Goal: Use online tool/utility: Utilize a website feature to perform a specific function

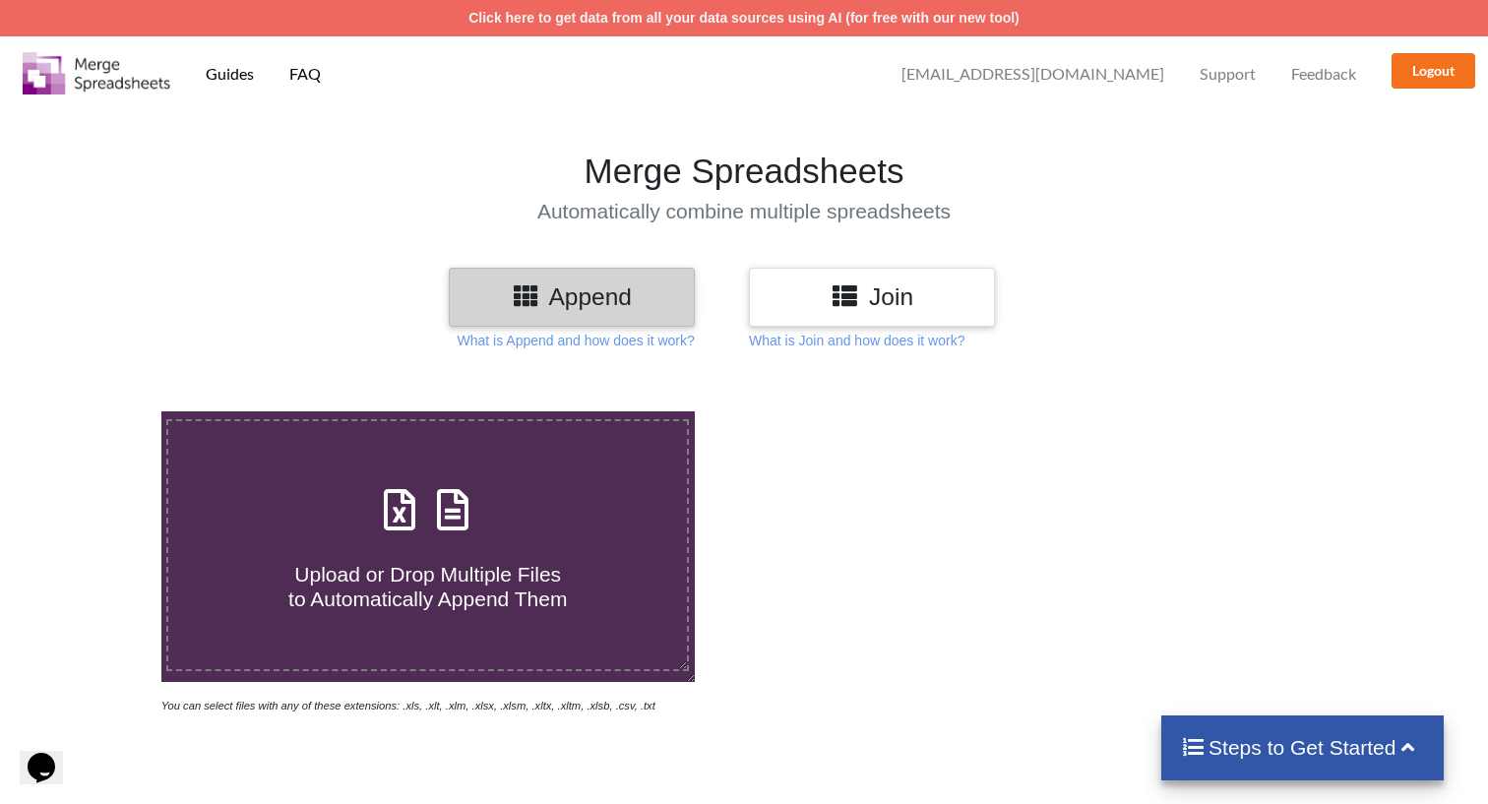
click at [423, 513] on icon at bounding box center [400, 499] width 49 height 41
click at [101, 411] on input "Upload or Drop Multiple Files to Automatically Append Them" at bounding box center [101, 411] width 0 height 0
type input "C:\fakepath\Feb emails copy.xlsx"
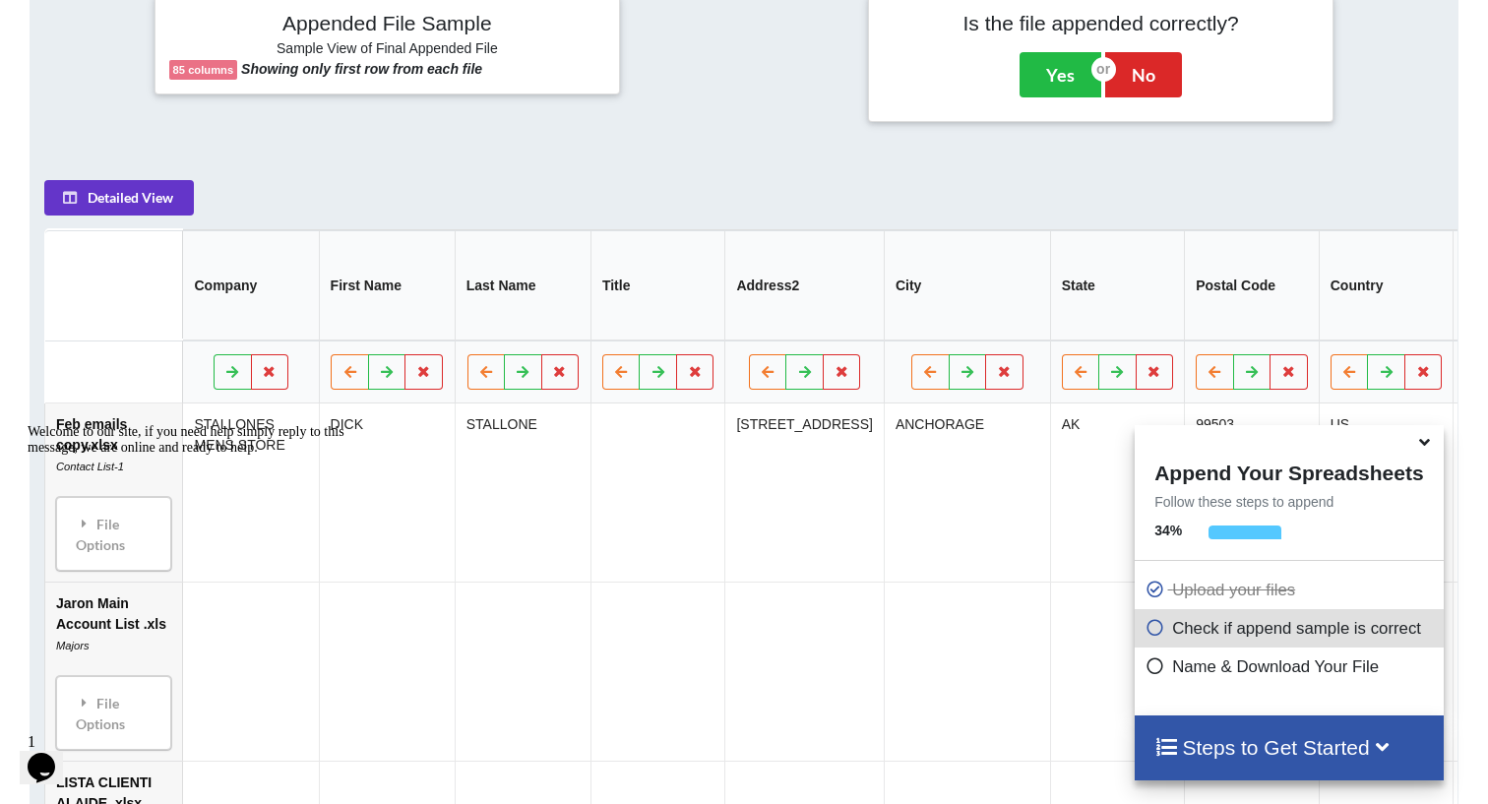
scroll to position [797, 0]
click at [1061, 96] on button "Yes" at bounding box center [1060, 73] width 82 height 45
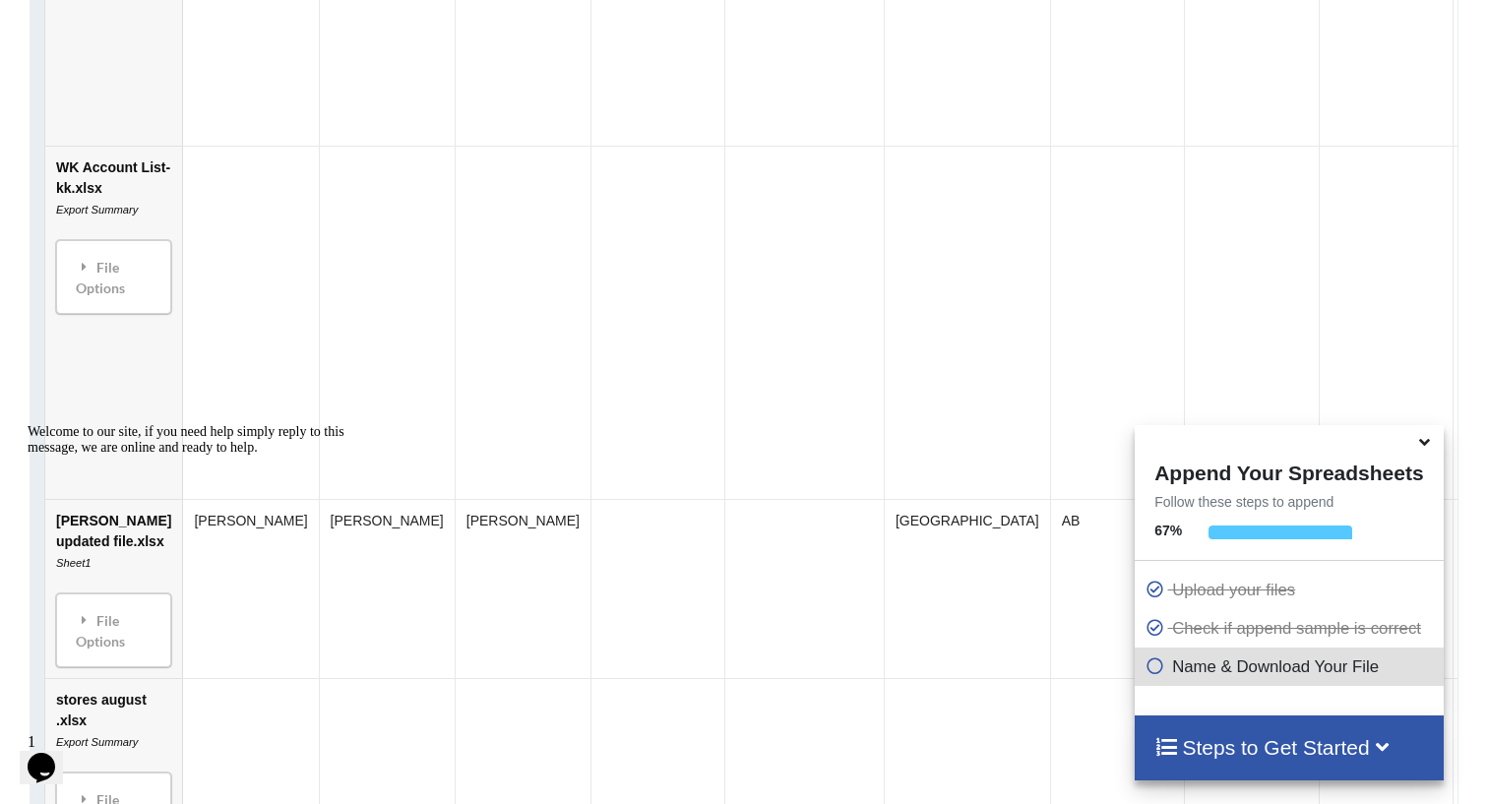
scroll to position [2938, 0]
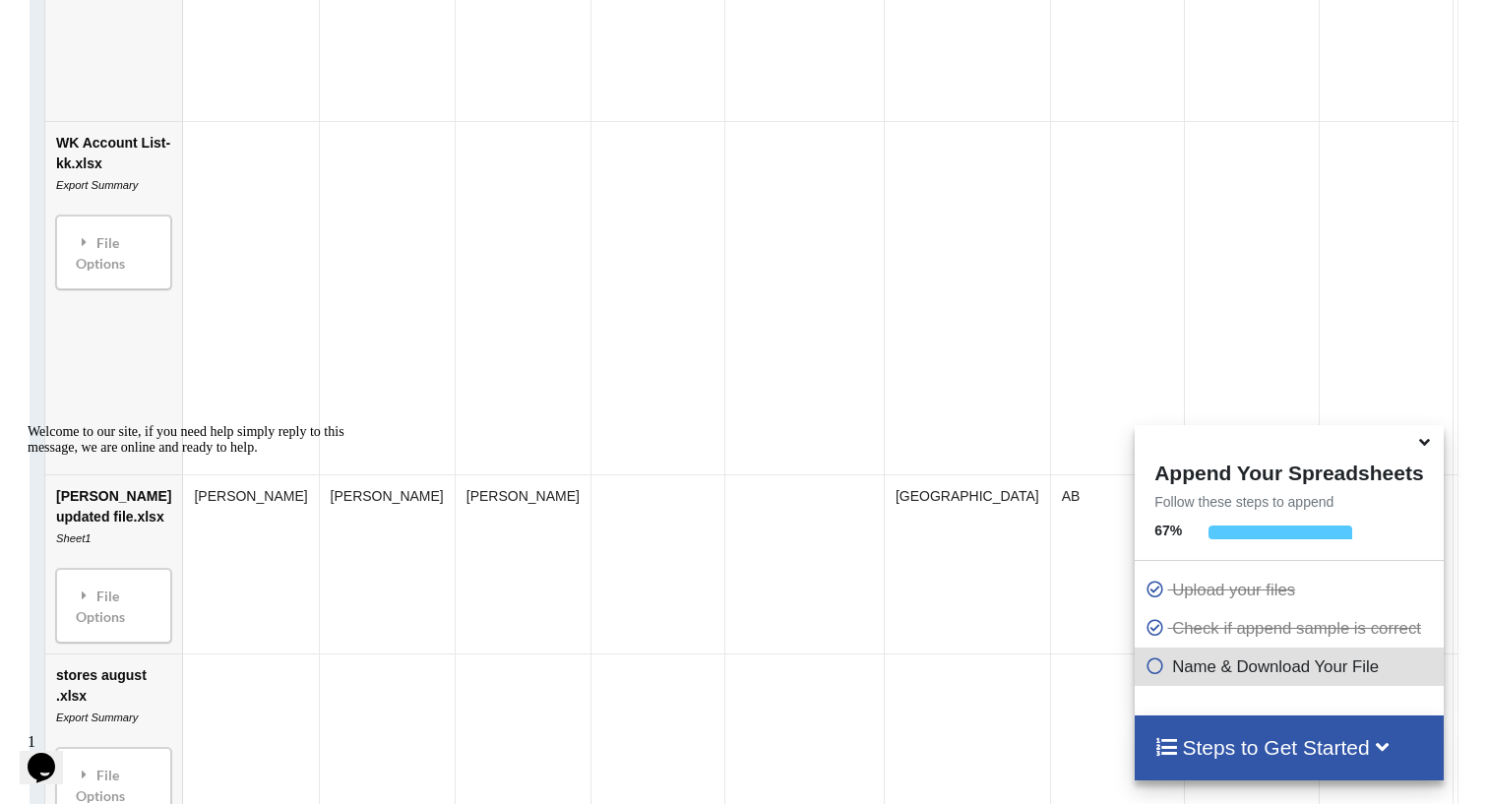
click at [1156, 671] on icon at bounding box center [1154, 662] width 20 height 17
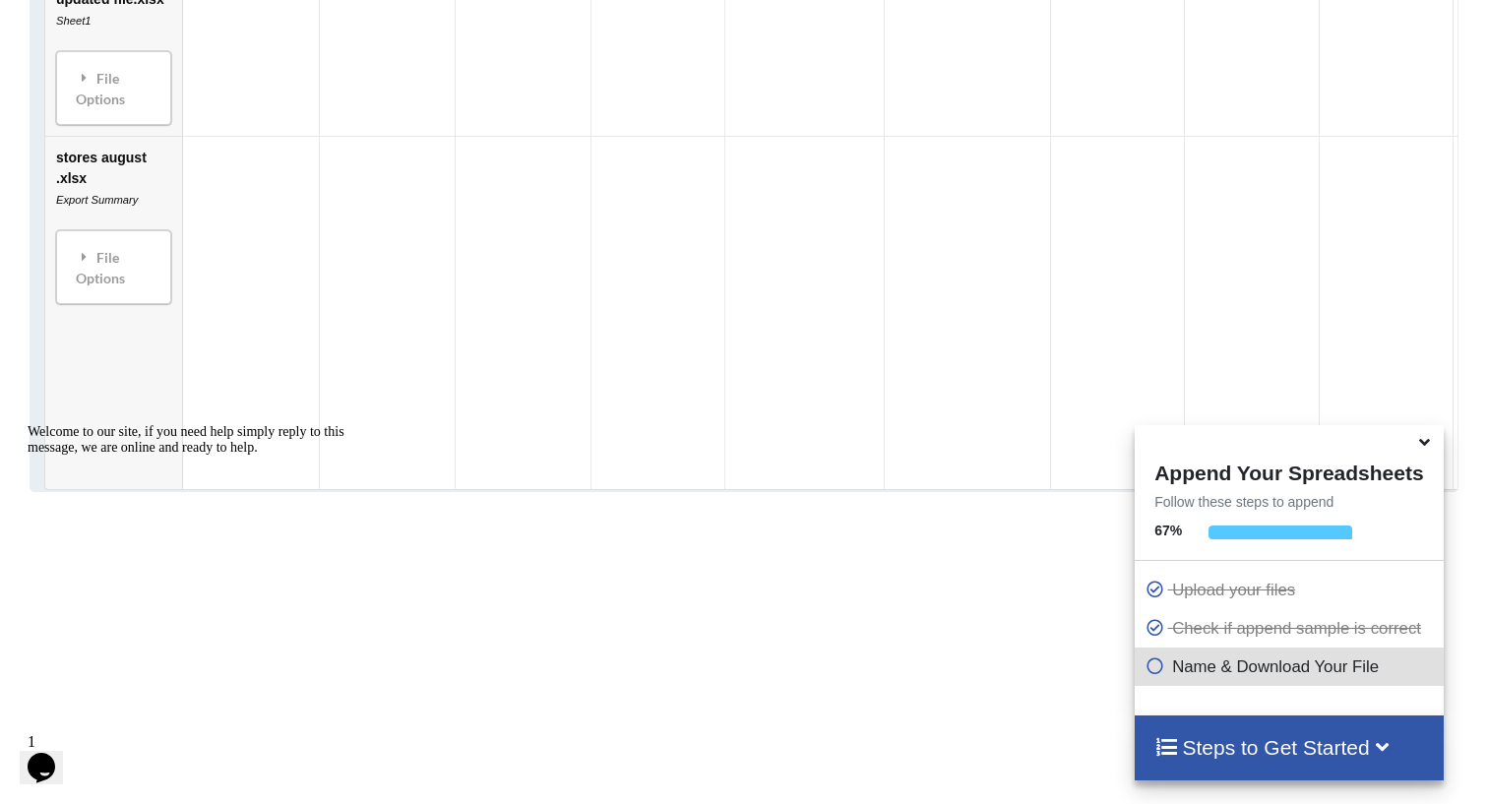
scroll to position [3691, 0]
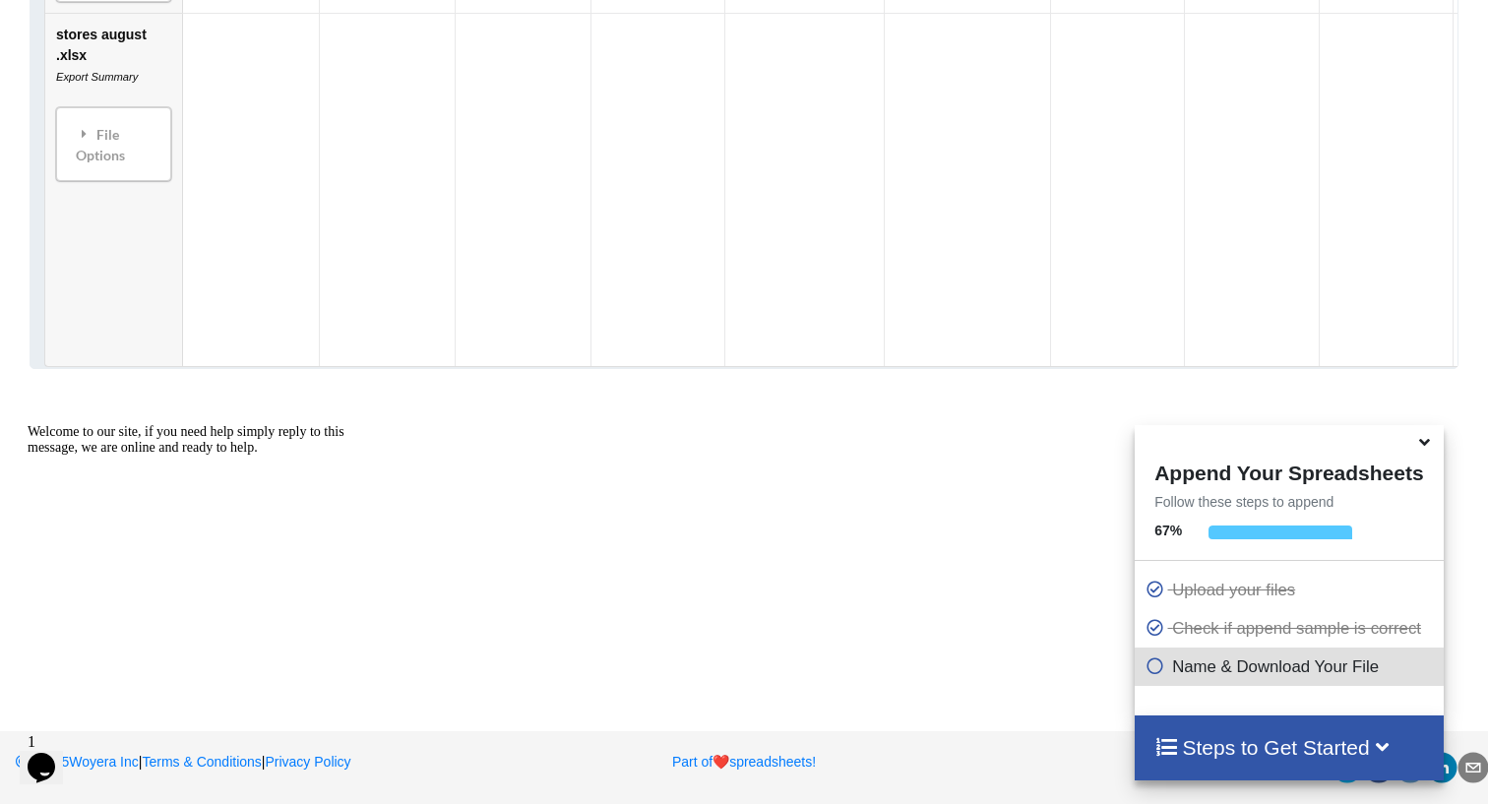
click at [1277, 741] on h4 "Steps to Get Started" at bounding box center [1288, 747] width 269 height 25
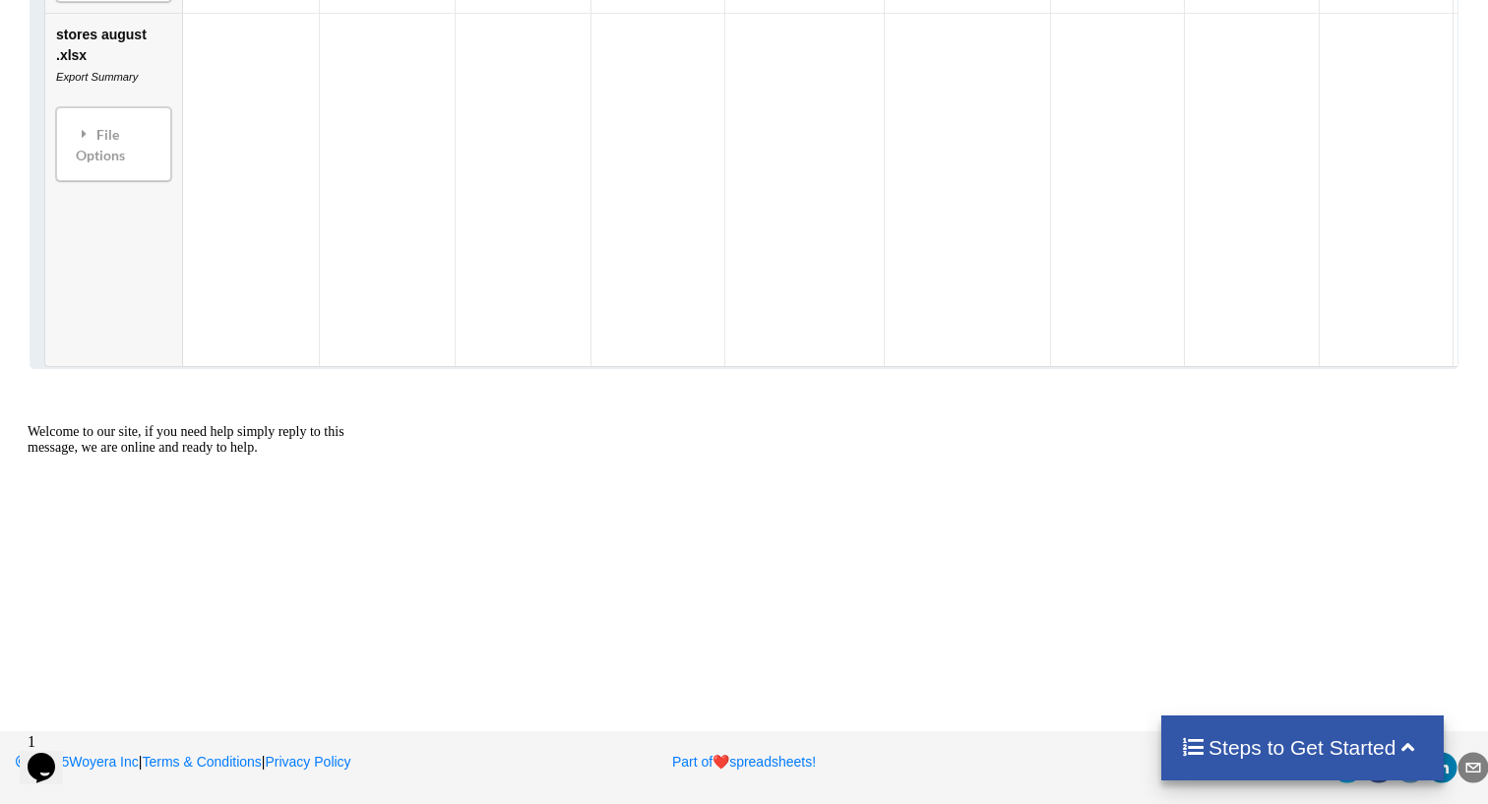
click at [1277, 741] on h4 "Steps to Get Started" at bounding box center [1302, 747] width 243 height 25
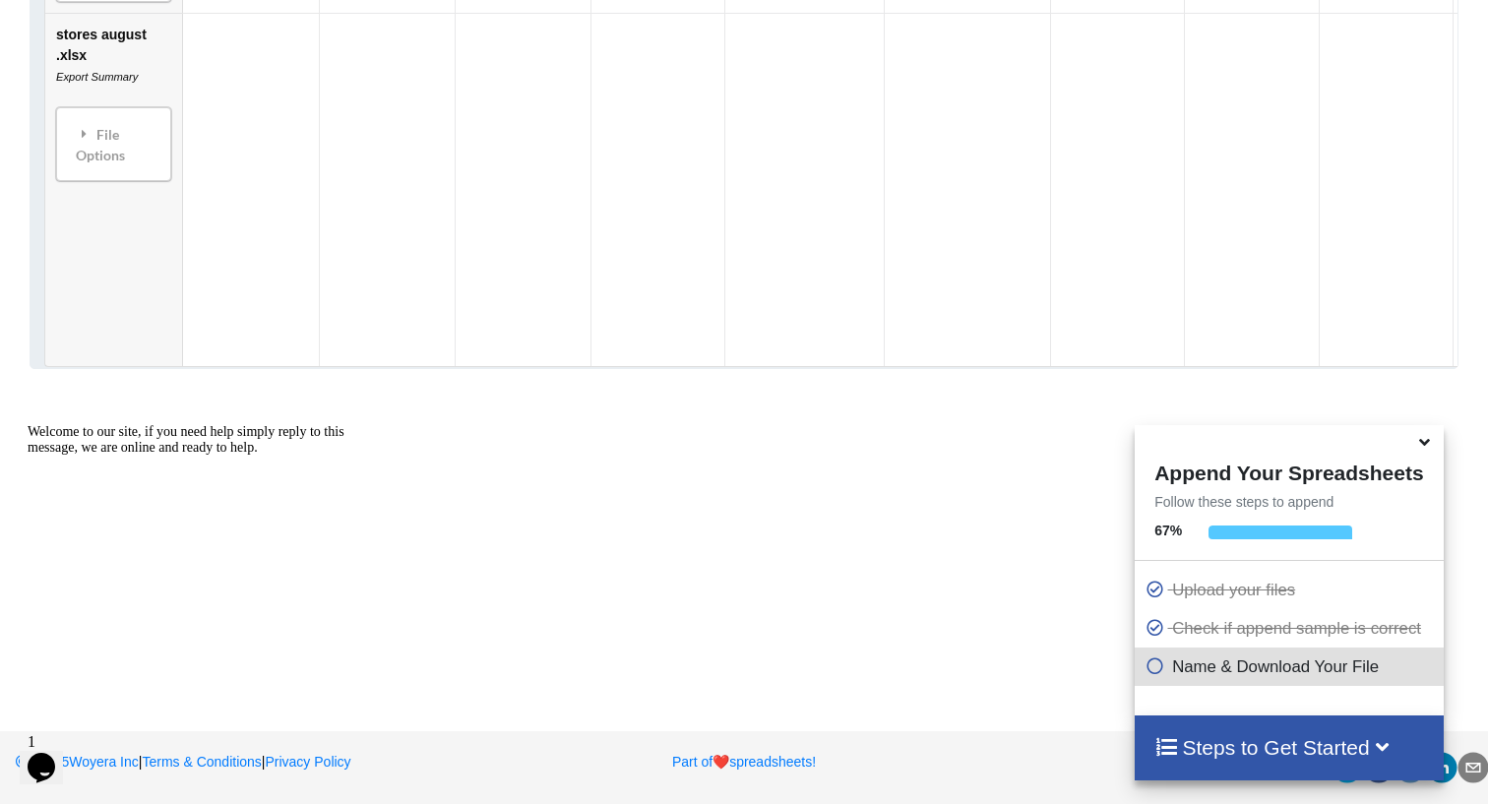
click at [1237, 671] on p "Name & Download Your File" at bounding box center [1290, 666] width 293 height 25
click at [1165, 664] on span at bounding box center [1158, 666] width 28 height 19
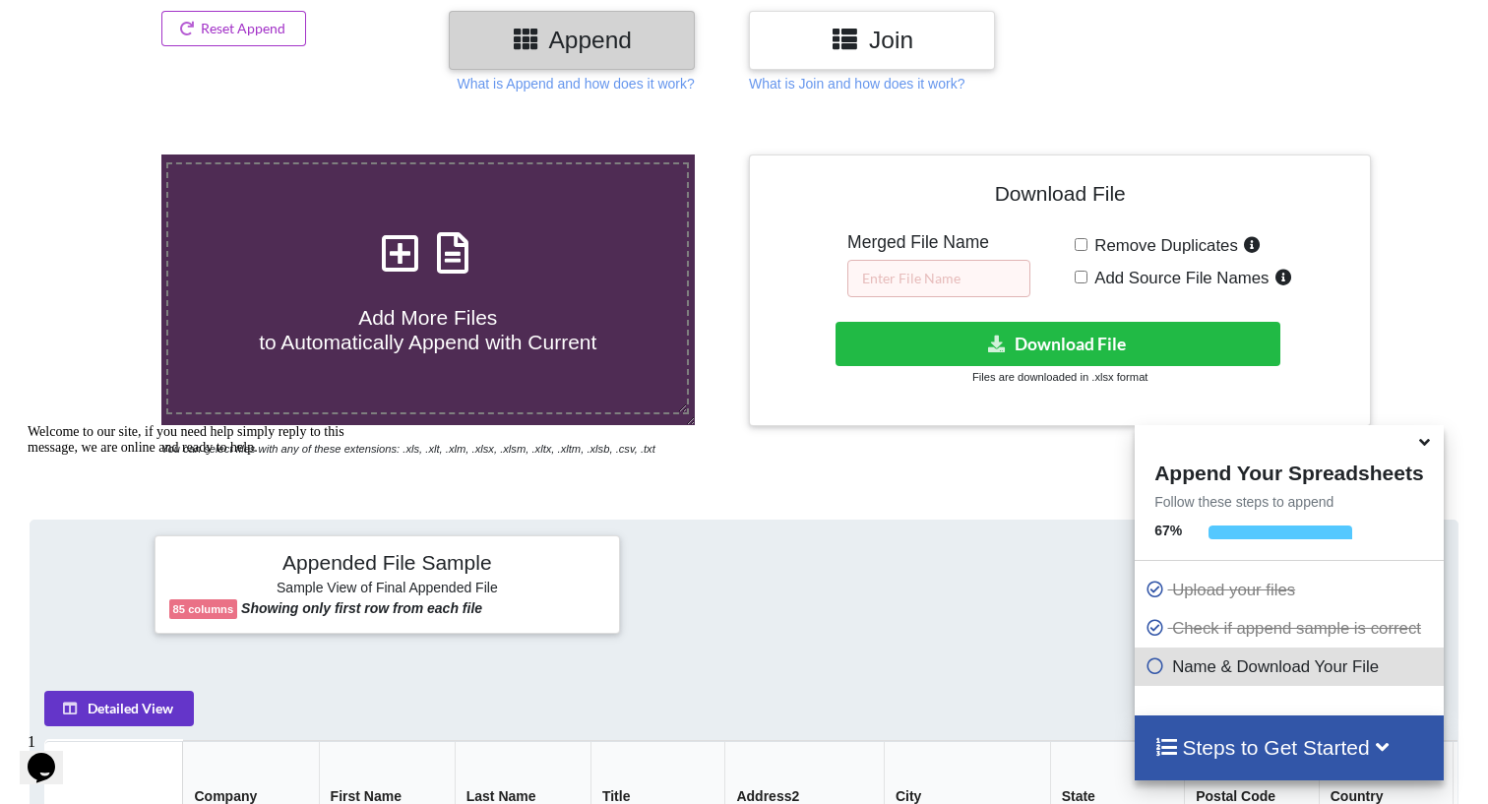
scroll to position [260, 0]
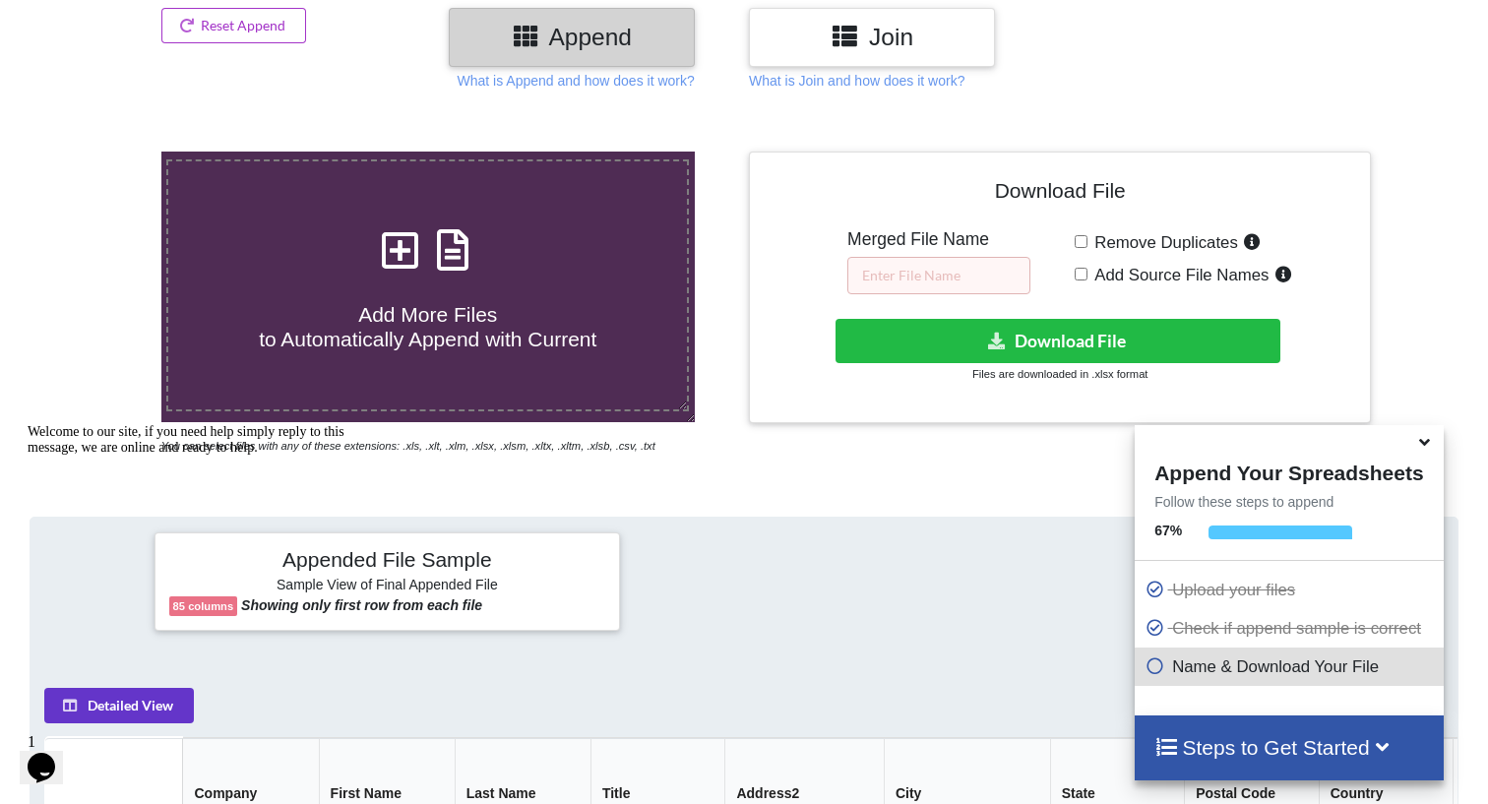
click at [1078, 240] on input "Remove Duplicates" at bounding box center [1081, 241] width 13 height 13
checkbox input "true"
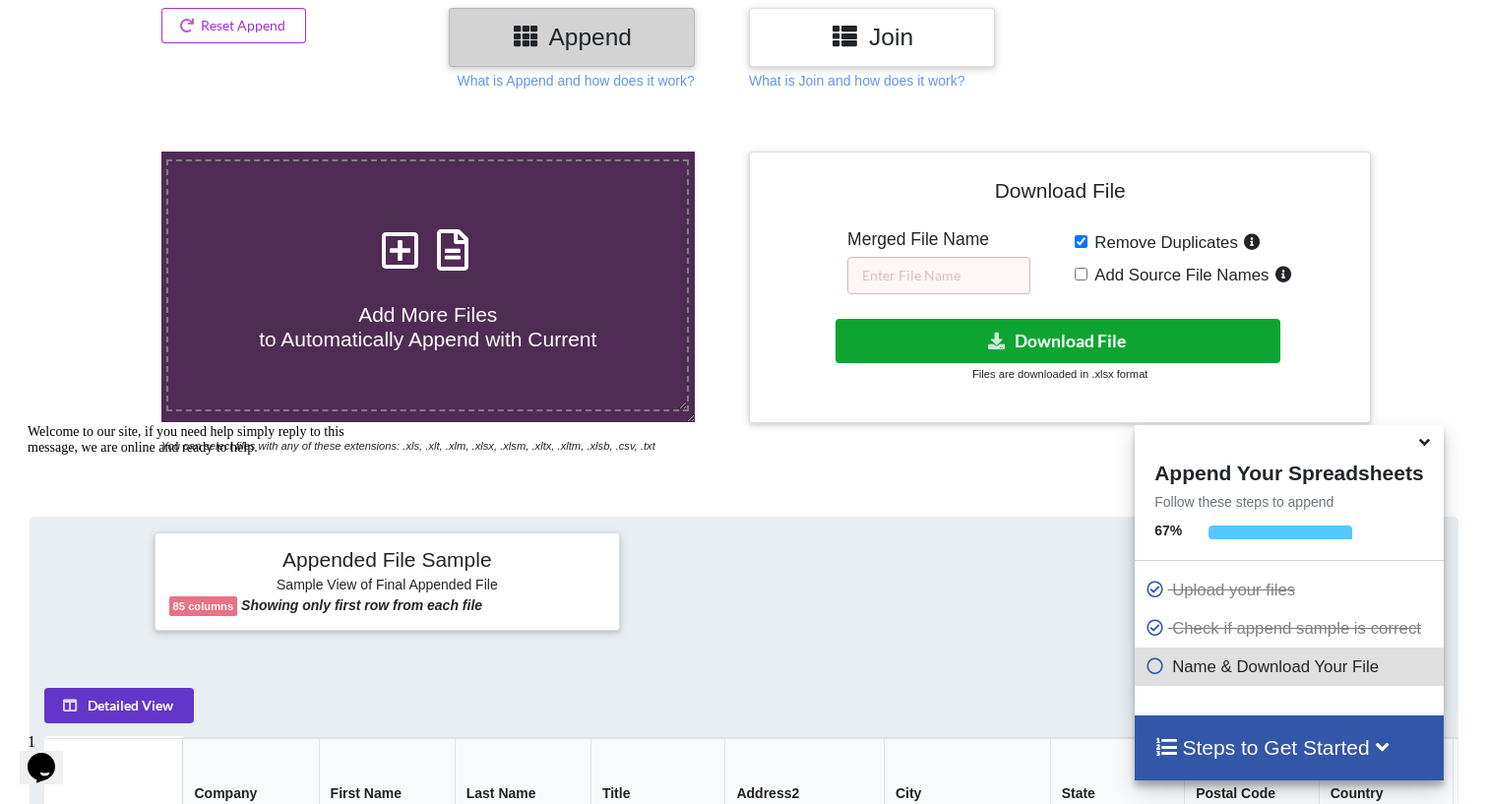
click at [1038, 341] on button "Download File" at bounding box center [1057, 341] width 445 height 44
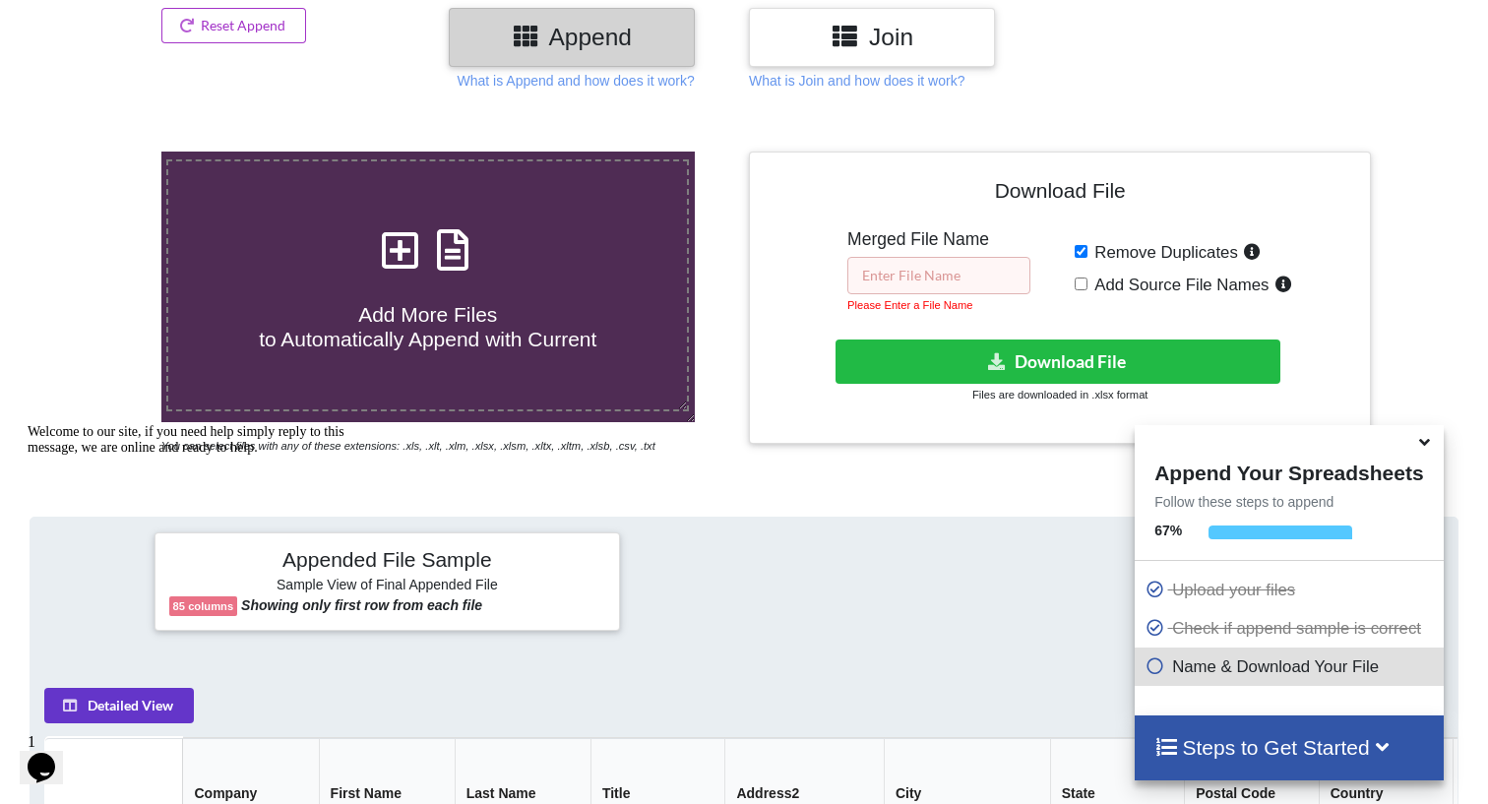
click at [927, 275] on input "text" at bounding box center [938, 275] width 183 height 37
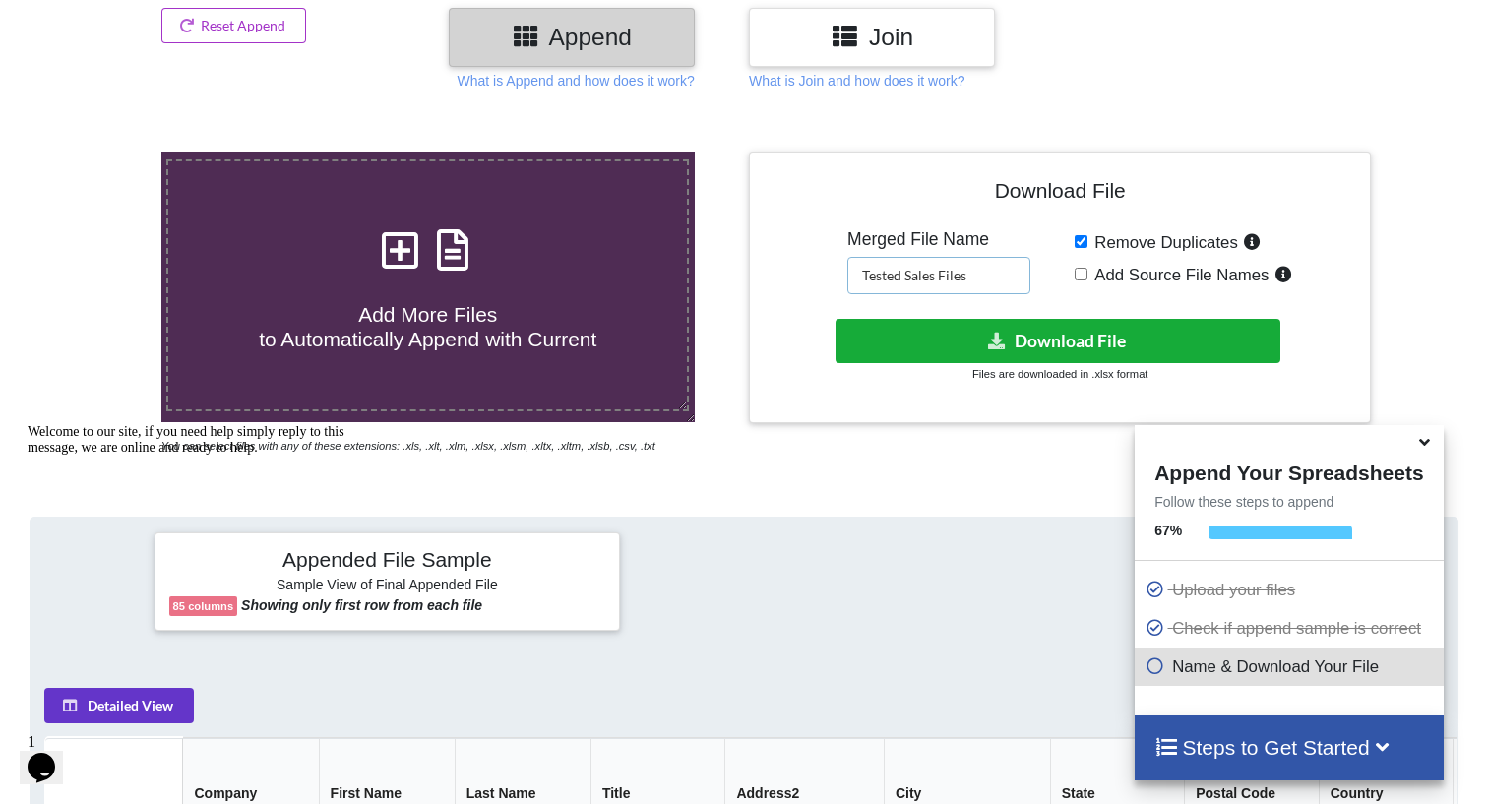
type input "Tested Sales Files"
click at [993, 339] on icon at bounding box center [997, 340] width 21 height 15
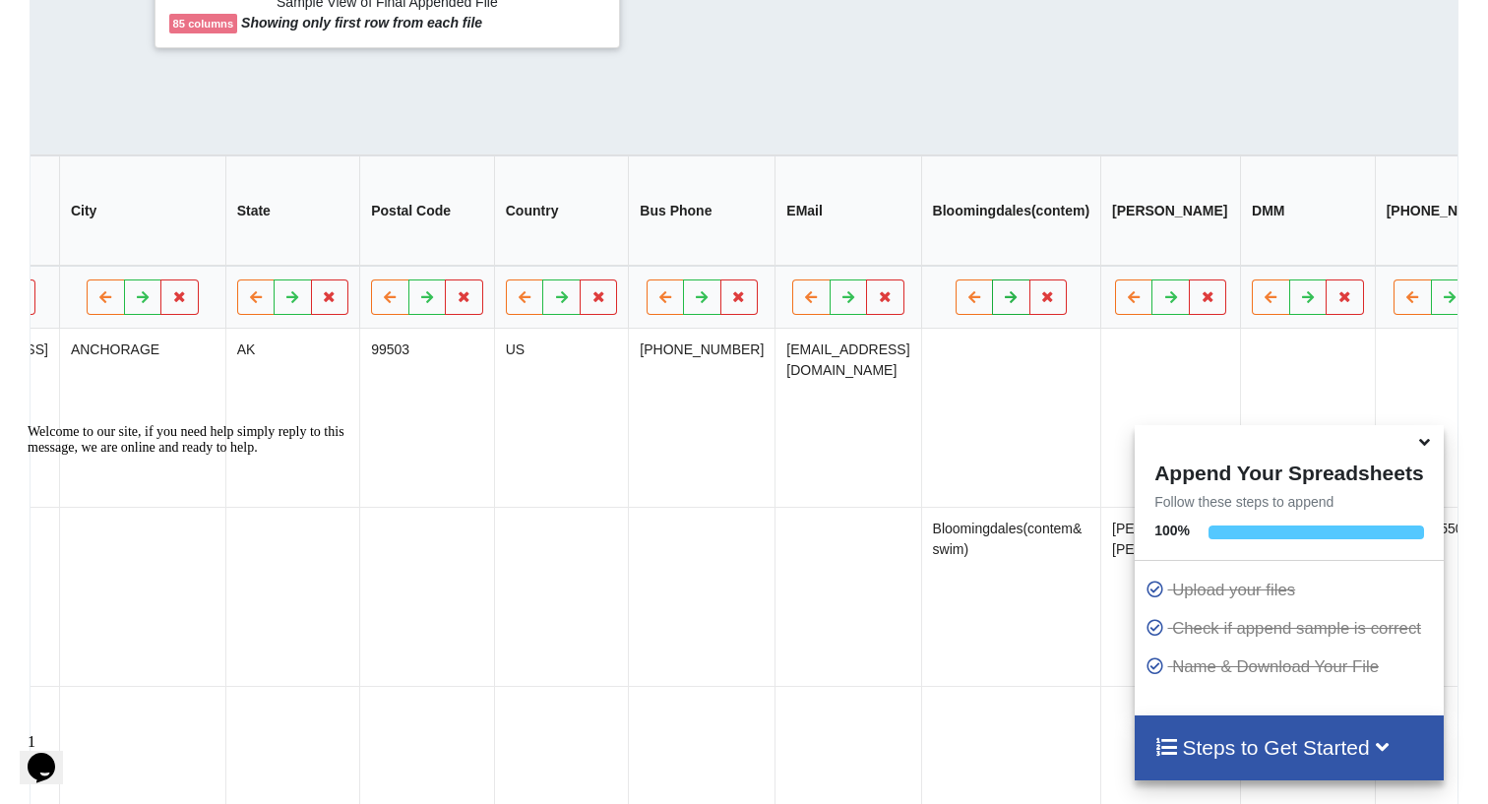
scroll to position [0, 837]
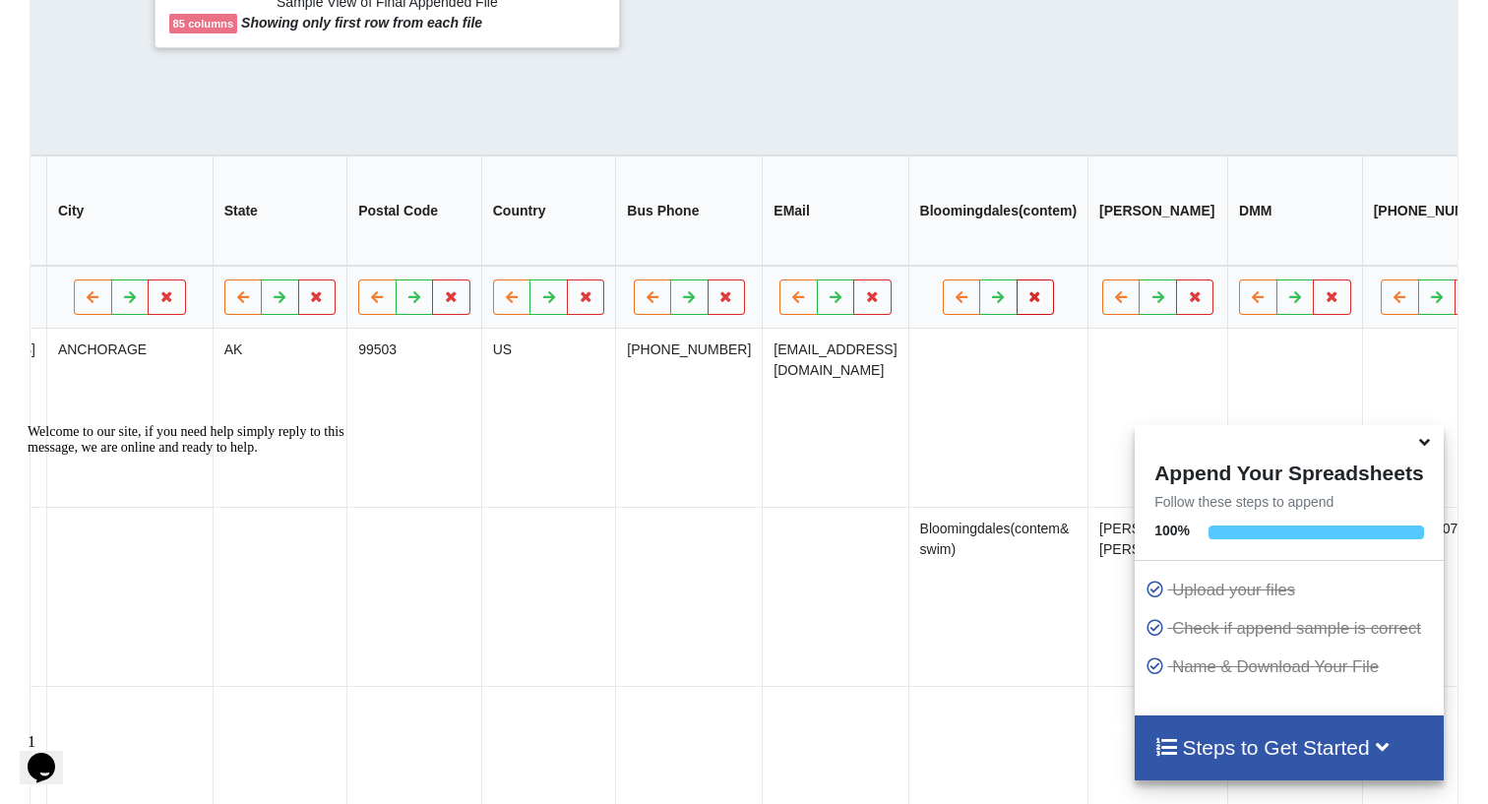
click at [1027, 291] on icon at bounding box center [1035, 297] width 17 height 12
click at [829, 220] on button "Delete Column" at bounding box center [823, 229] width 132 height 35
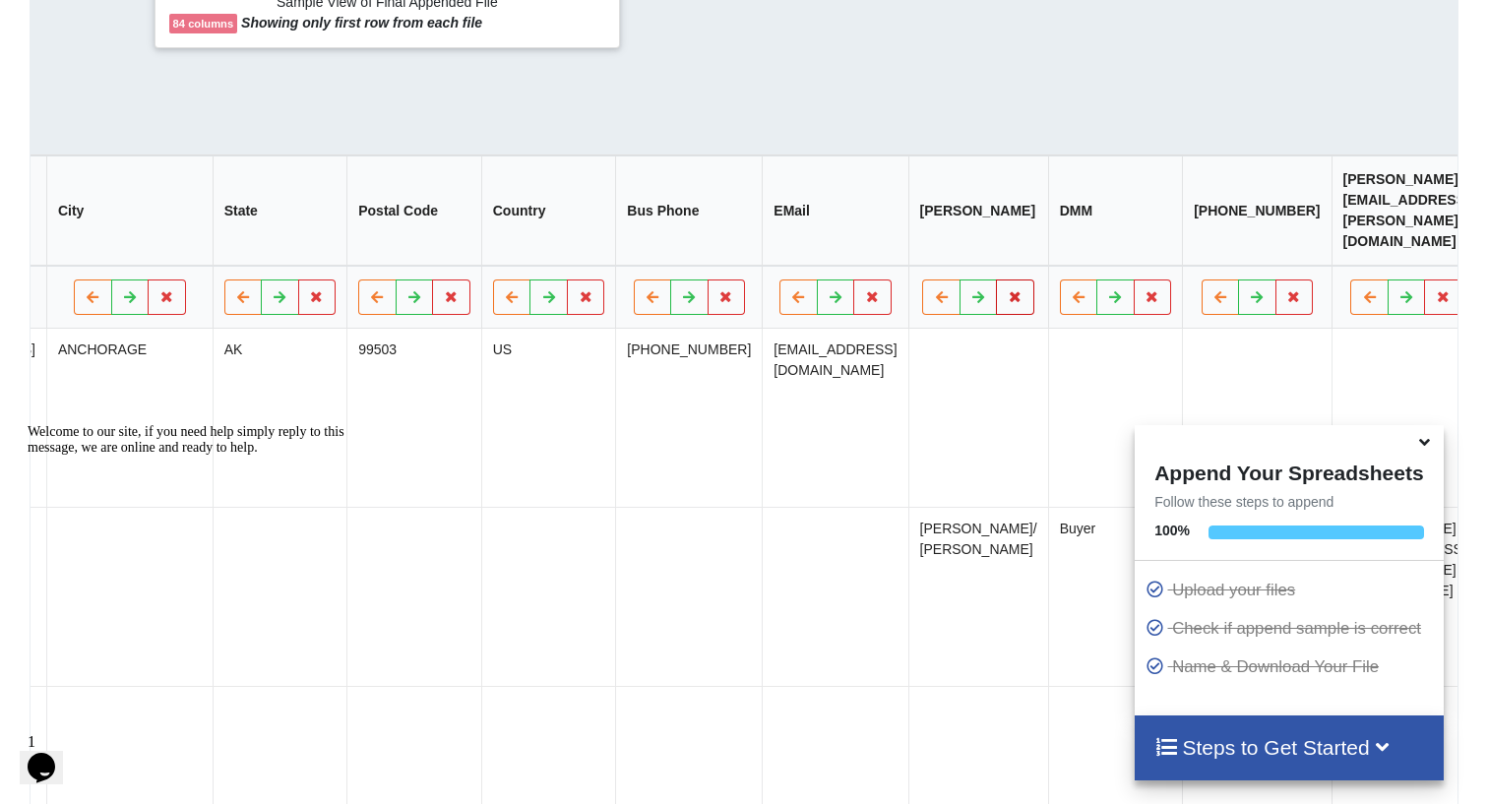
click at [1008, 291] on icon at bounding box center [1016, 297] width 17 height 12
click at [813, 232] on button "Delete Column" at bounding box center [797, 229] width 132 height 35
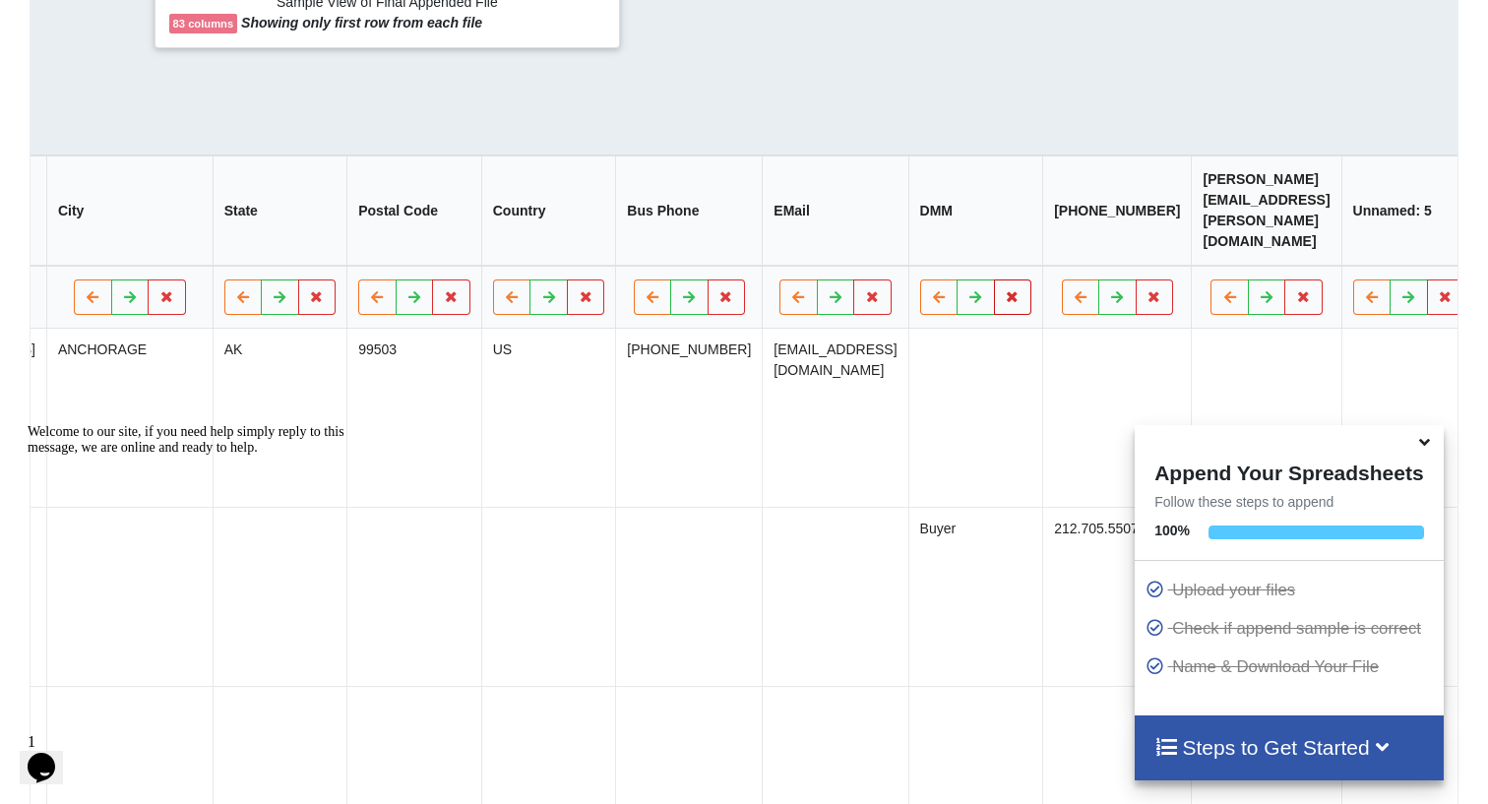
click at [1005, 291] on icon at bounding box center [1013, 297] width 17 height 12
click at [798, 240] on button "Delete Column" at bounding box center [797, 229] width 132 height 35
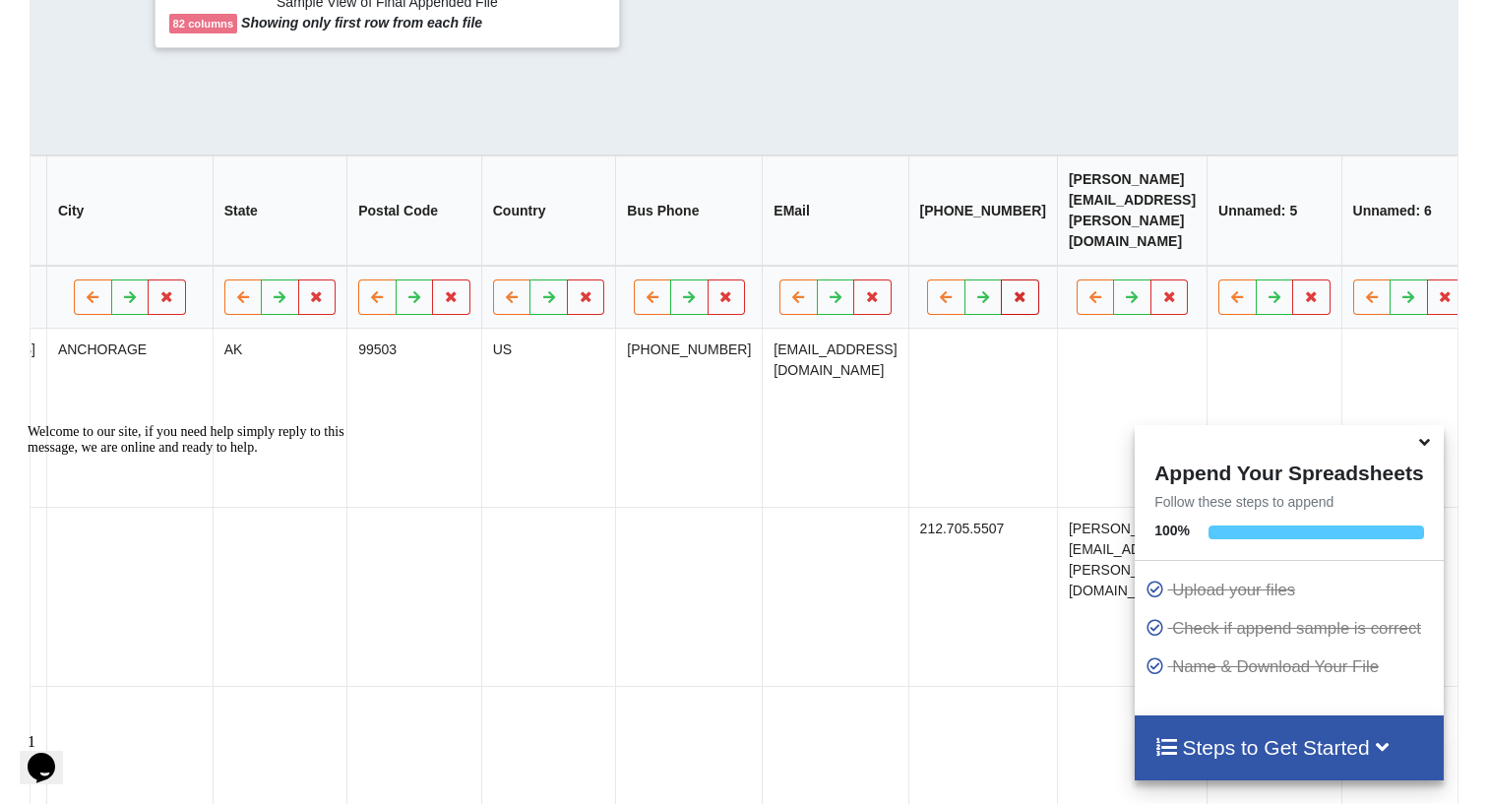
click at [1013, 291] on icon at bounding box center [1021, 297] width 17 height 12
click at [791, 224] on button "Delete Column" at bounding box center [797, 229] width 132 height 35
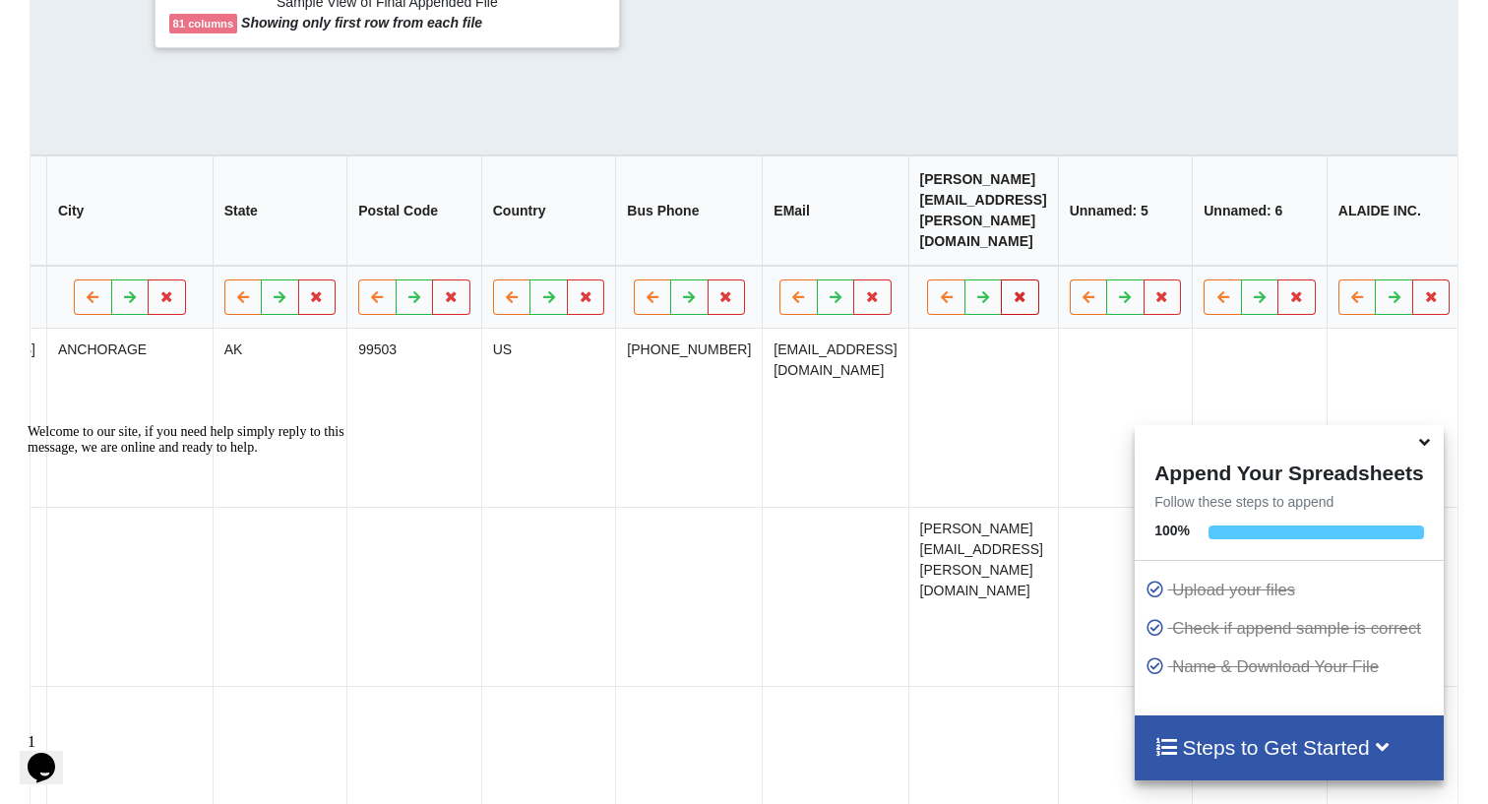
click at [1013, 291] on icon at bounding box center [1021, 297] width 17 height 12
click at [856, 223] on button "Delete Column" at bounding box center [867, 229] width 132 height 35
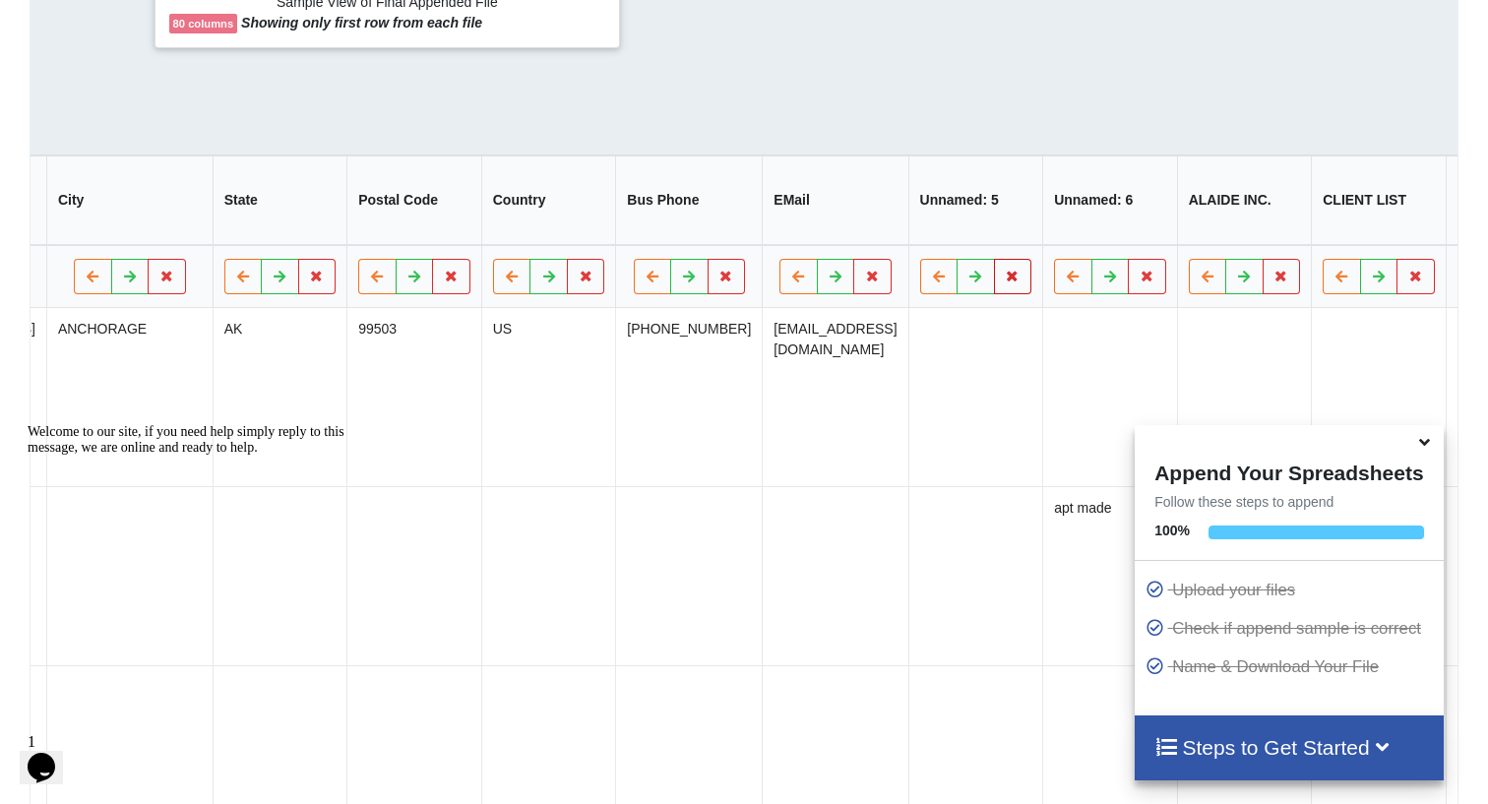
click at [1005, 281] on icon at bounding box center [1013, 277] width 17 height 12
click at [827, 230] on button "Delete Column" at bounding box center [797, 229] width 132 height 35
click at [1005, 279] on icon at bounding box center [1013, 277] width 17 height 12
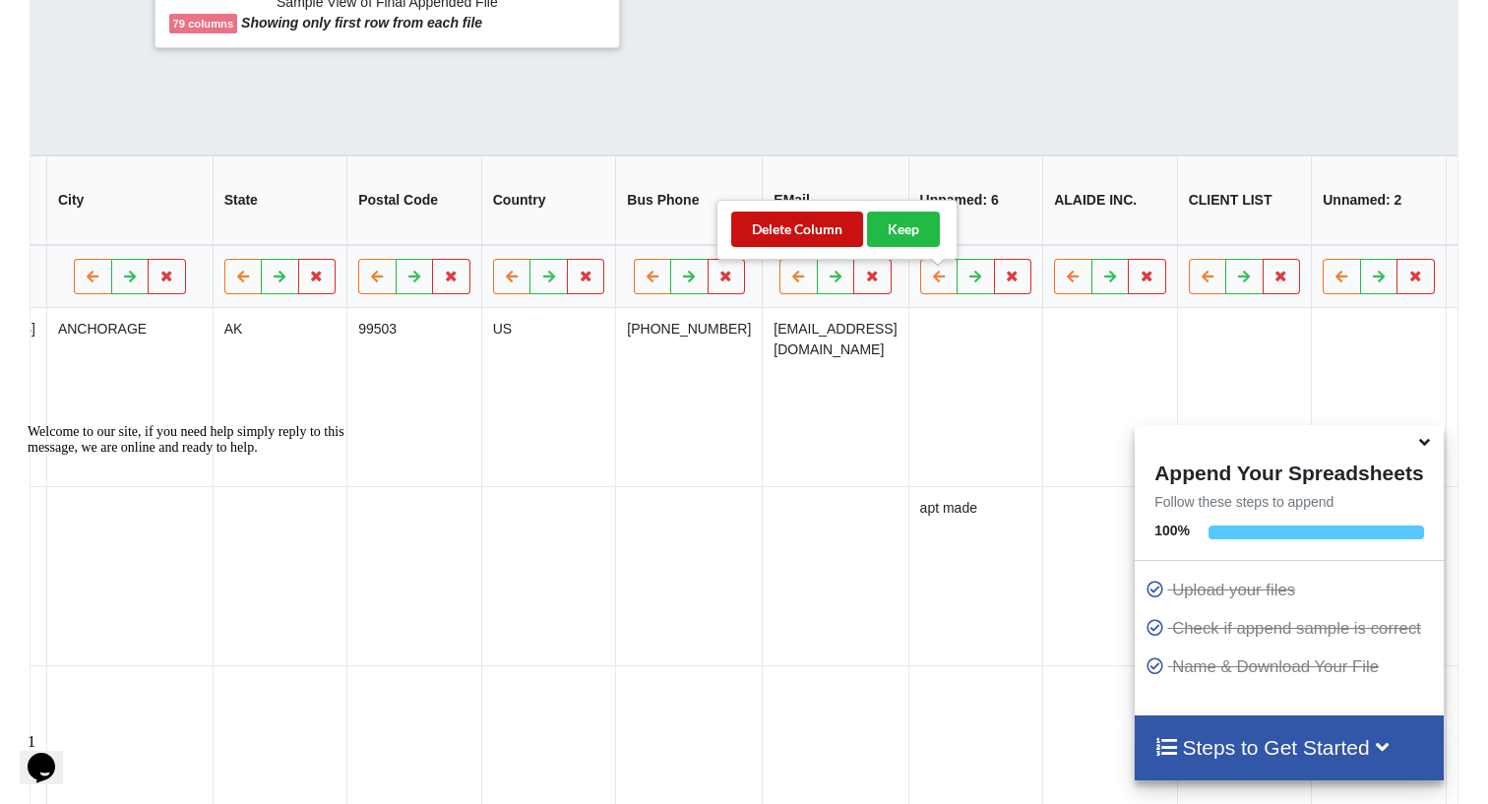
click at [785, 227] on button "Delete Column" at bounding box center [797, 229] width 132 height 35
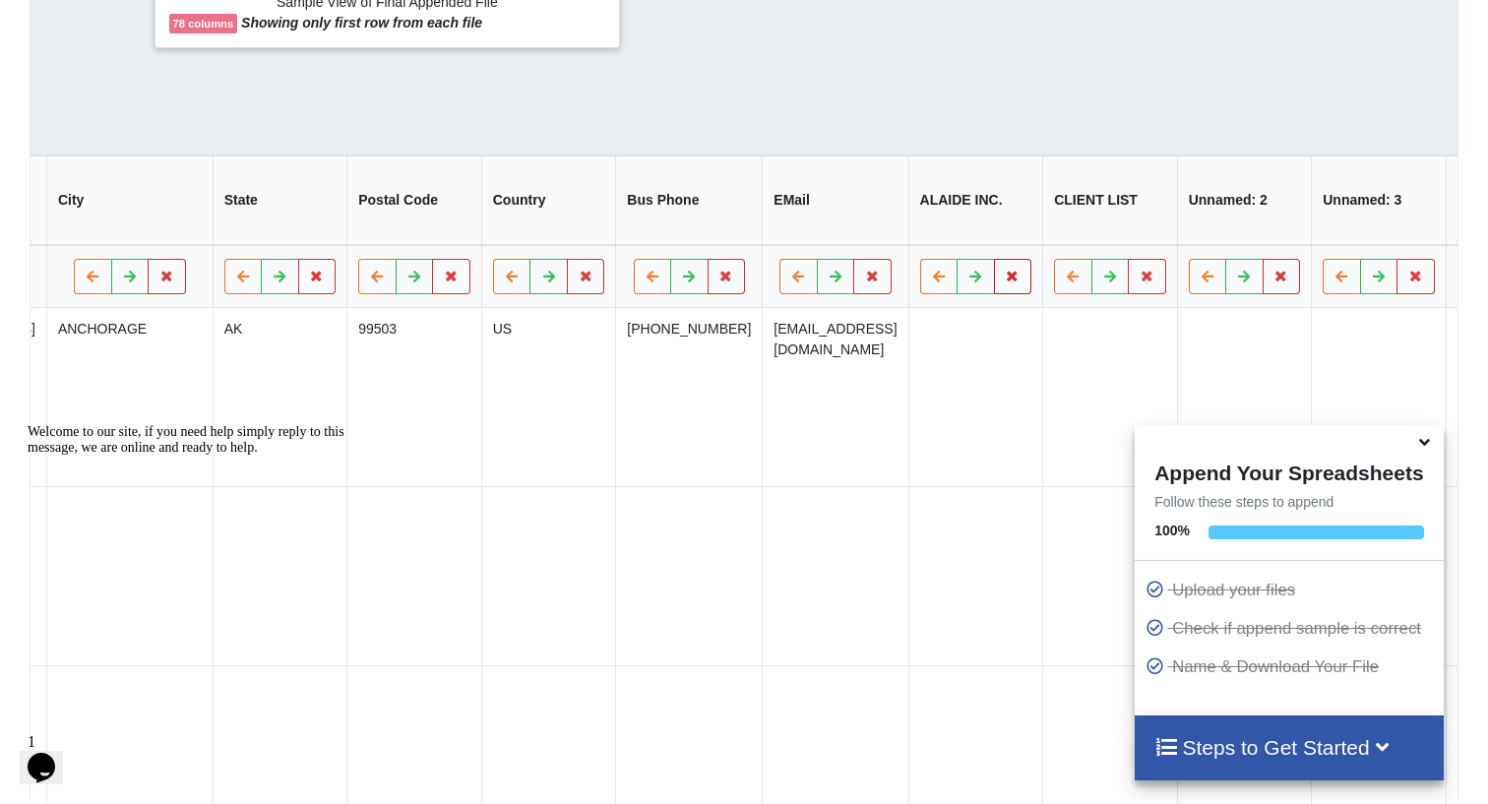
click at [994, 278] on button at bounding box center [1013, 277] width 38 height 35
click at [813, 223] on button "Delete Column" at bounding box center [797, 229] width 132 height 35
click at [1005, 281] on icon at bounding box center [1013, 277] width 17 height 12
click at [811, 238] on button "Delete Column" at bounding box center [797, 229] width 132 height 35
click at [1005, 278] on icon at bounding box center [1013, 277] width 17 height 12
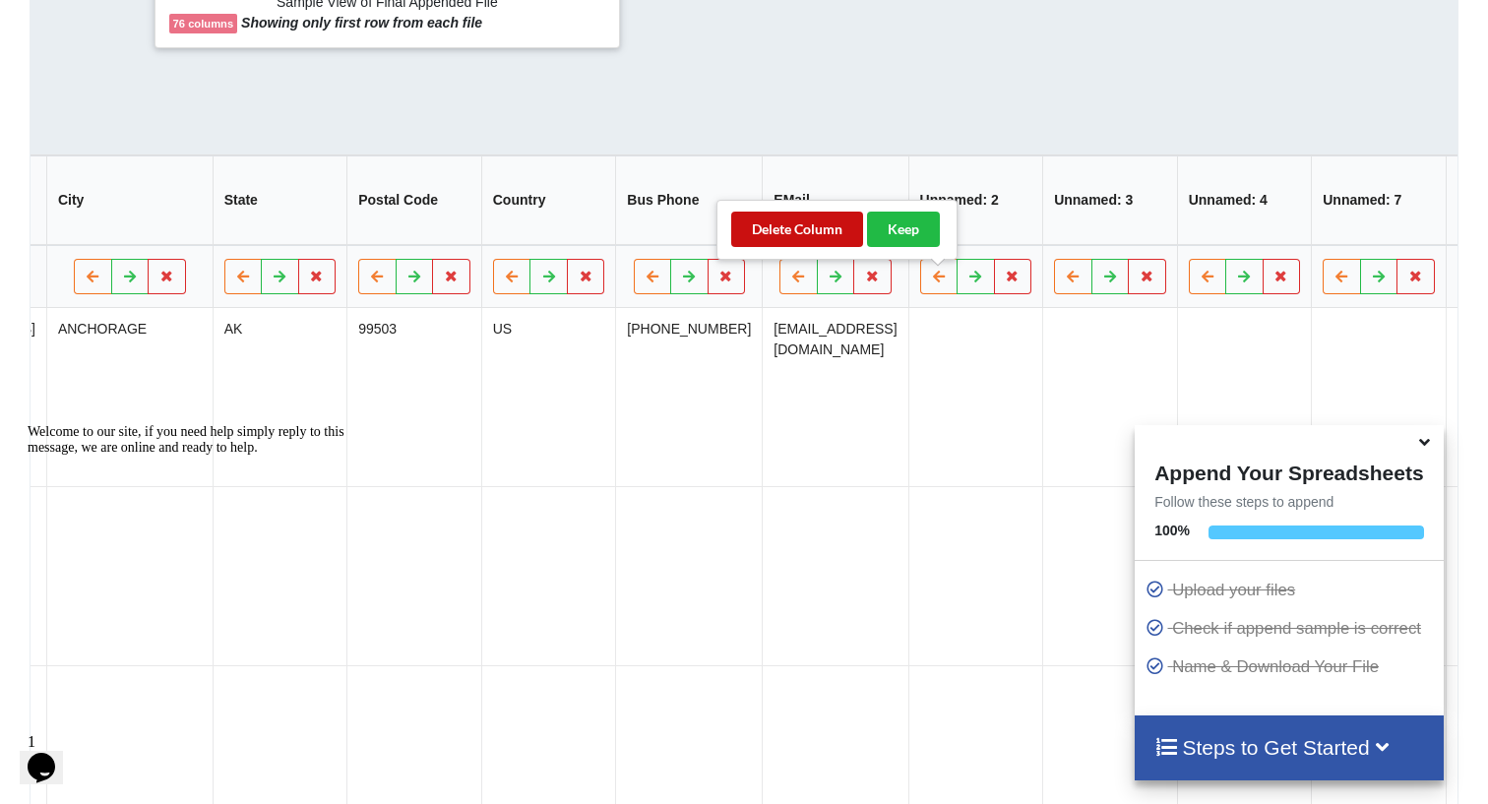
click at [807, 233] on button "Delete Column" at bounding box center [797, 229] width 132 height 35
click at [1005, 282] on icon at bounding box center [1013, 277] width 17 height 12
click at [776, 221] on button "Delete Column" at bounding box center [797, 229] width 132 height 35
click at [1005, 281] on icon at bounding box center [1013, 277] width 17 height 12
click at [782, 224] on button "Delete Column" at bounding box center [797, 229] width 132 height 35
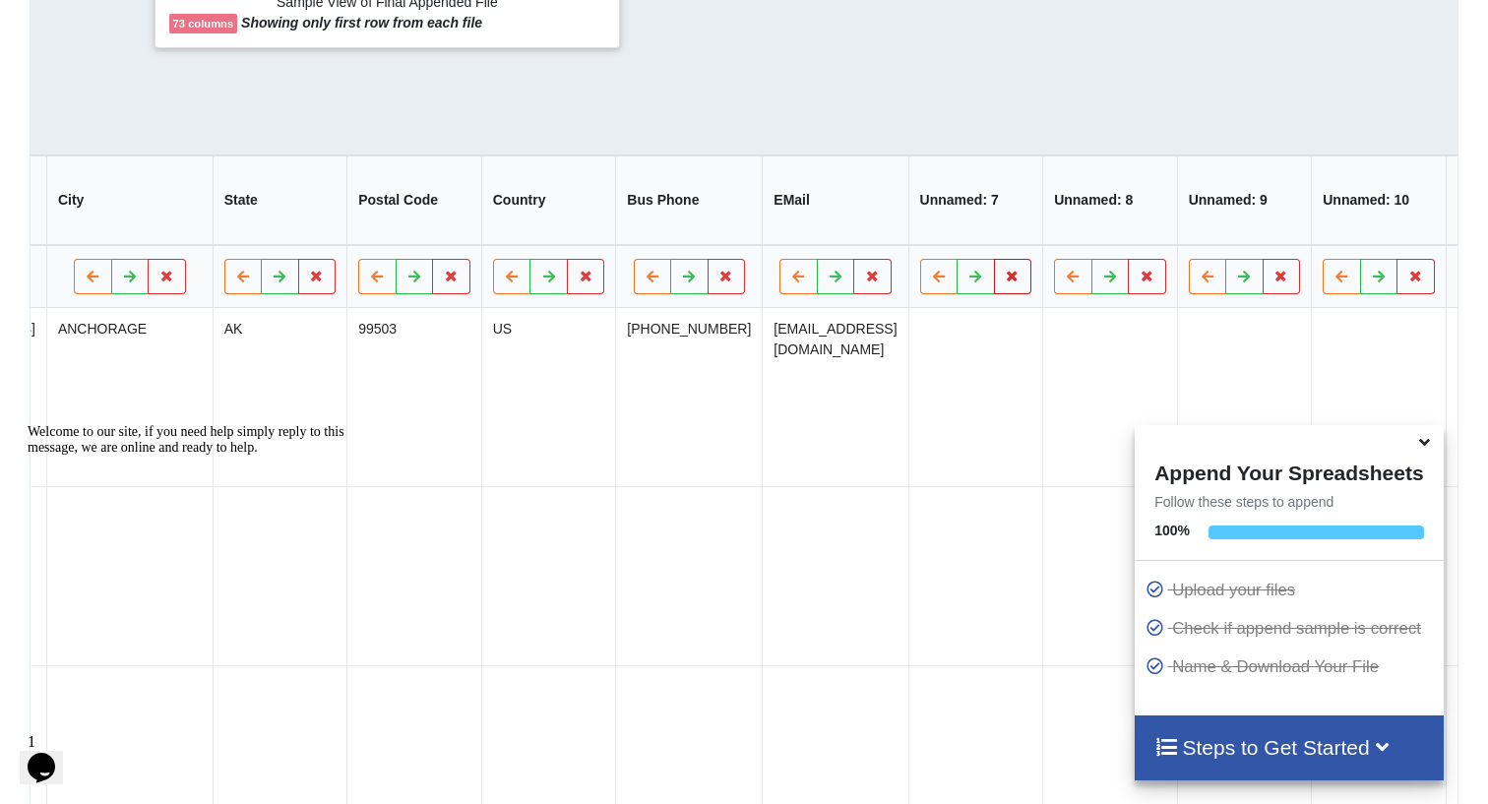
click at [1005, 282] on icon at bounding box center [1013, 277] width 17 height 12
click at [770, 231] on button "Delete Column" at bounding box center [797, 229] width 132 height 35
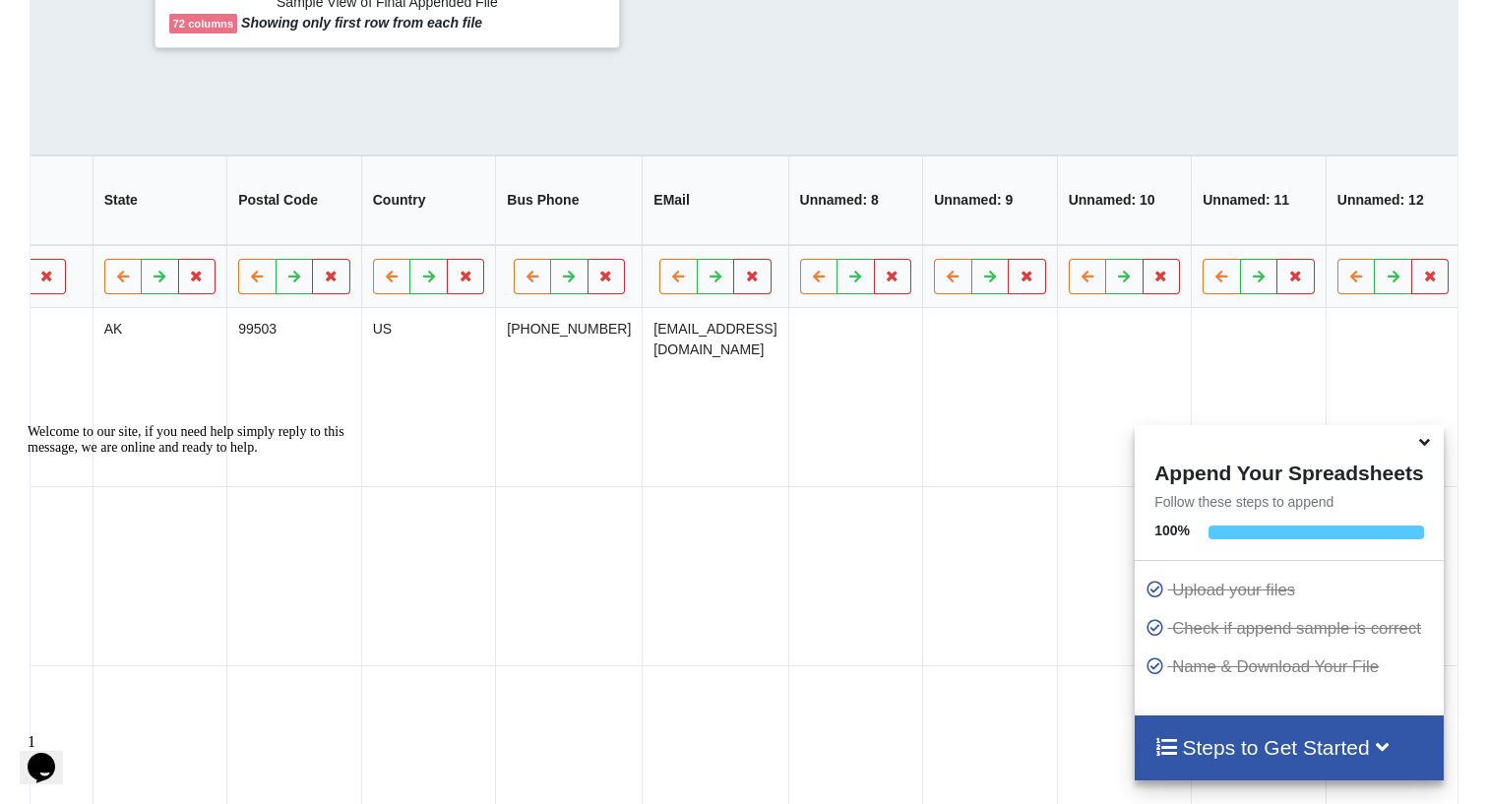
scroll to position [0, 1004]
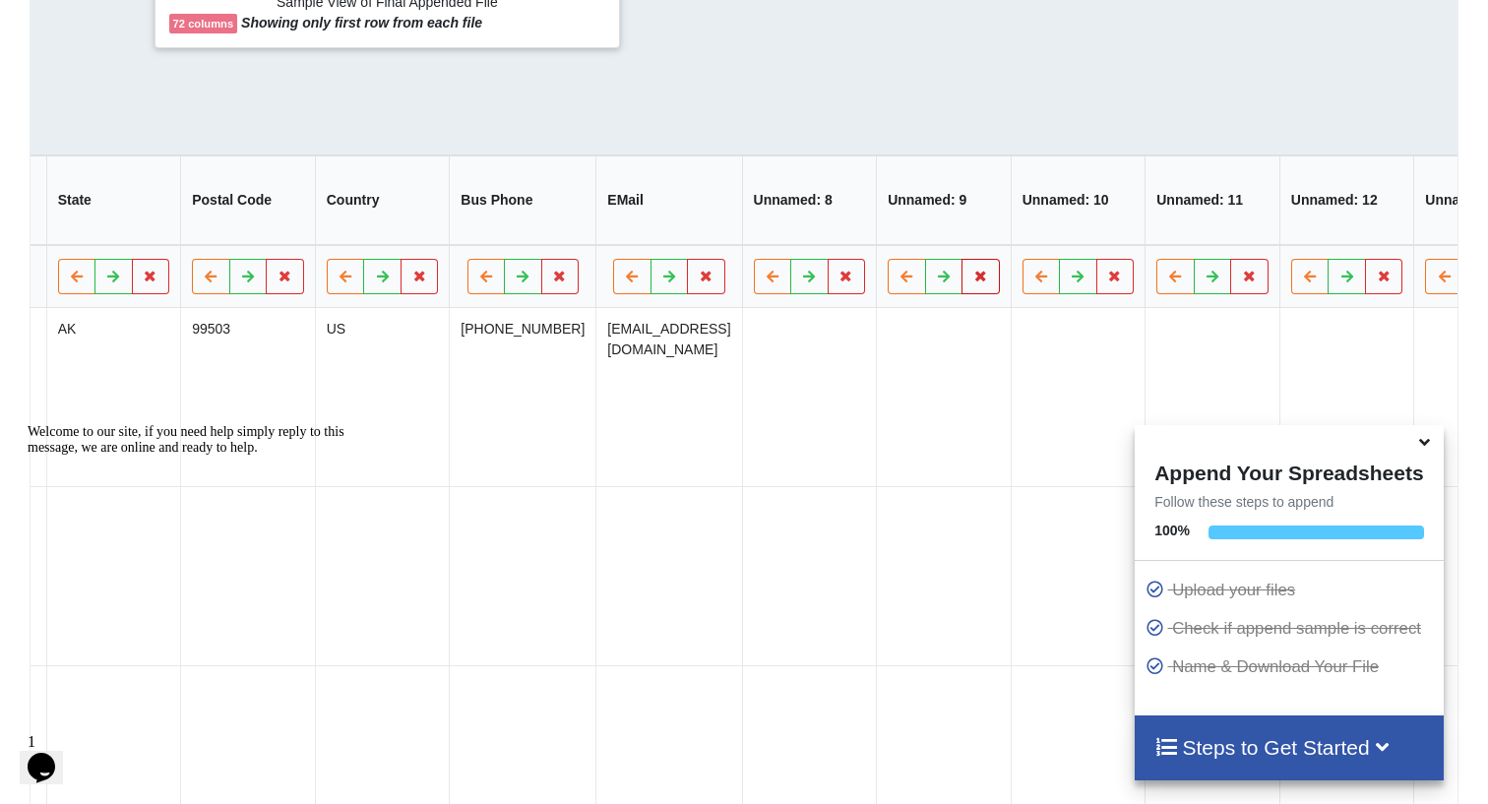
click at [973, 282] on icon at bounding box center [981, 277] width 17 height 12
click at [779, 228] on button "Delete Column" at bounding box center [765, 229] width 132 height 35
click at [838, 280] on icon at bounding box center [846, 277] width 17 height 12
click at [685, 228] on button "Delete Column" at bounding box center [631, 229] width 132 height 35
click at [838, 282] on icon at bounding box center [846, 277] width 17 height 12
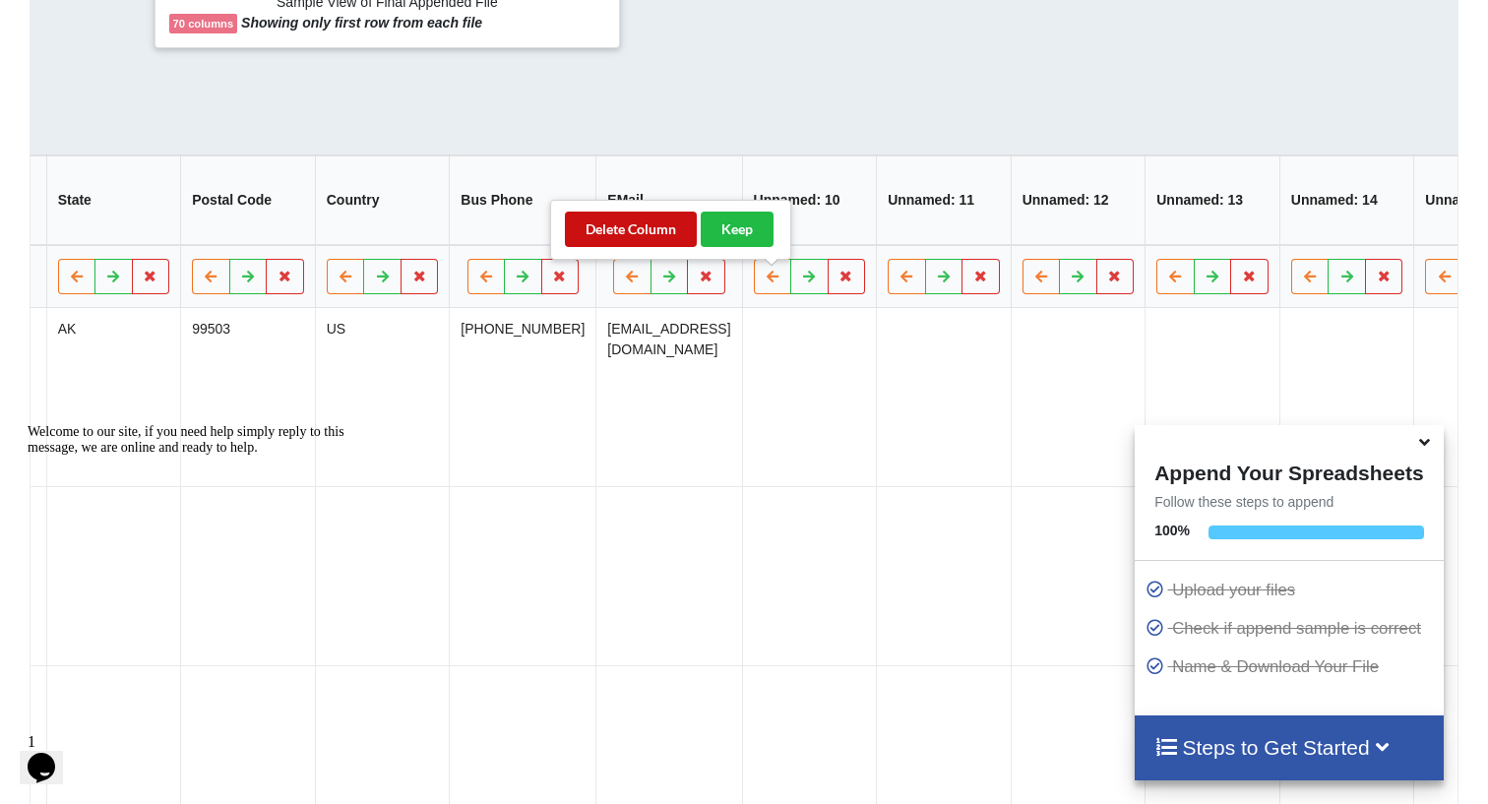
click at [621, 228] on button "Delete Column" at bounding box center [631, 229] width 132 height 35
click at [838, 282] on icon at bounding box center [846, 277] width 17 height 12
click at [613, 218] on button "Delete Column" at bounding box center [631, 229] width 132 height 35
click at [838, 282] on icon at bounding box center [846, 277] width 17 height 12
click at [634, 227] on button "Delete Column" at bounding box center [631, 229] width 132 height 35
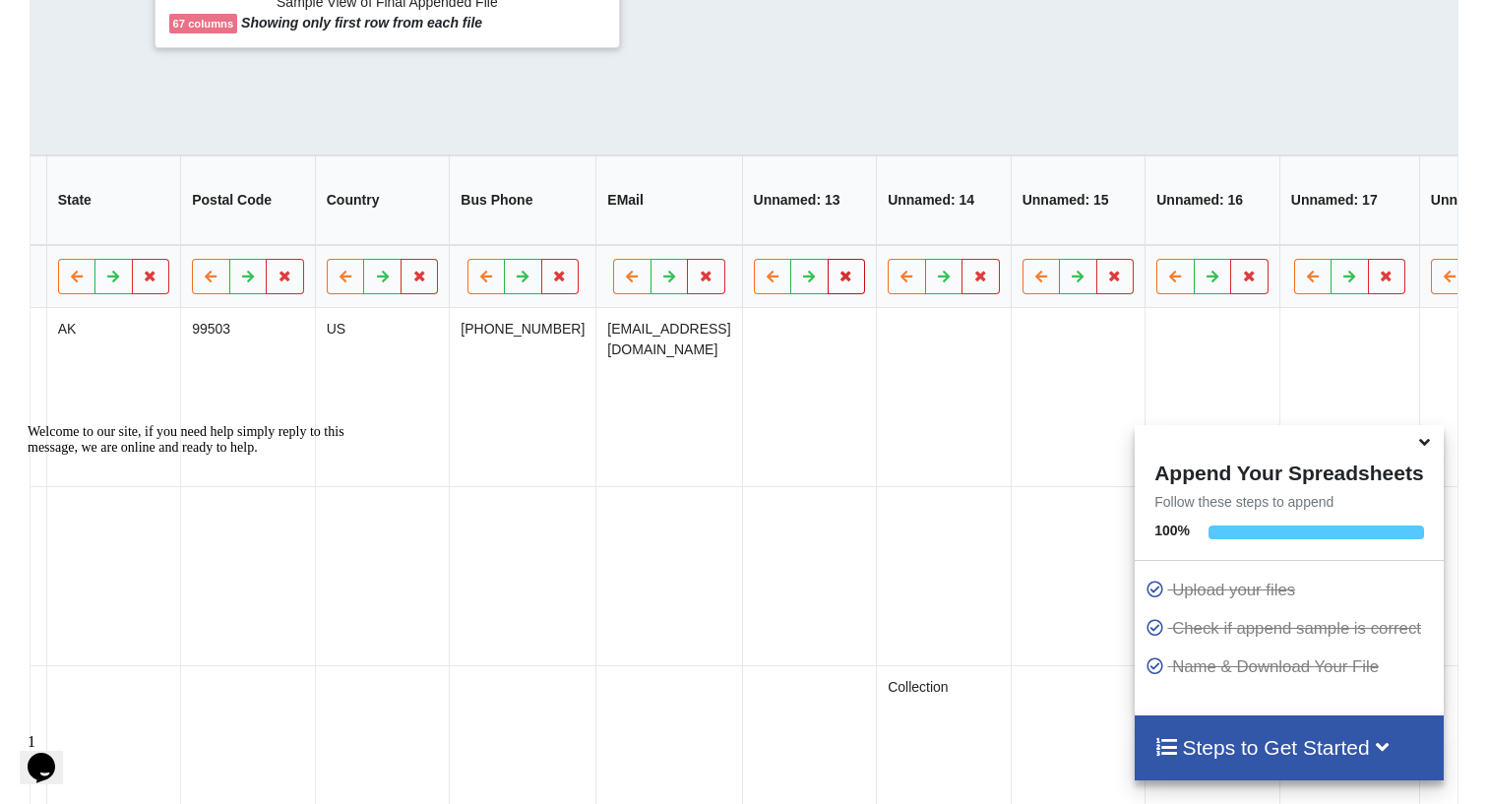
click at [838, 282] on icon at bounding box center [846, 277] width 17 height 12
click at [626, 221] on button "Delete Column" at bounding box center [631, 229] width 132 height 35
click at [838, 282] on icon at bounding box center [846, 277] width 17 height 12
click at [630, 232] on button "Delete Column" at bounding box center [631, 229] width 132 height 35
click at [838, 282] on icon at bounding box center [846, 277] width 17 height 12
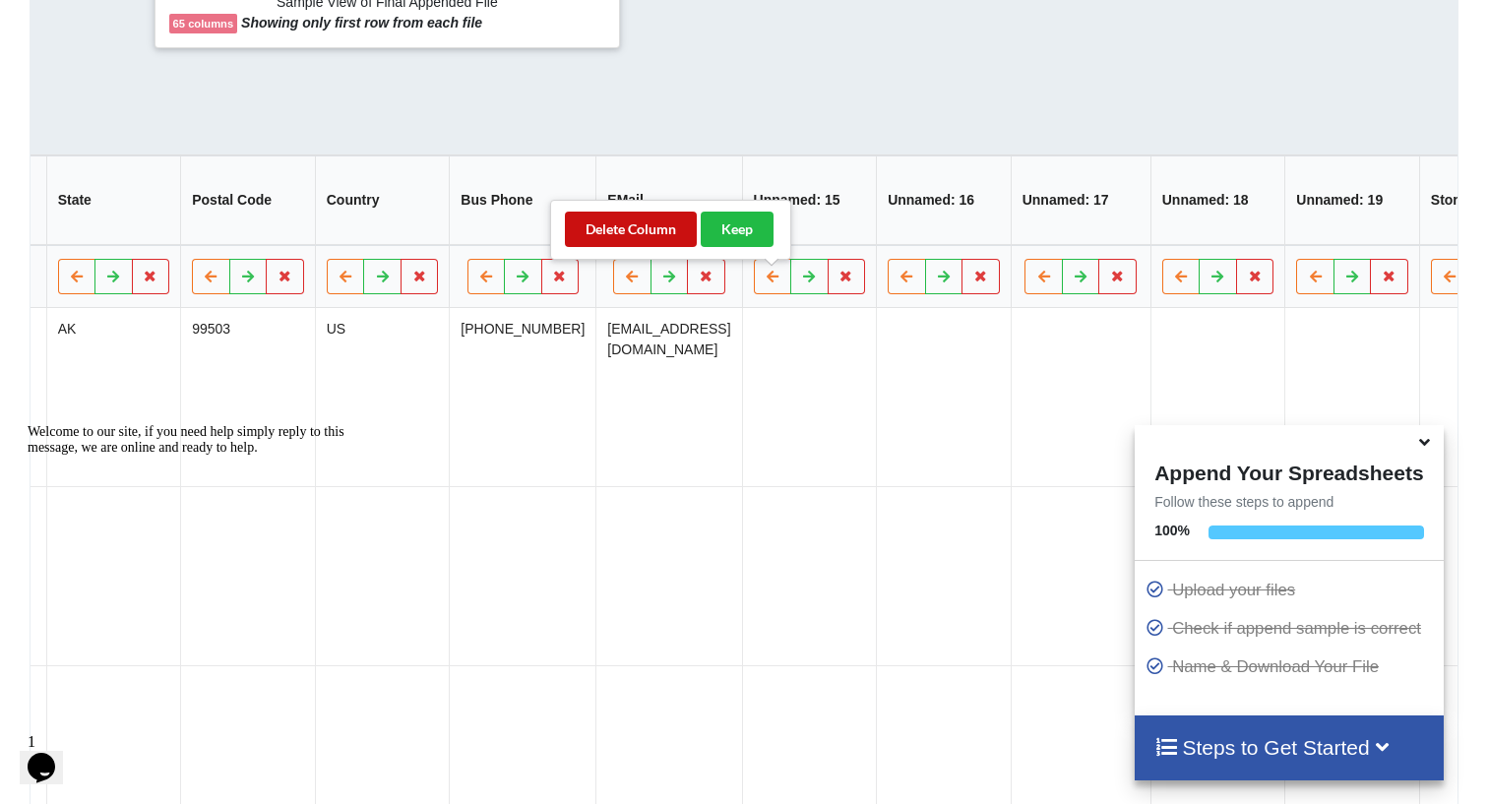
click at [610, 224] on button "Delete Column" at bounding box center [631, 229] width 132 height 35
click at [838, 282] on icon at bounding box center [846, 277] width 17 height 12
click at [620, 228] on button "Delete Column" at bounding box center [631, 229] width 132 height 35
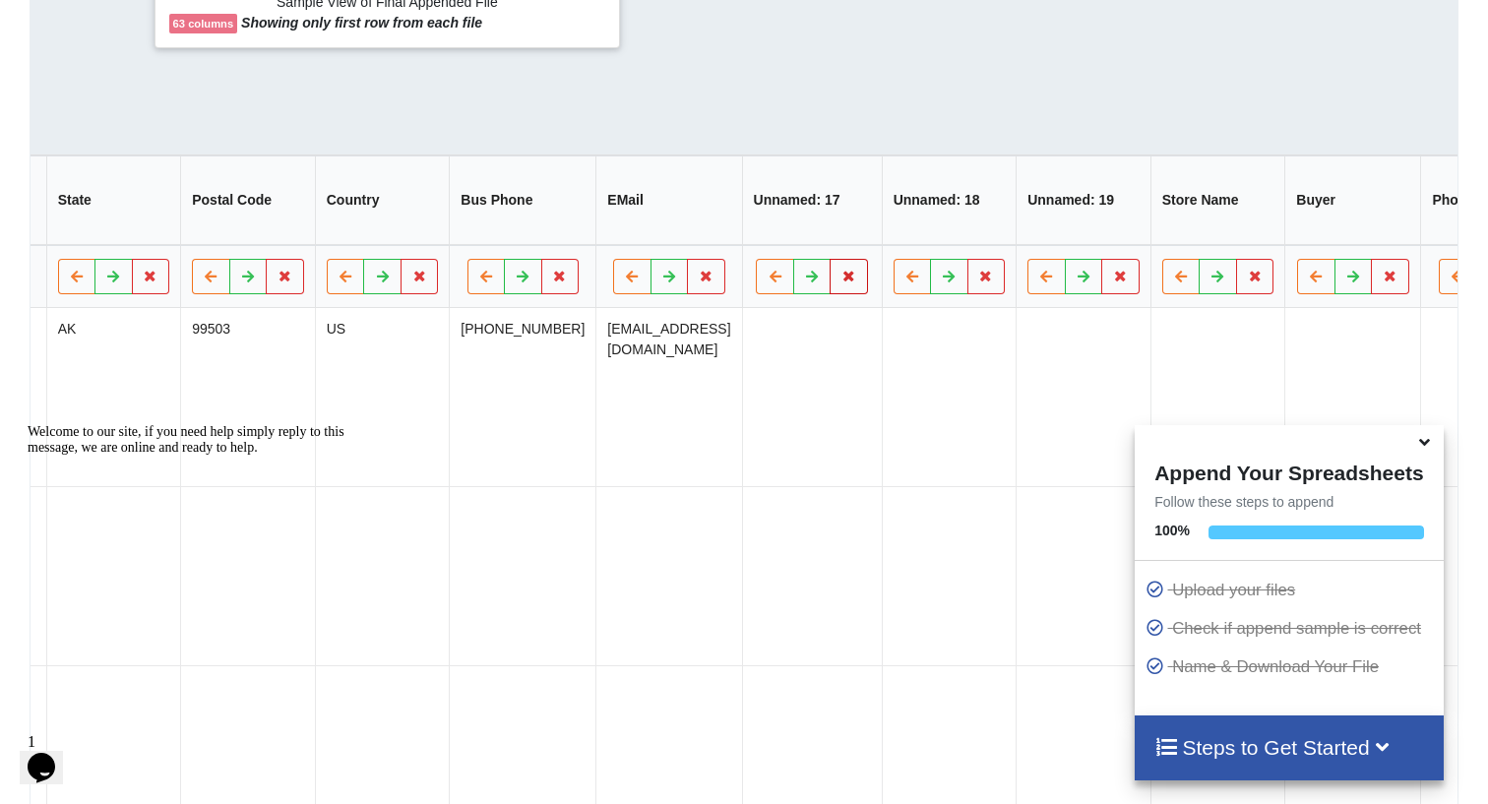
click at [841, 282] on icon at bounding box center [849, 277] width 17 height 12
click at [626, 228] on button "Delete Column" at bounding box center [631, 229] width 132 height 35
click at [838, 282] on icon at bounding box center [846, 277] width 17 height 12
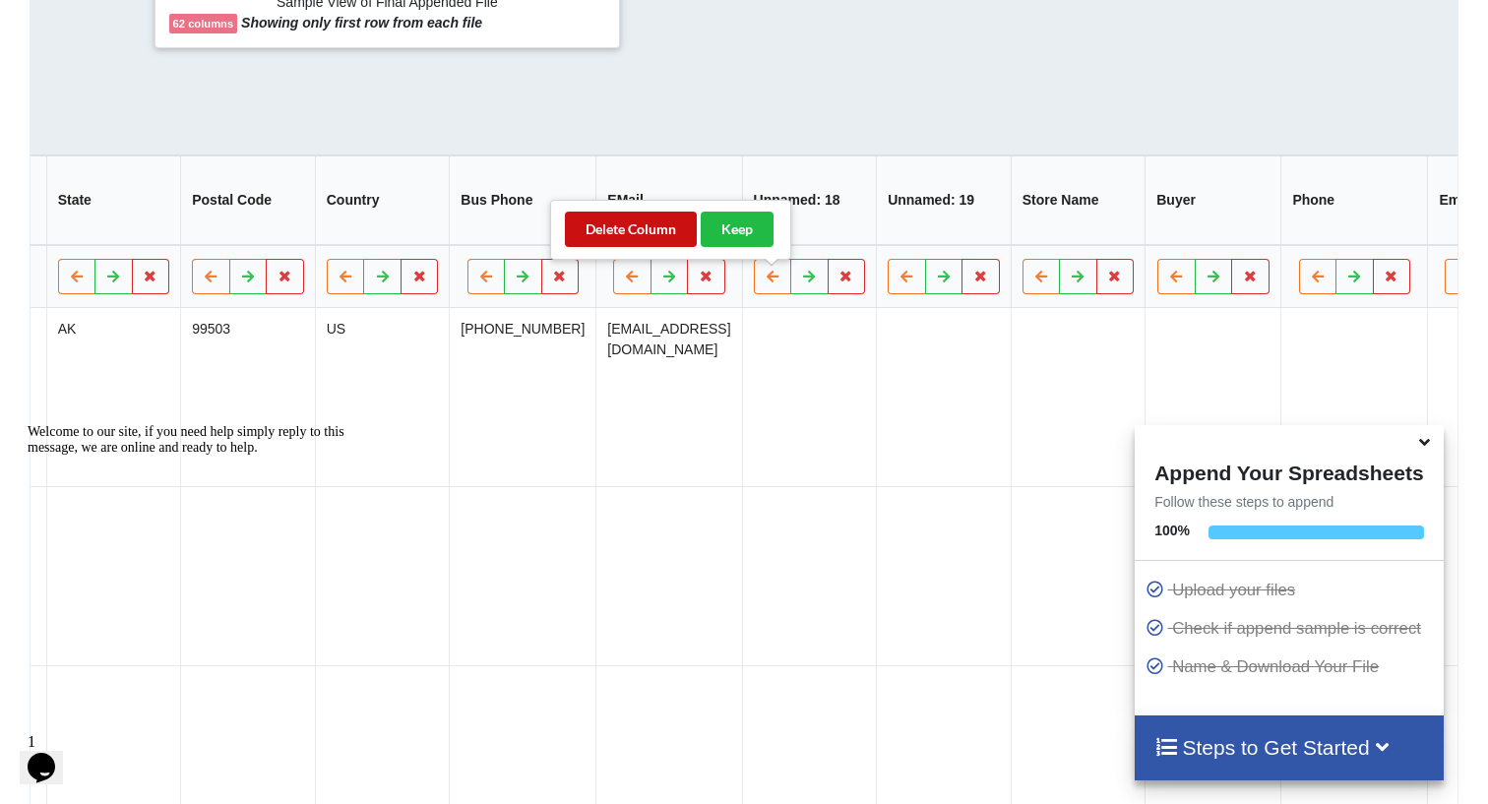
click at [646, 233] on button "Delete Column" at bounding box center [631, 229] width 132 height 35
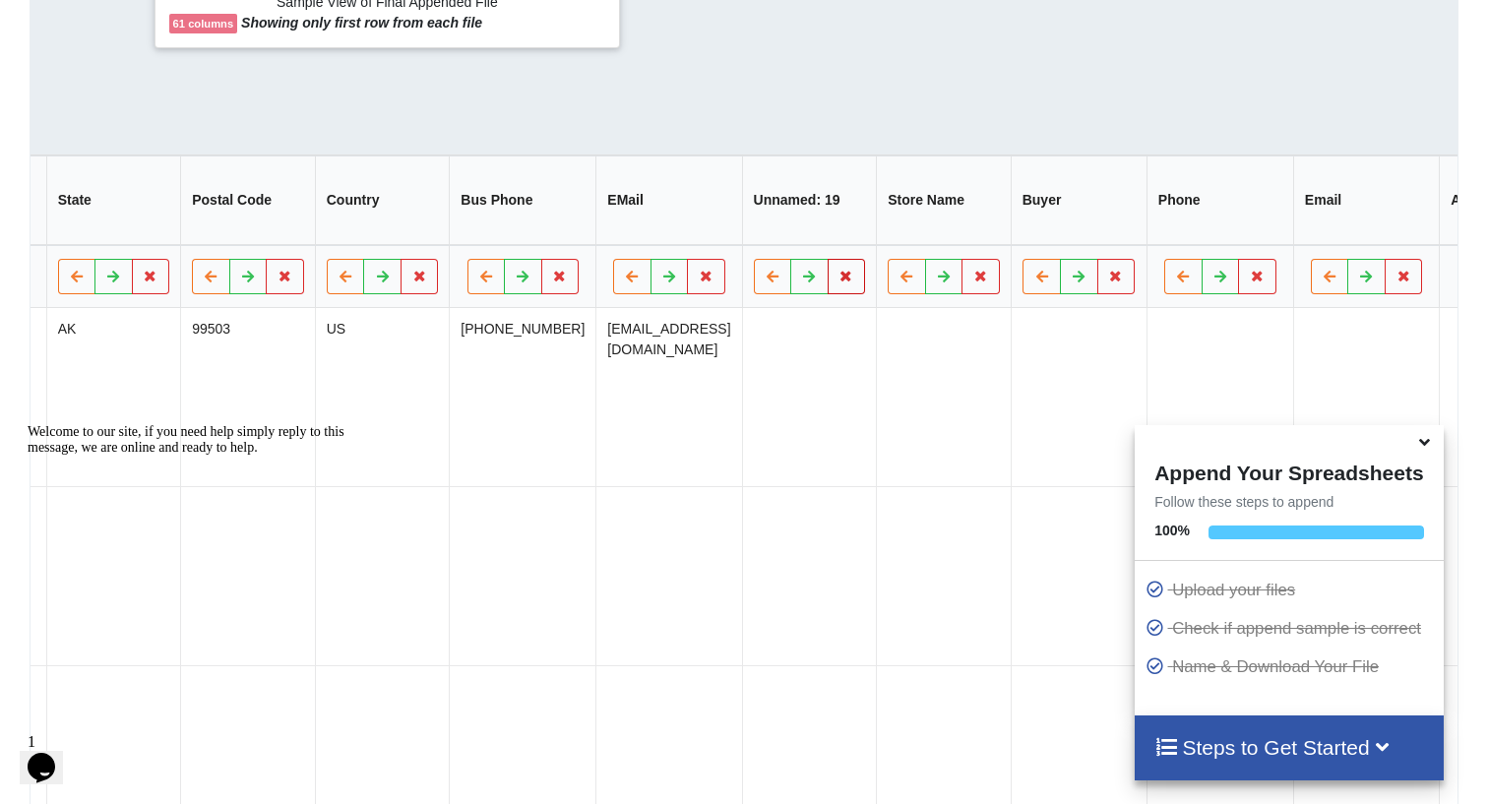
click at [838, 282] on icon at bounding box center [846, 277] width 17 height 12
click at [626, 223] on button "Delete Column" at bounding box center [631, 229] width 132 height 35
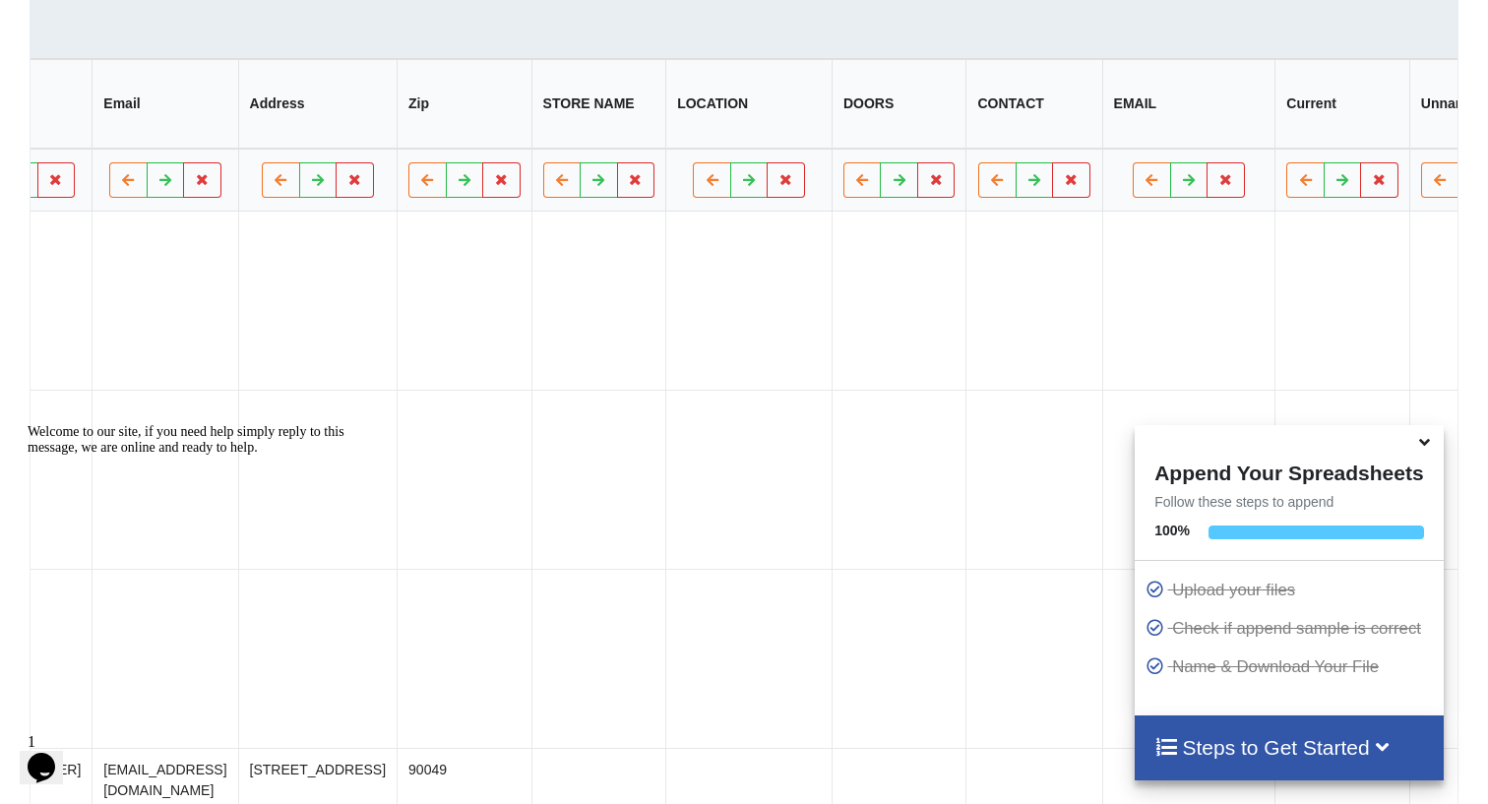
scroll to position [0, 2071]
click at [928, 186] on icon at bounding box center [936, 180] width 17 height 12
click at [720, 137] on button "Delete Column" at bounding box center [701, 132] width 132 height 35
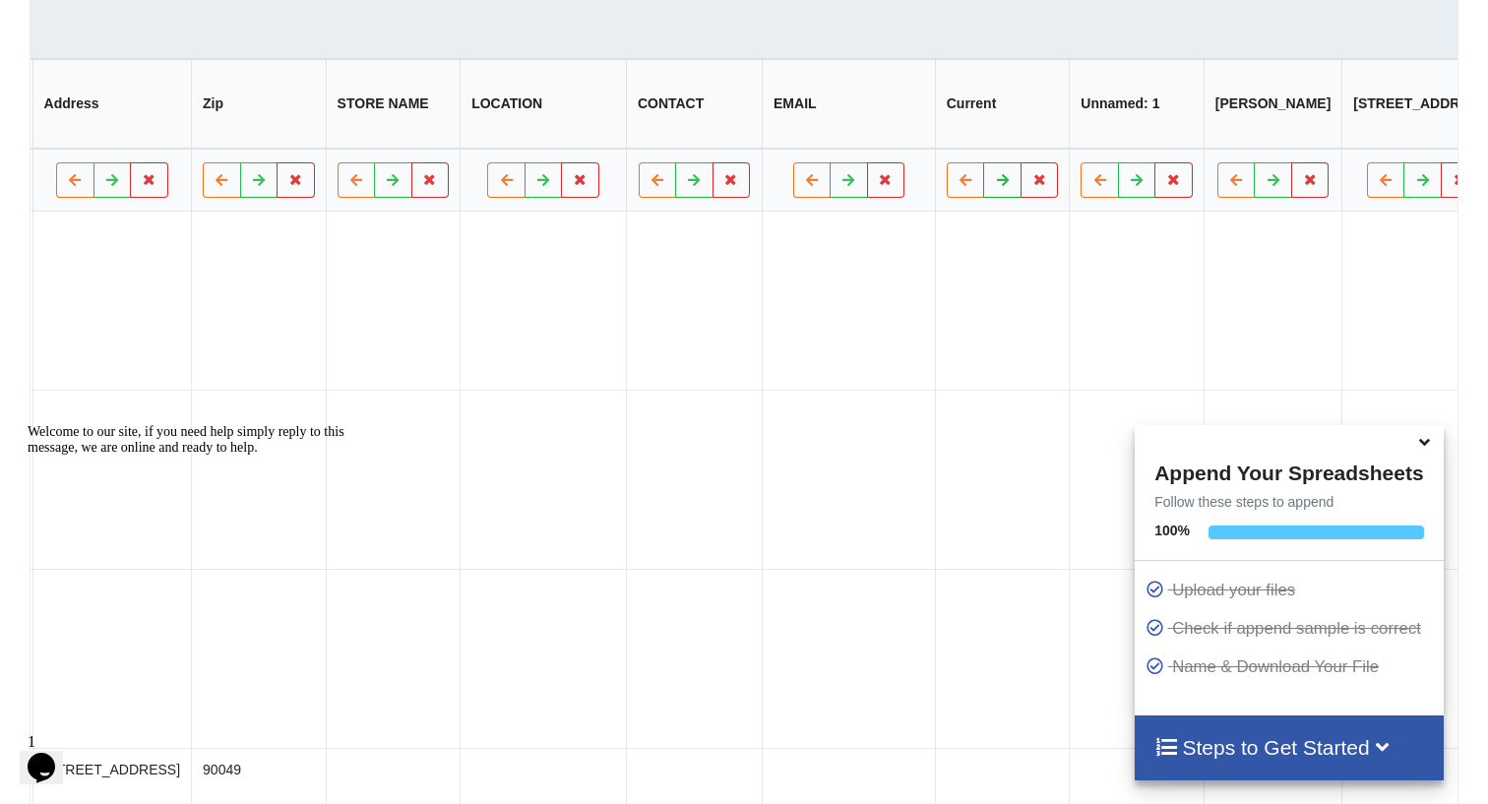
scroll to position [0, 2297]
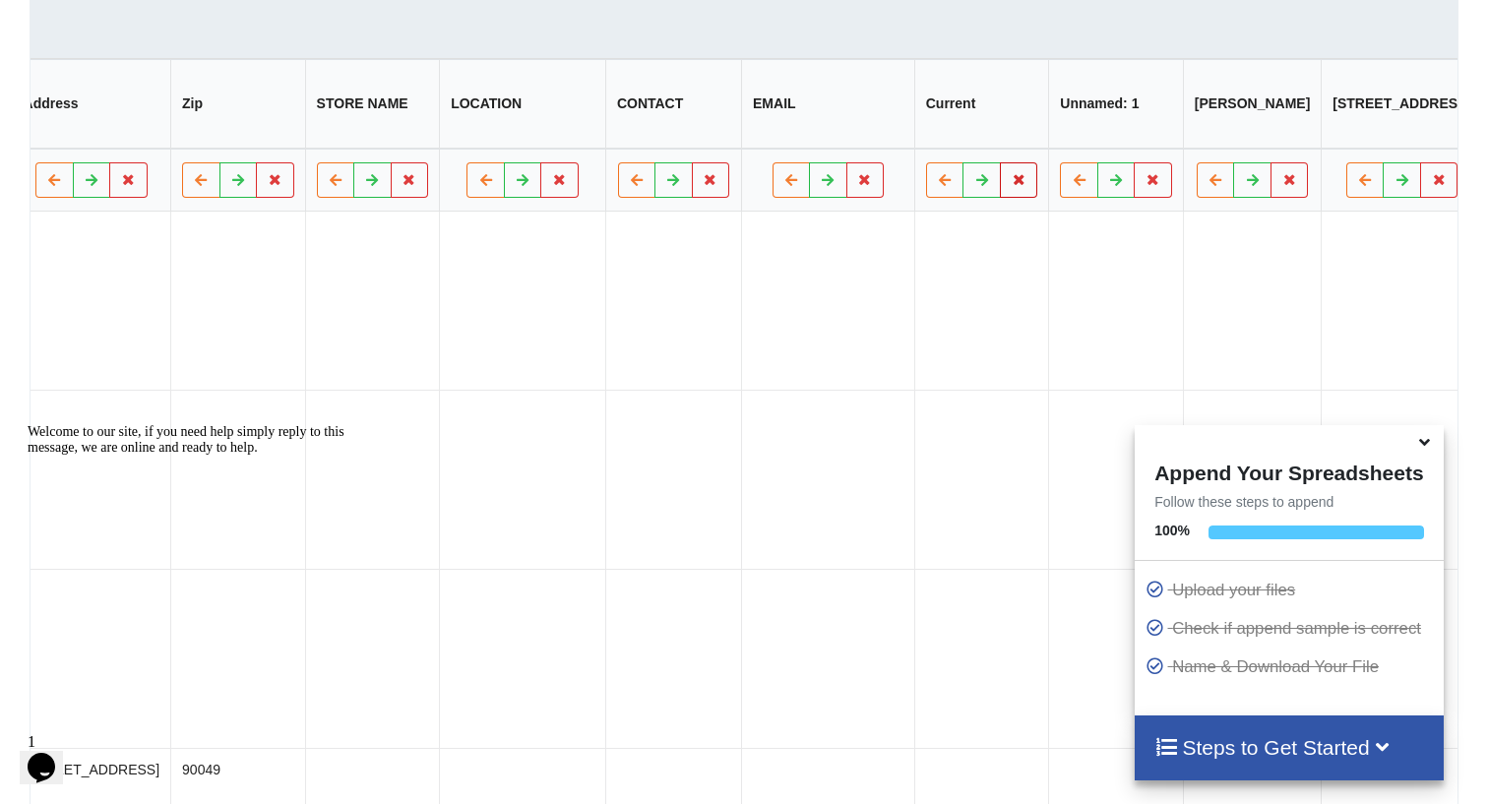
click at [1012, 186] on icon at bounding box center [1020, 180] width 17 height 12
click at [732, 131] on button "Delete Column" at bounding box center [744, 132] width 132 height 35
click at [1012, 186] on icon at bounding box center [1020, 180] width 17 height 12
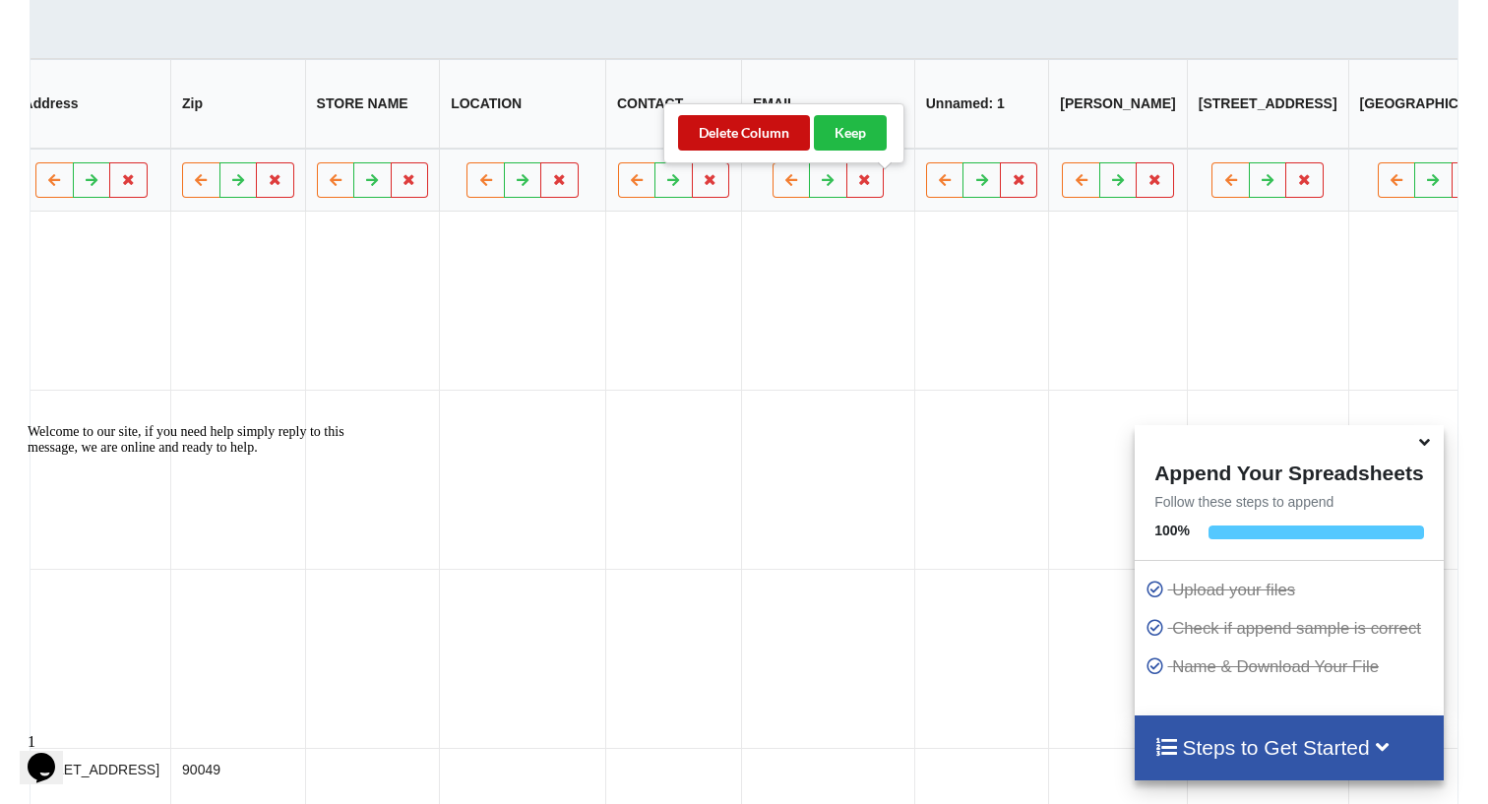
click at [699, 136] on button "Delete Column" at bounding box center [744, 132] width 132 height 35
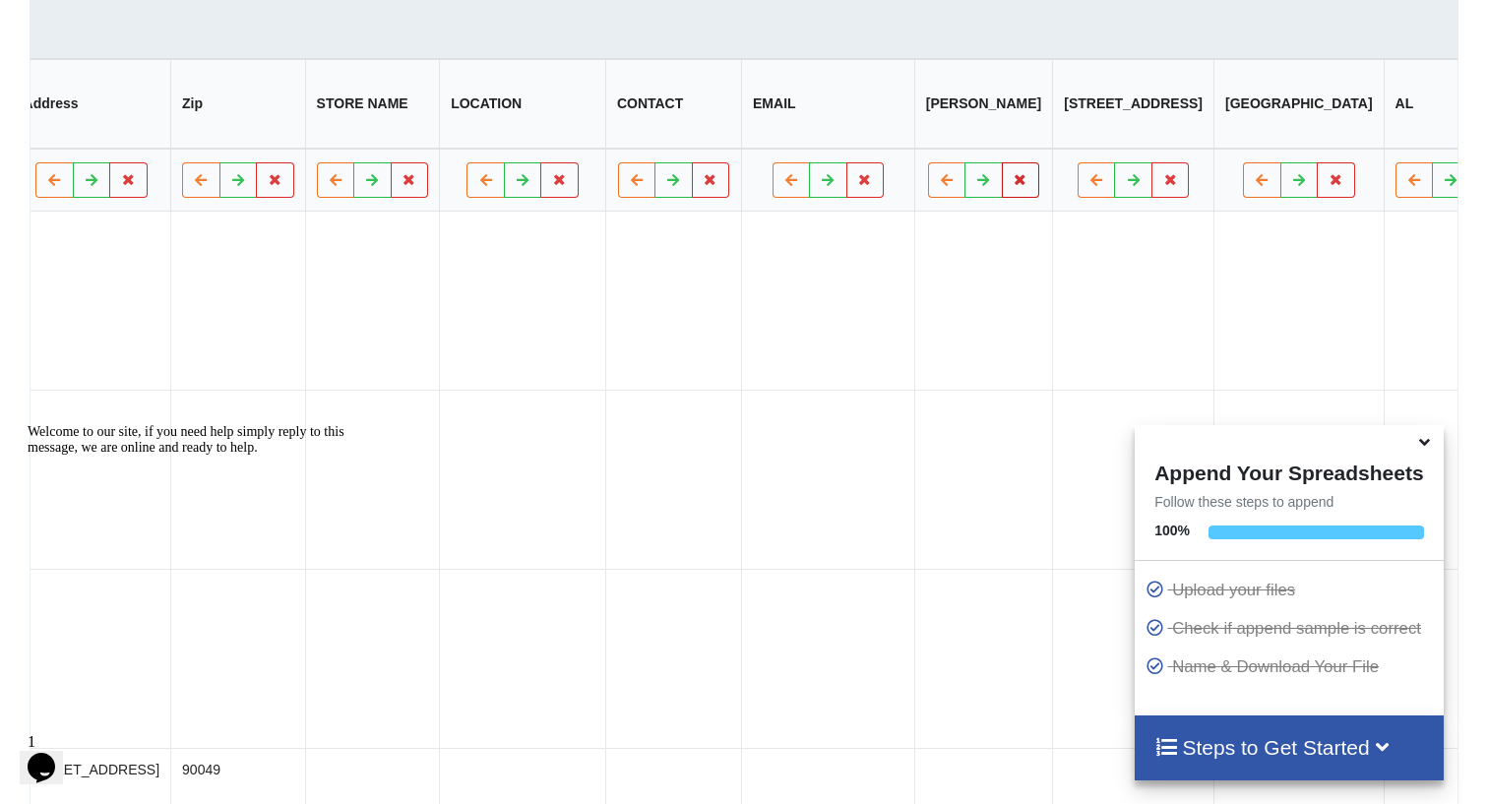
click at [1013, 185] on icon at bounding box center [1021, 180] width 17 height 12
click at [763, 130] on button "Delete Column" at bounding box center [744, 132] width 132 height 35
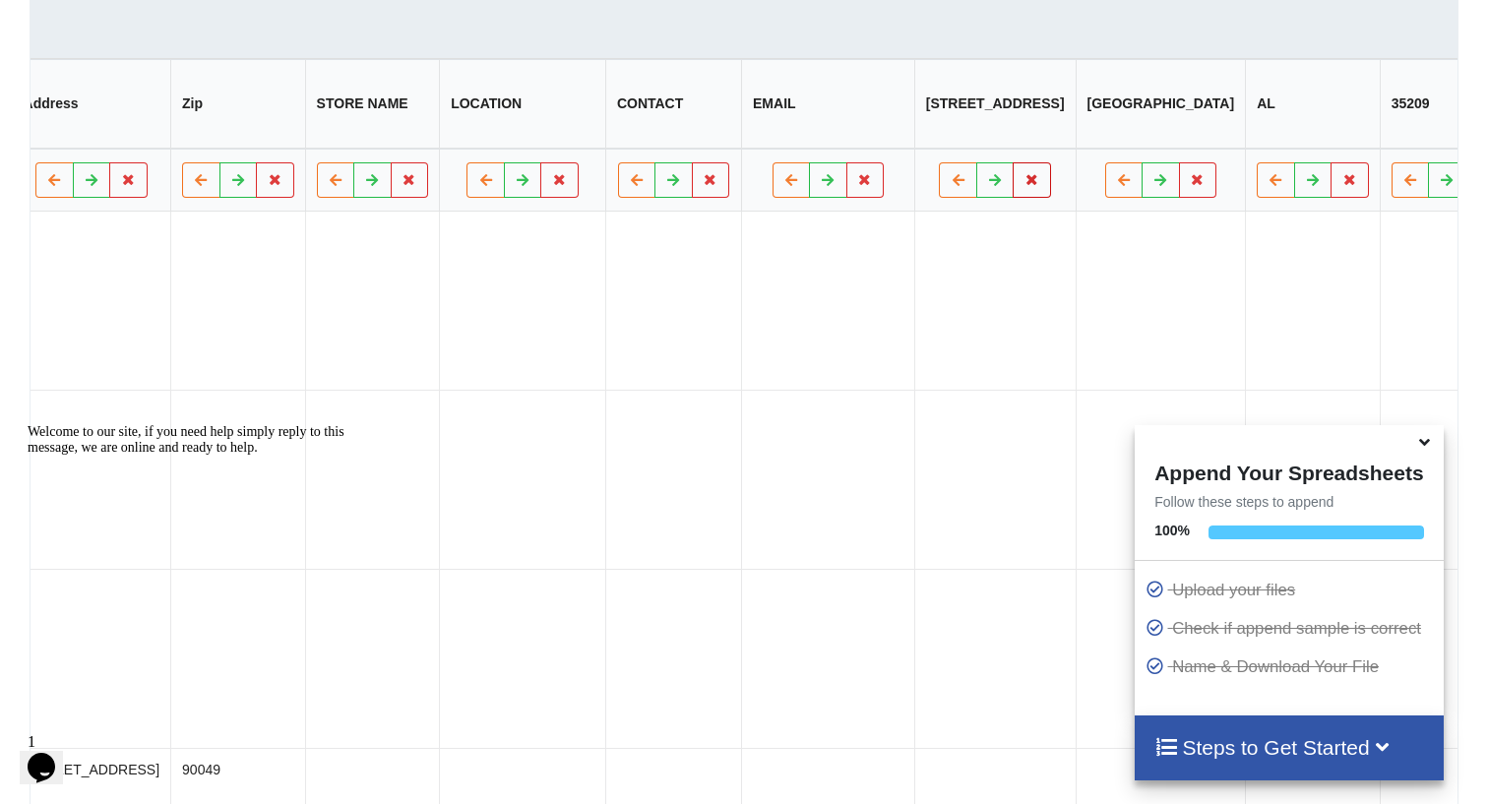
click at [1024, 183] on icon at bounding box center [1032, 180] width 17 height 12
click at [745, 130] on button "Delete Column" at bounding box center [744, 132] width 132 height 35
click at [1029, 185] on icon at bounding box center [1037, 180] width 17 height 12
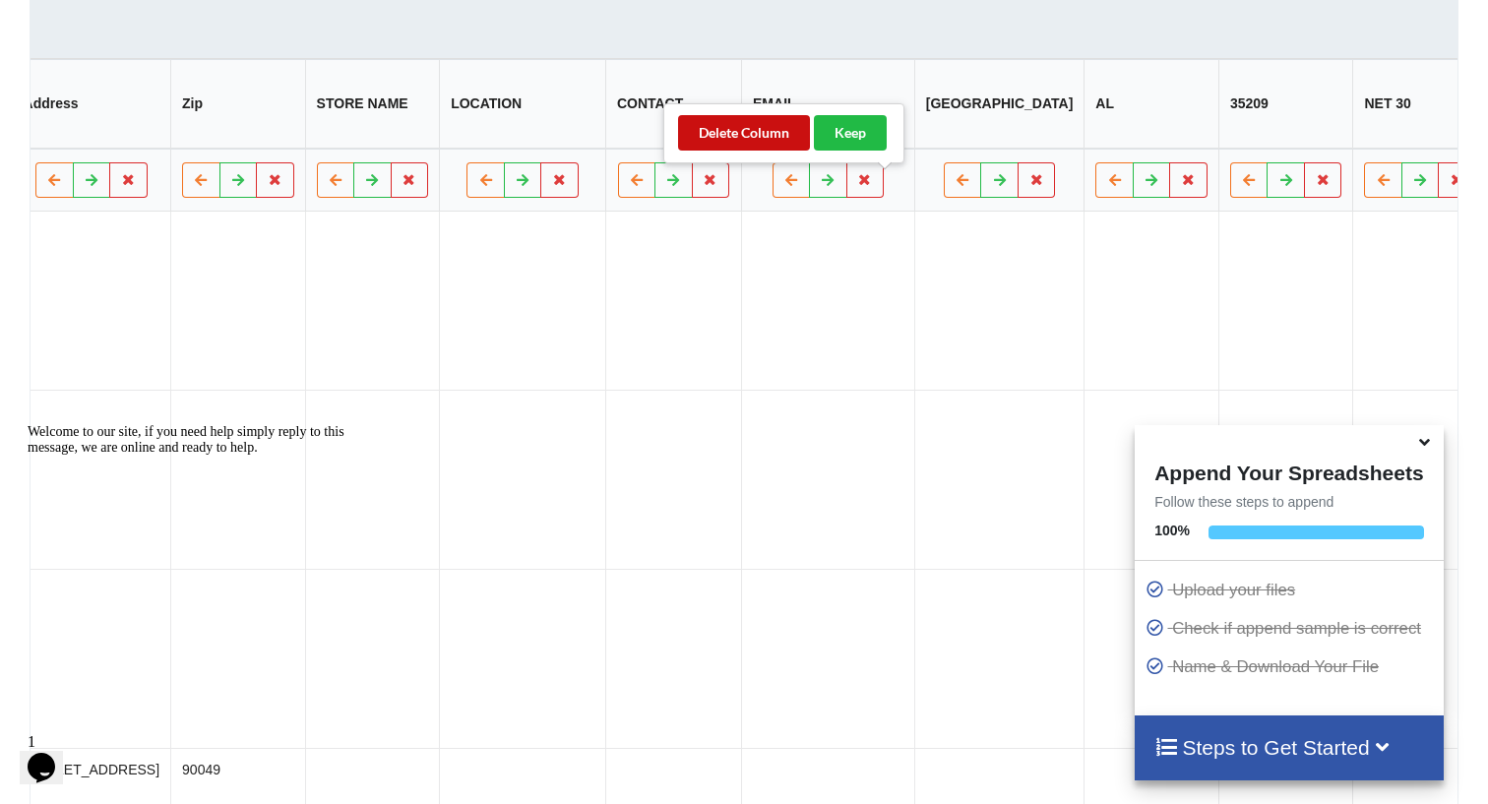
click at [776, 142] on button "Delete Column" at bounding box center [744, 132] width 132 height 35
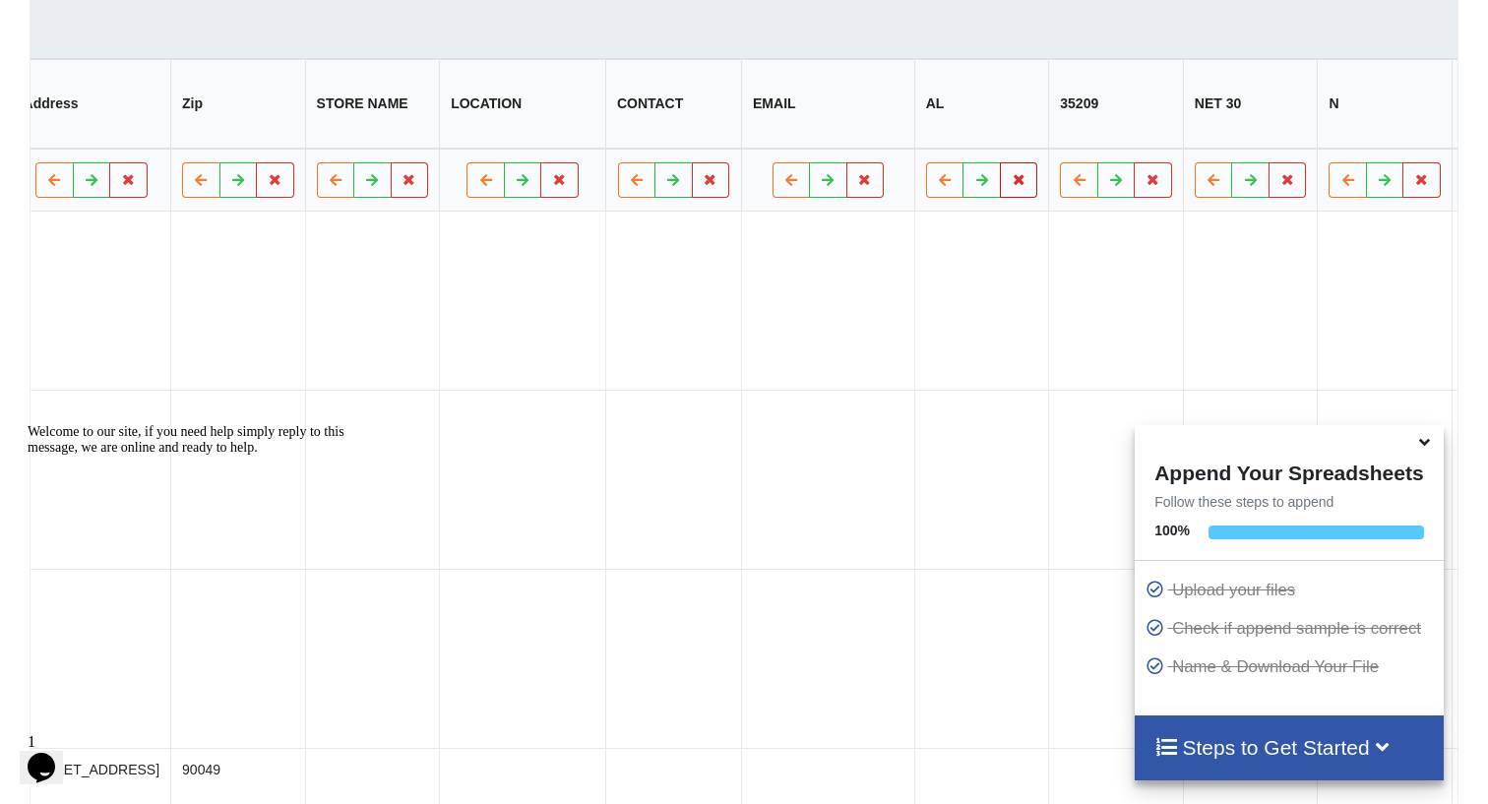
click at [1012, 186] on icon at bounding box center [1020, 180] width 17 height 12
click at [734, 126] on button "Delete Column" at bounding box center [744, 132] width 132 height 35
click at [1012, 186] on icon at bounding box center [1020, 180] width 17 height 12
click at [717, 133] on button "Delete Column" at bounding box center [744, 132] width 132 height 35
click at [1012, 186] on icon at bounding box center [1020, 180] width 17 height 12
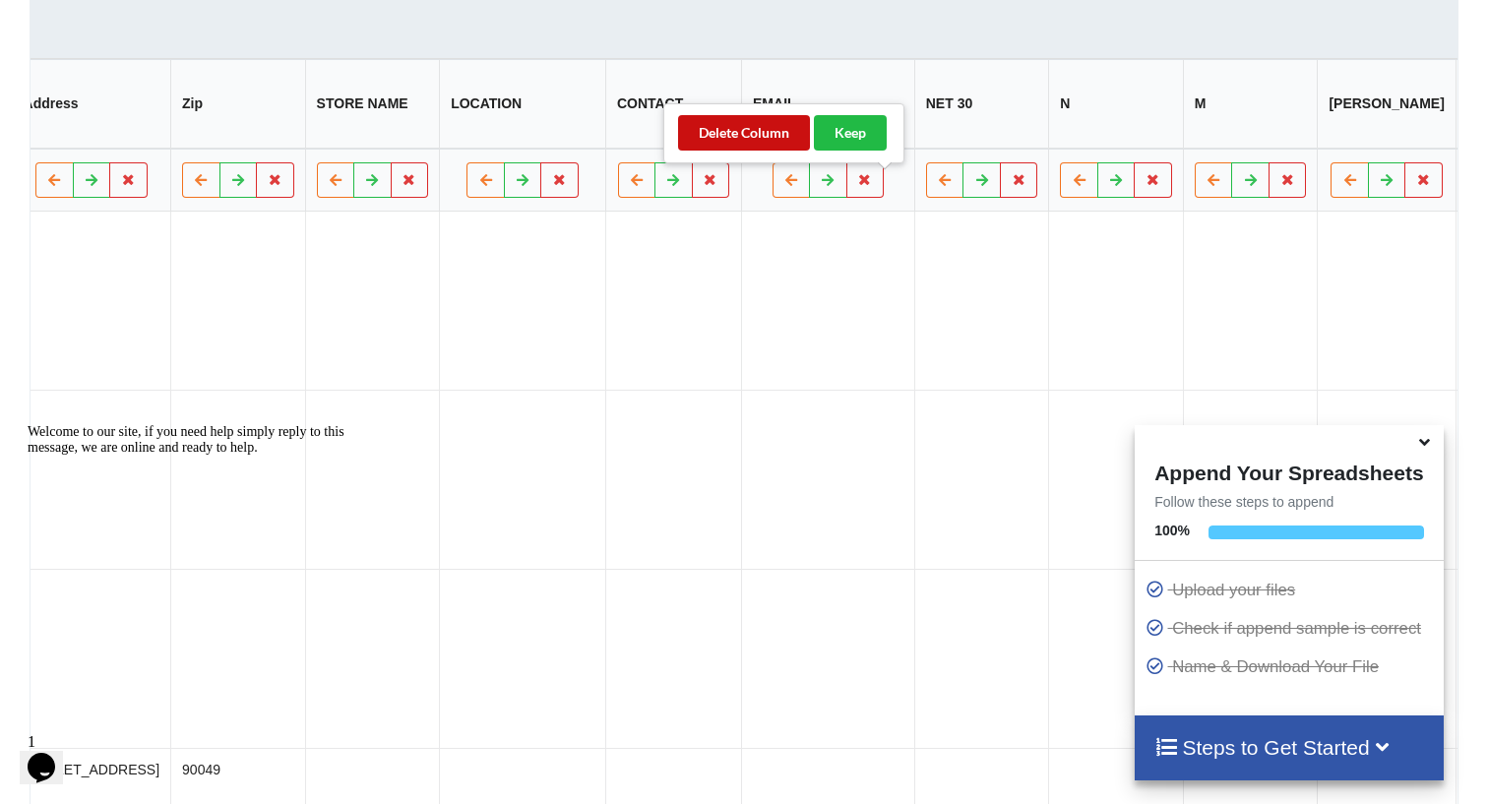
click at [746, 135] on button "Delete Column" at bounding box center [744, 132] width 132 height 35
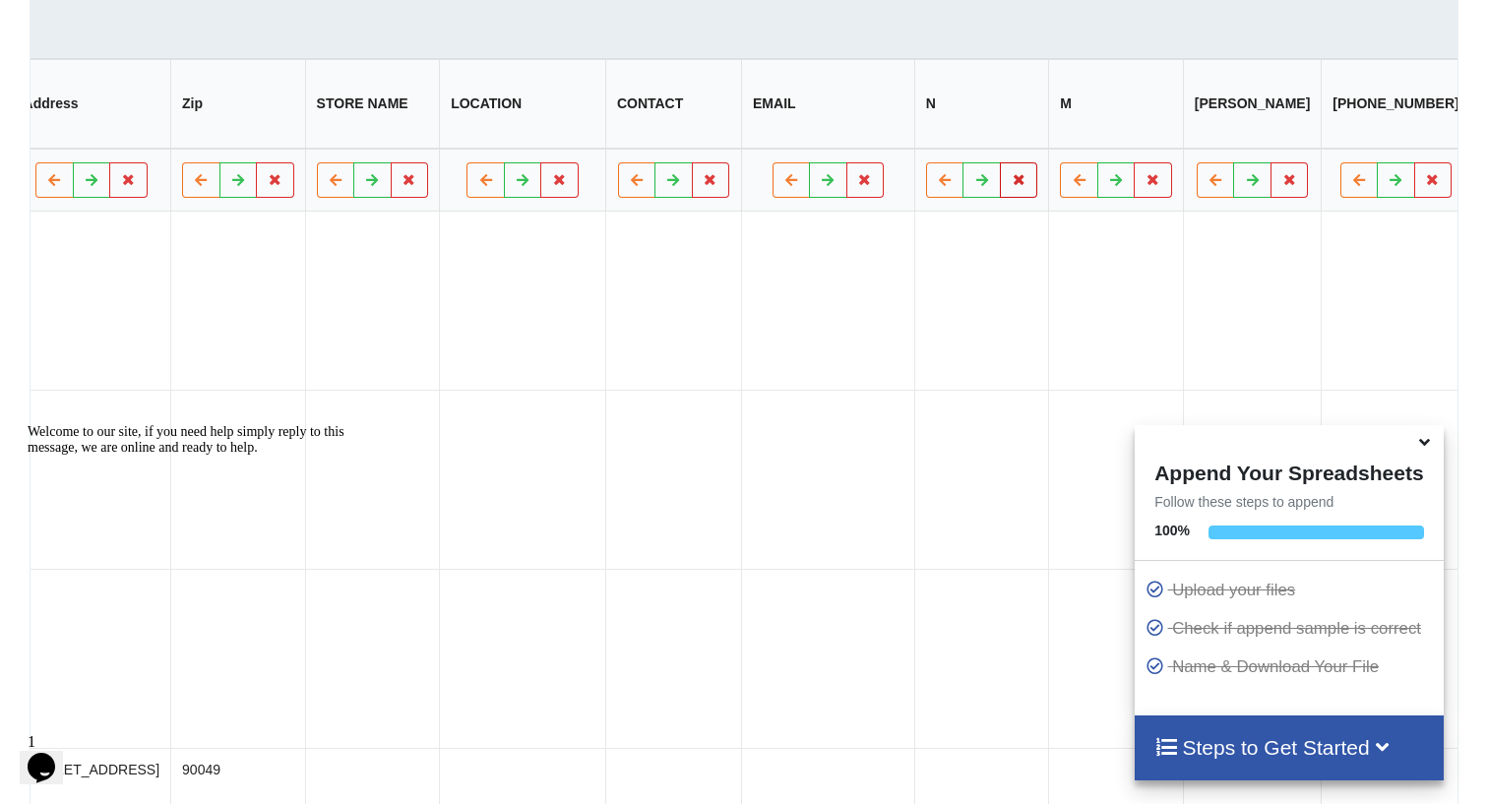
click at [1012, 186] on icon at bounding box center [1020, 180] width 17 height 12
click at [719, 127] on button "Delete Column" at bounding box center [744, 132] width 132 height 35
click at [1012, 186] on icon at bounding box center [1020, 180] width 17 height 12
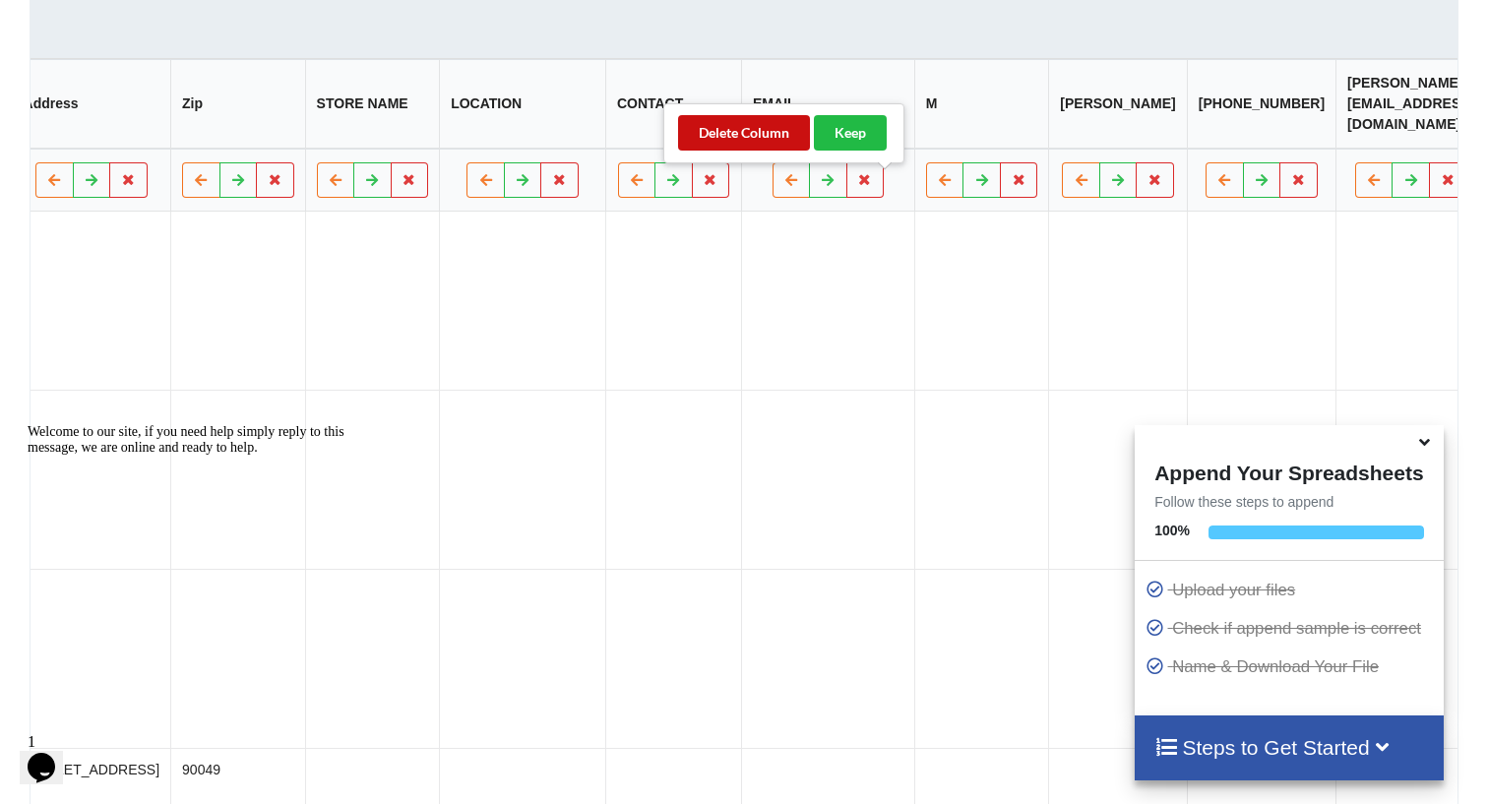
click at [752, 129] on button "Delete Column" at bounding box center [744, 132] width 132 height 35
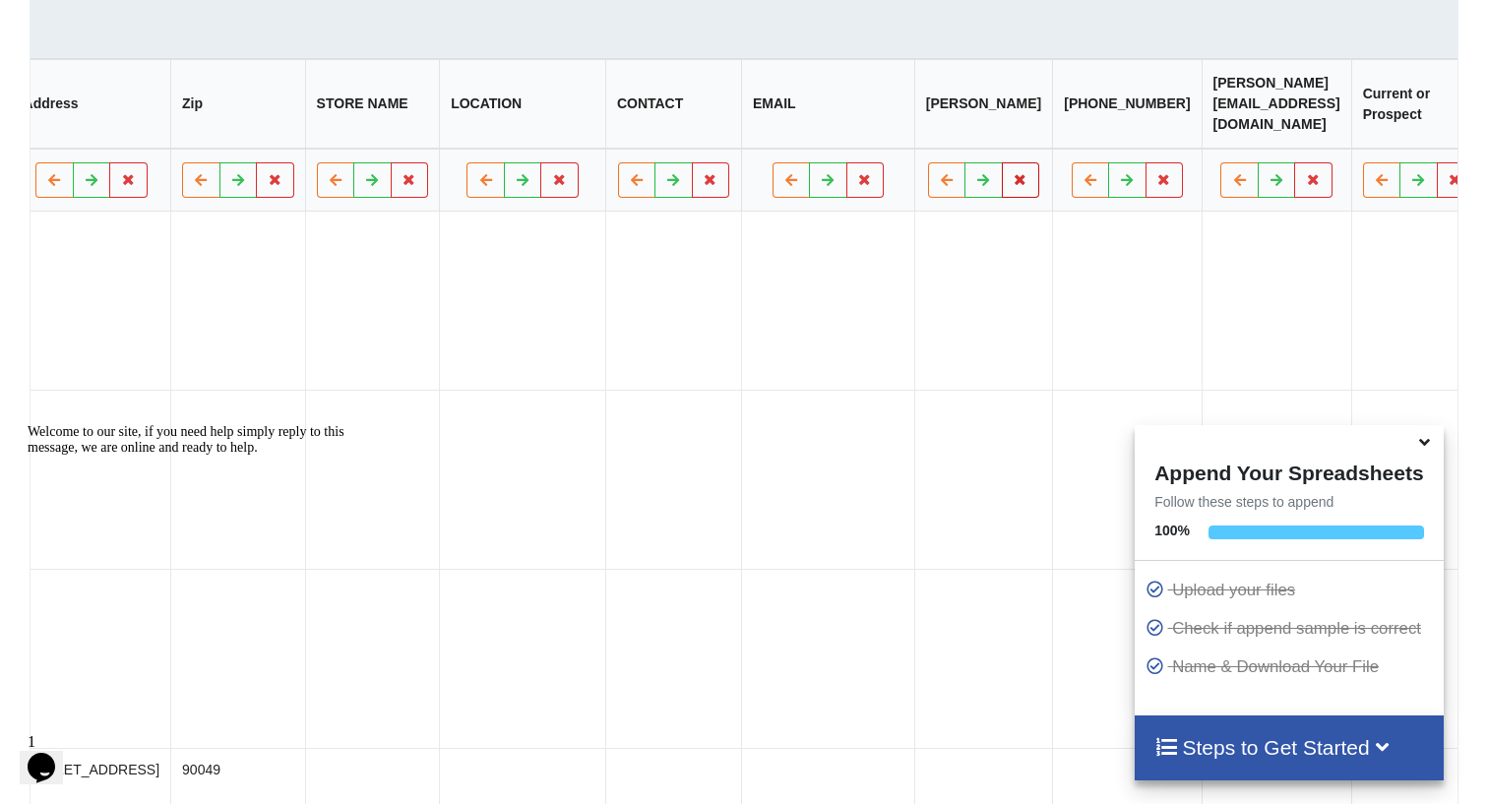
click at [1013, 186] on icon at bounding box center [1021, 180] width 17 height 12
click at [747, 132] on button "Delete Column" at bounding box center [744, 132] width 132 height 35
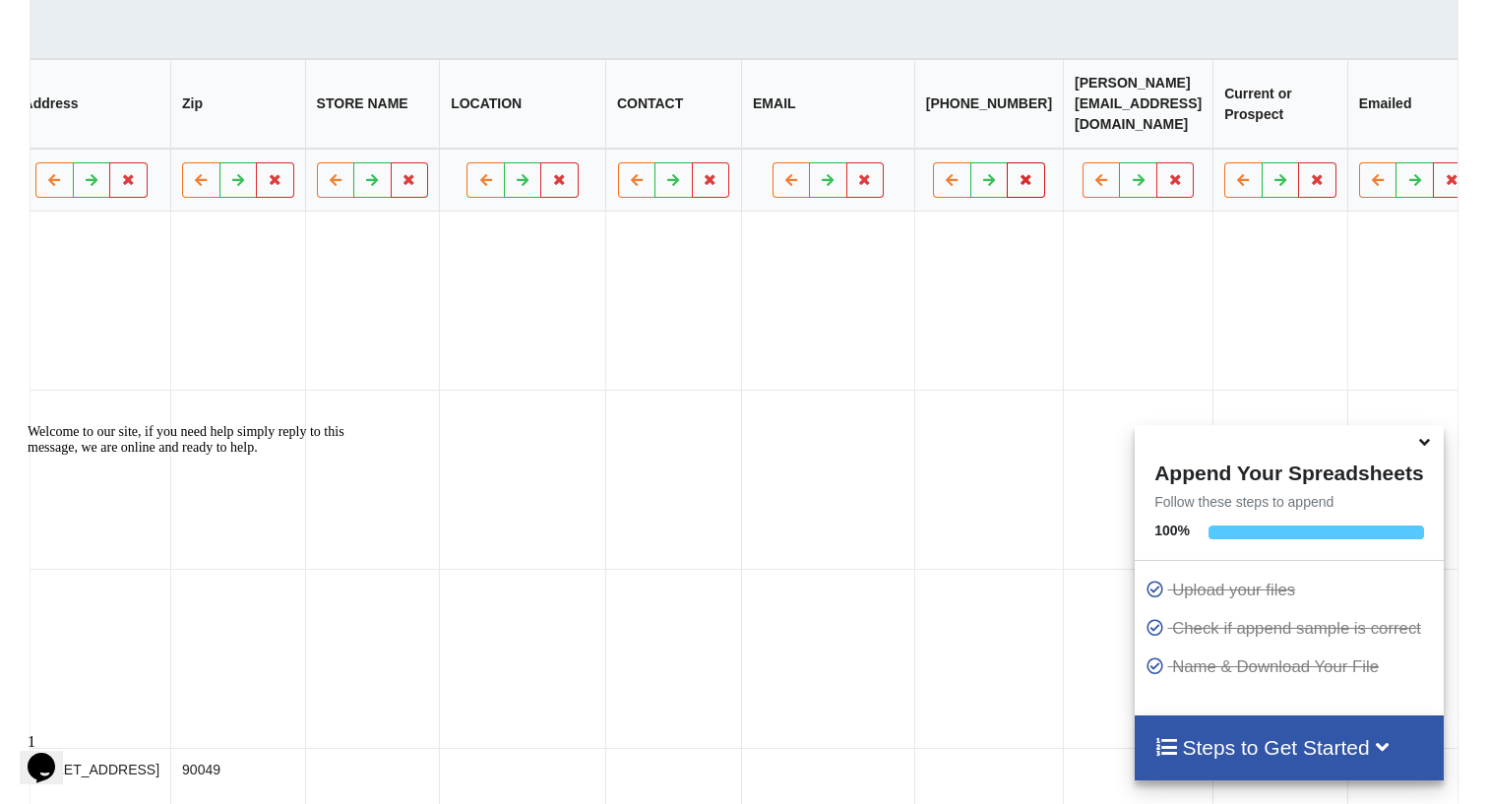
click at [1019, 185] on icon at bounding box center [1027, 180] width 17 height 12
click at [783, 137] on button "Delete Column" at bounding box center [744, 132] width 132 height 35
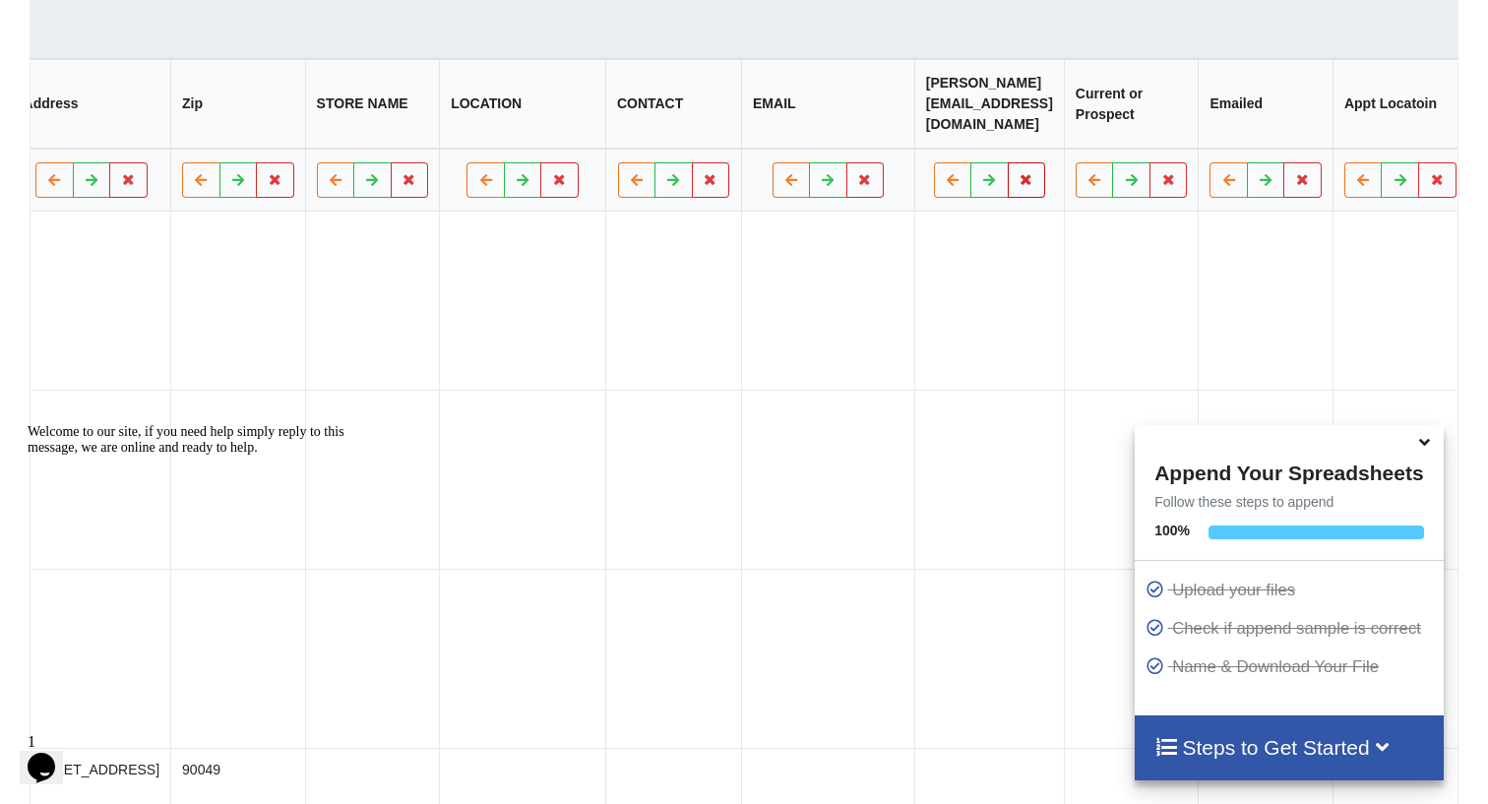
click at [1019, 184] on icon at bounding box center [1027, 180] width 17 height 12
click at [784, 131] on button "Delete Column" at bounding box center [745, 132] width 132 height 35
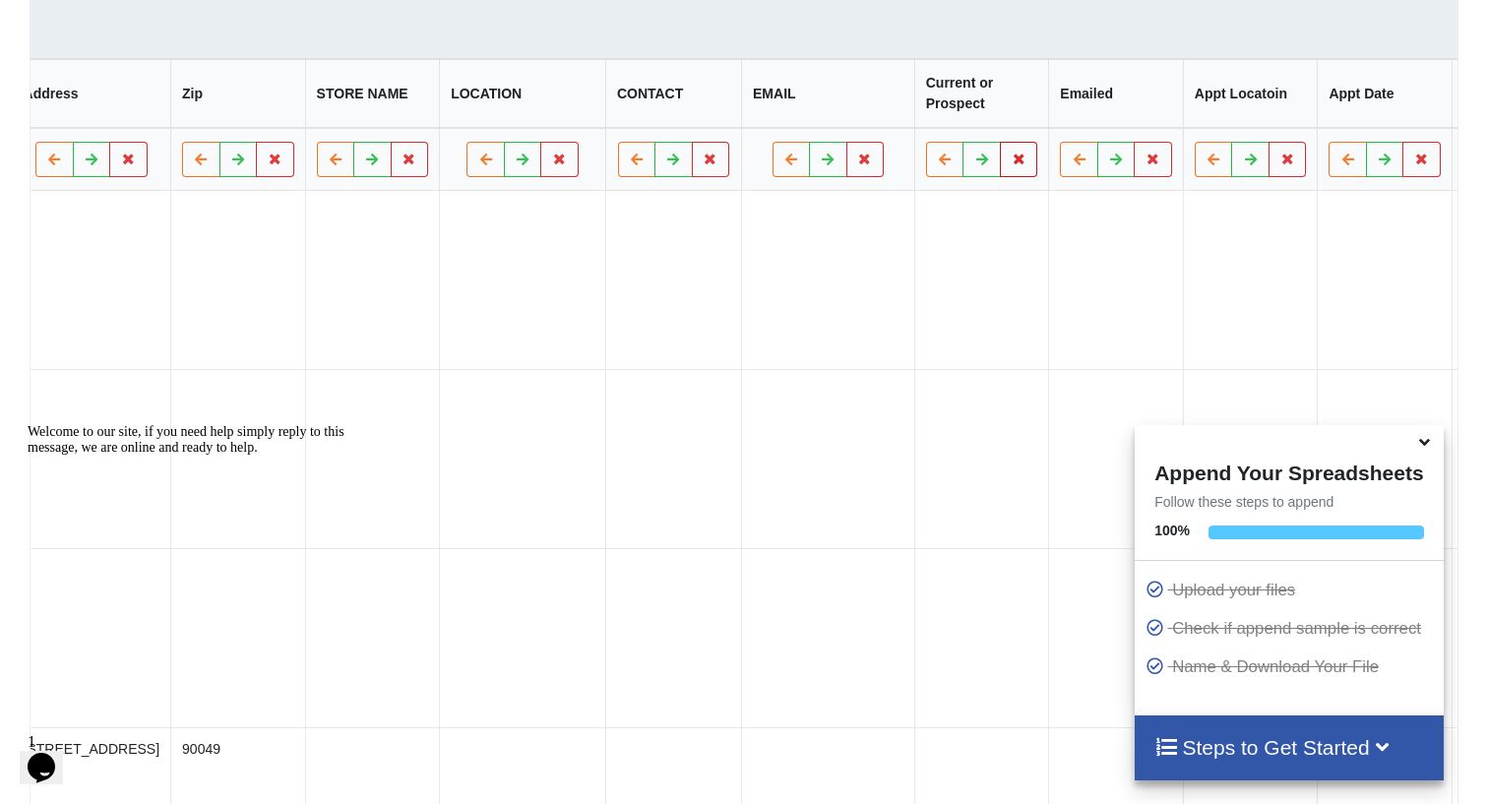
click at [1012, 165] on icon at bounding box center [1020, 160] width 17 height 12
click at [757, 139] on button "Delete Column" at bounding box center [744, 132] width 132 height 35
click at [1012, 165] on icon at bounding box center [1020, 160] width 17 height 12
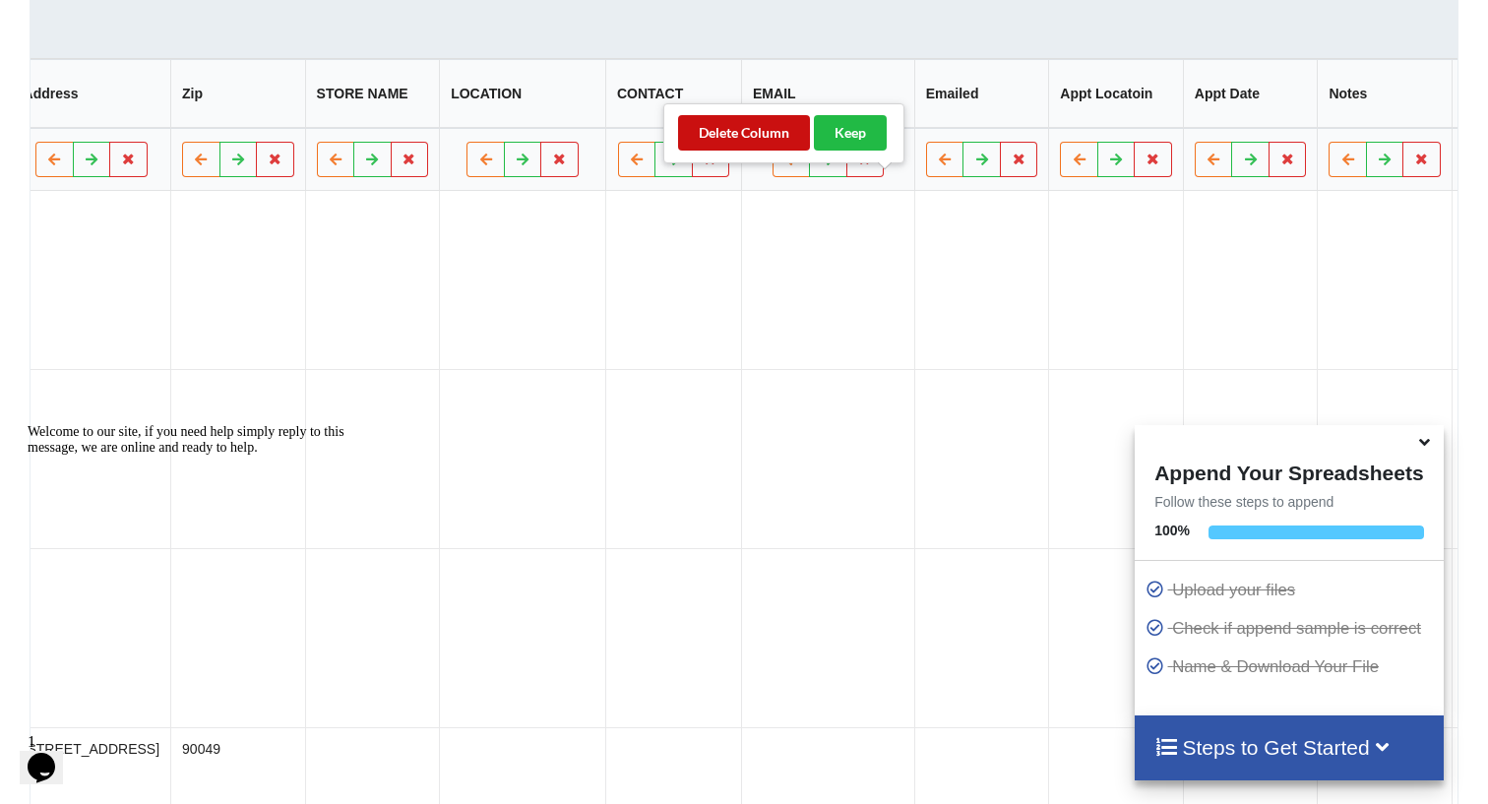
click at [750, 141] on button "Delete Column" at bounding box center [744, 132] width 132 height 35
click at [1012, 165] on icon at bounding box center [1020, 160] width 17 height 12
click at [791, 153] on div "Delete Column Keep" at bounding box center [783, 133] width 241 height 60
click at [760, 112] on div "Delete Column Keep" at bounding box center [783, 133] width 241 height 60
click at [755, 125] on button "Delete Column" at bounding box center [744, 132] width 132 height 35
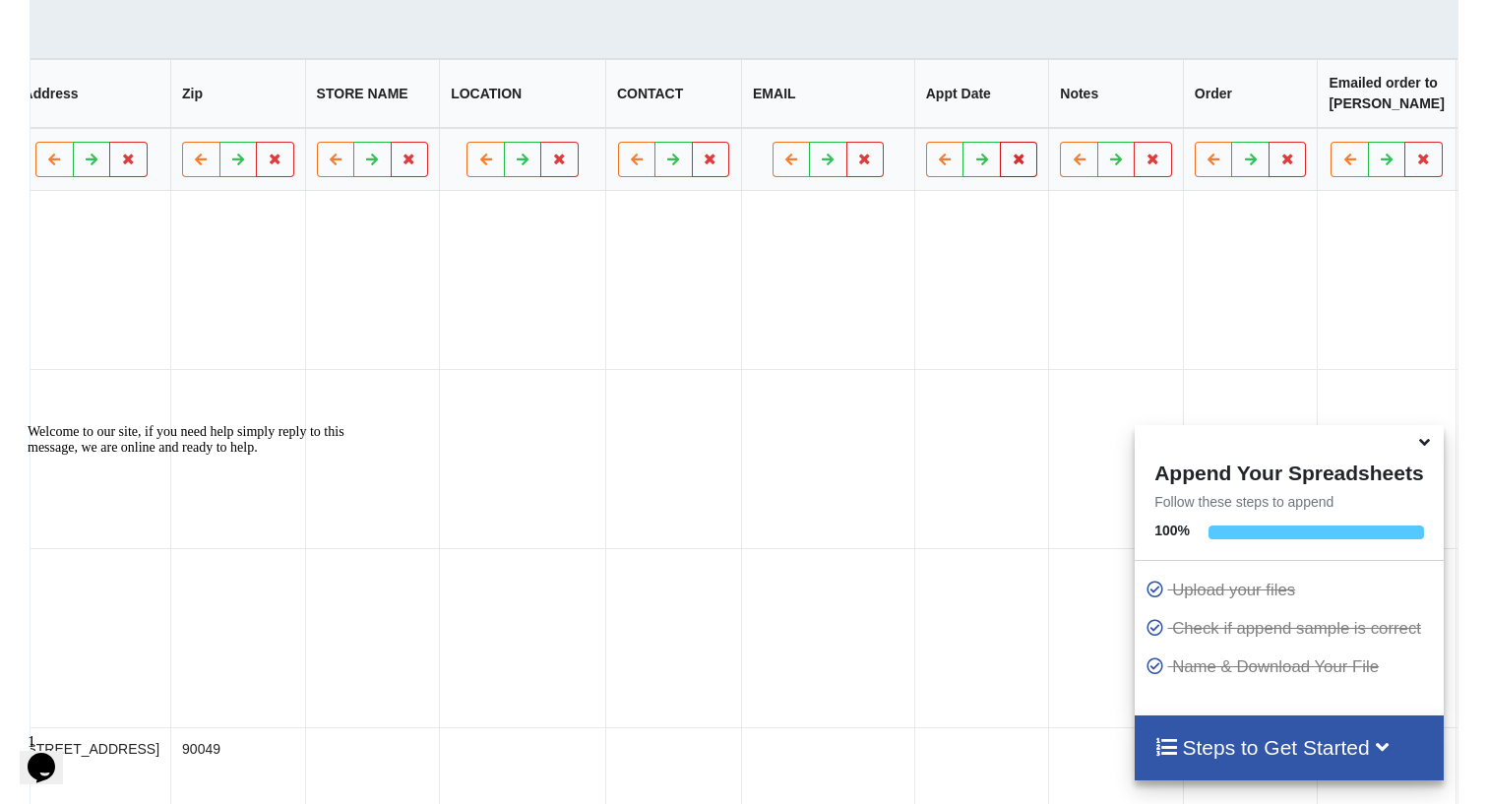
click at [1012, 165] on icon at bounding box center [1020, 160] width 17 height 12
click at [744, 141] on button "Delete Column" at bounding box center [744, 132] width 132 height 35
click at [1012, 165] on icon at bounding box center [1020, 160] width 17 height 12
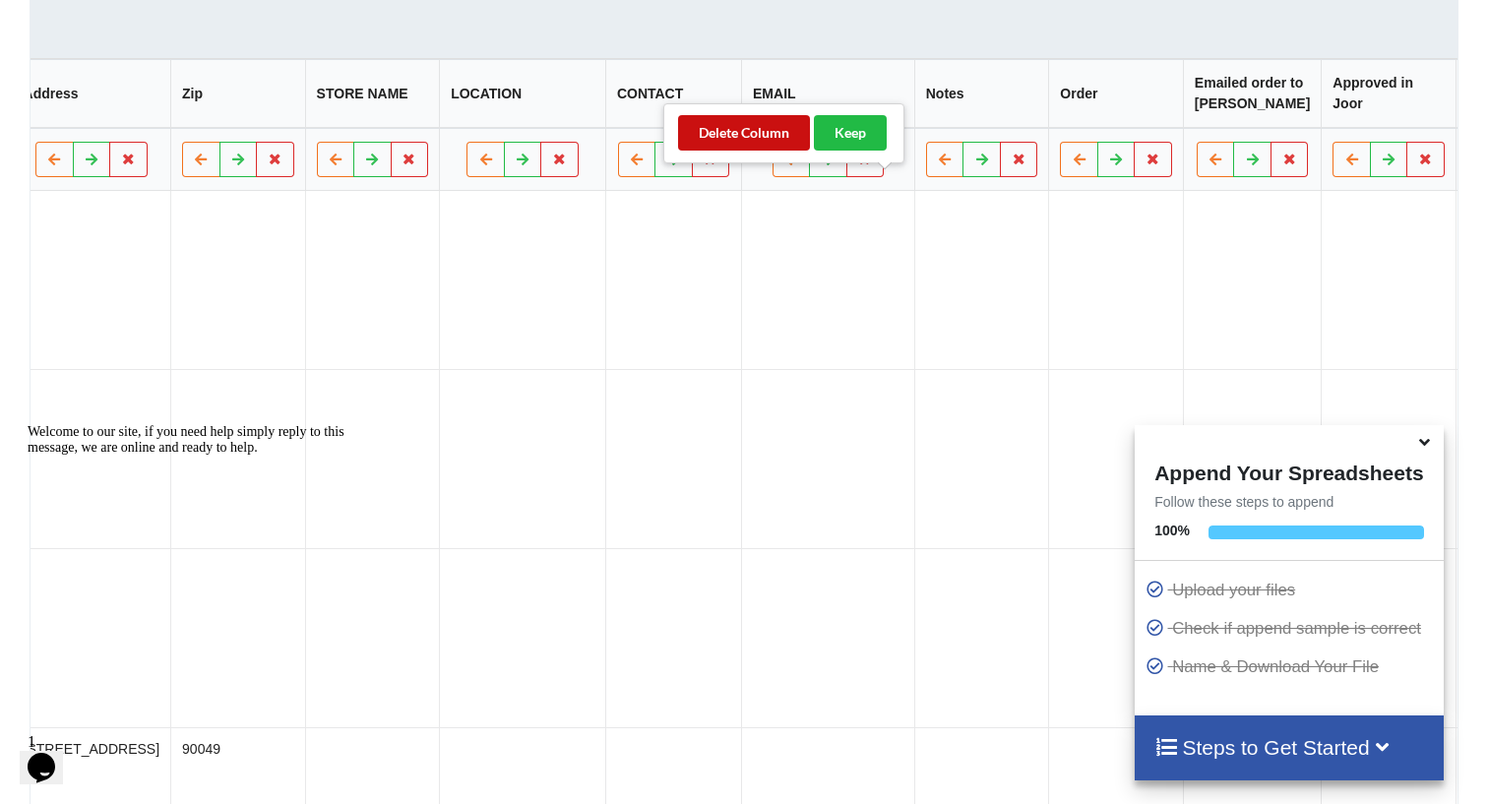
click at [760, 144] on button "Delete Column" at bounding box center [744, 132] width 132 height 35
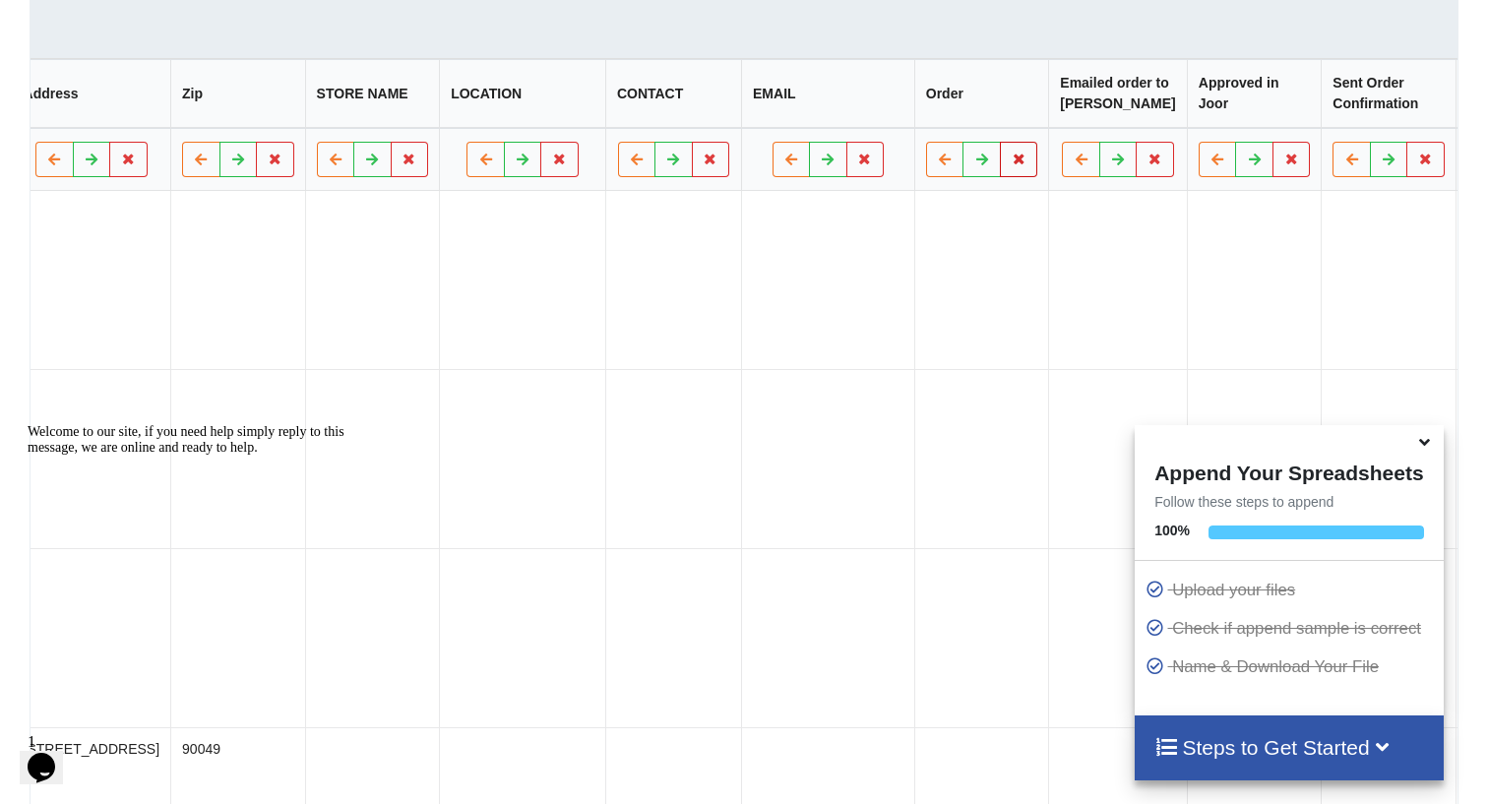
click at [1012, 165] on icon at bounding box center [1020, 160] width 17 height 12
click at [729, 129] on button "Delete Column" at bounding box center [744, 132] width 132 height 35
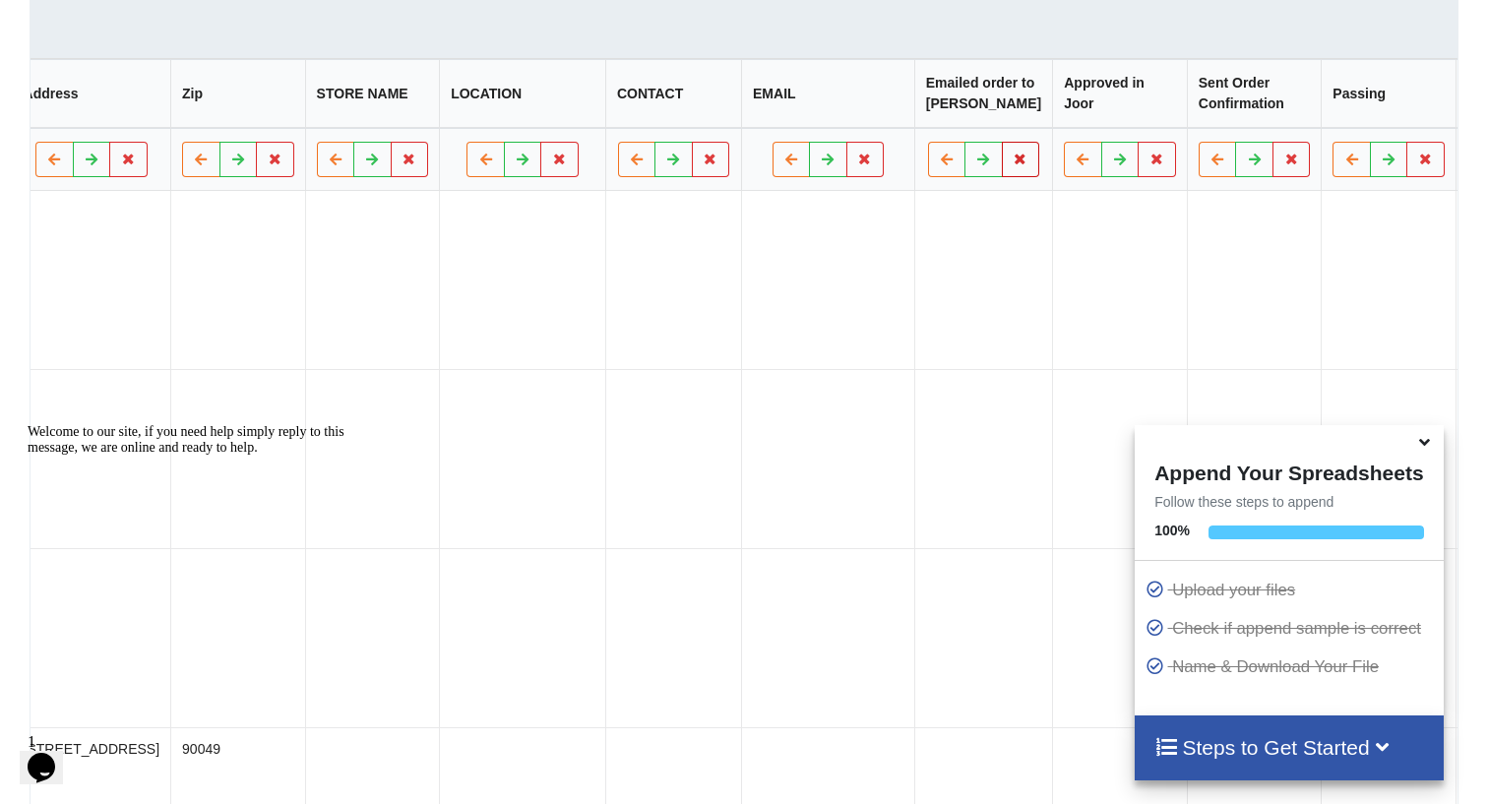
click at [1013, 165] on icon at bounding box center [1021, 160] width 17 height 12
click at [770, 132] on button "Delete Column" at bounding box center [744, 132] width 132 height 35
click at [1012, 165] on icon at bounding box center [1020, 160] width 17 height 12
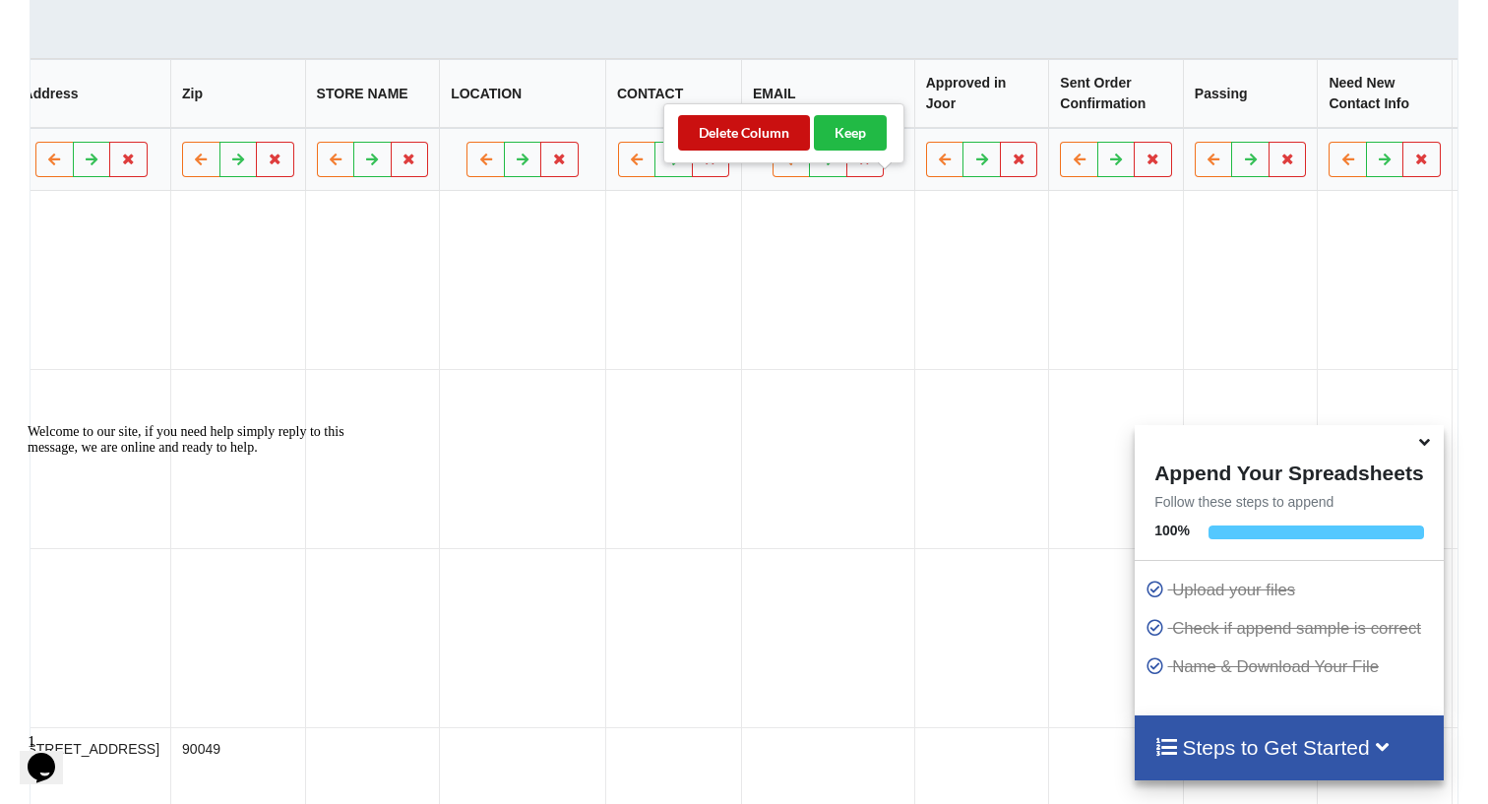
click at [738, 133] on button "Delete Column" at bounding box center [744, 132] width 132 height 35
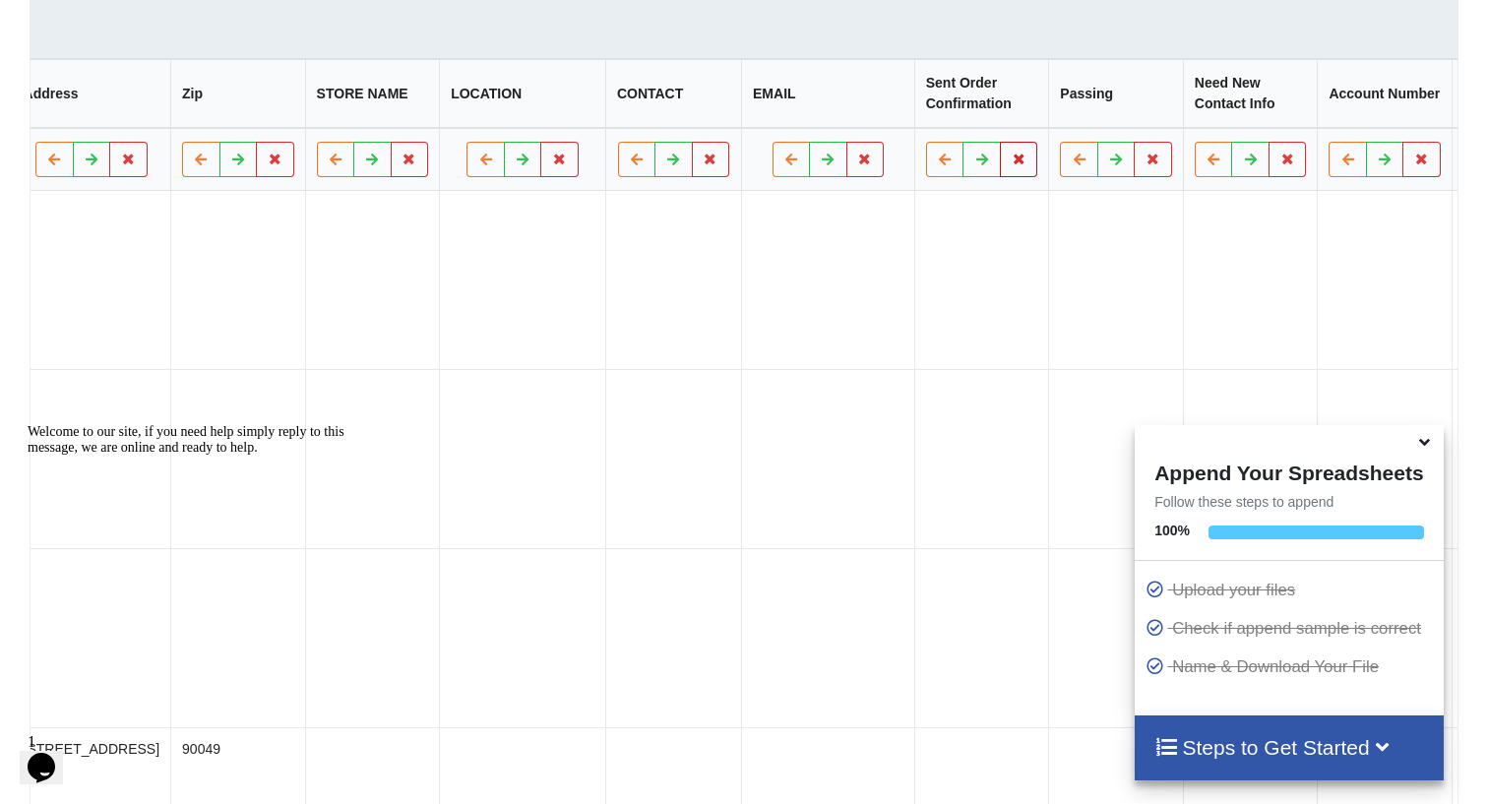
click at [1012, 165] on icon at bounding box center [1020, 160] width 17 height 12
click at [759, 132] on button "Delete Column" at bounding box center [744, 132] width 132 height 35
click at [1012, 165] on icon at bounding box center [1020, 160] width 17 height 12
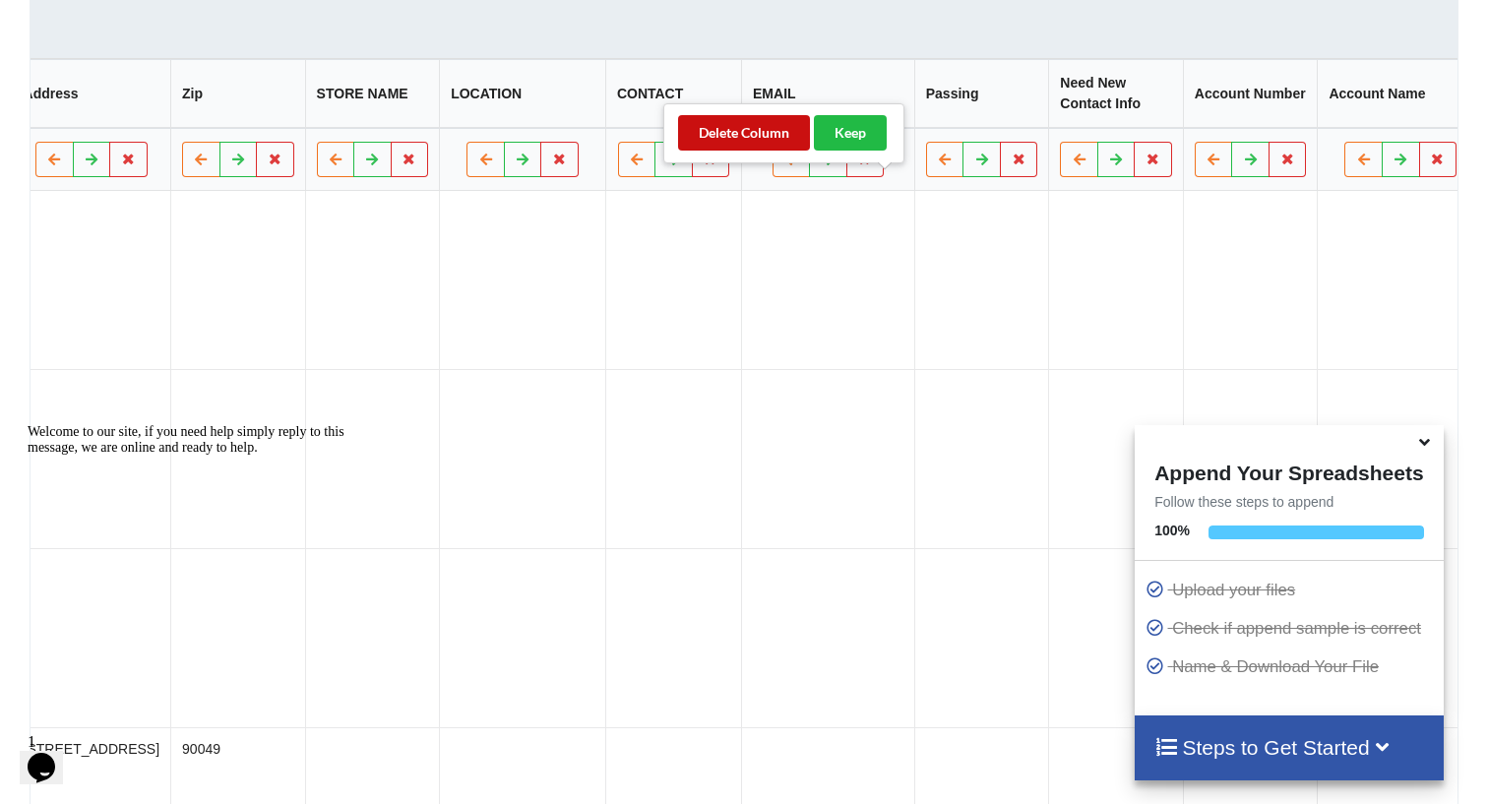
click at [755, 127] on button "Delete Column" at bounding box center [744, 132] width 132 height 35
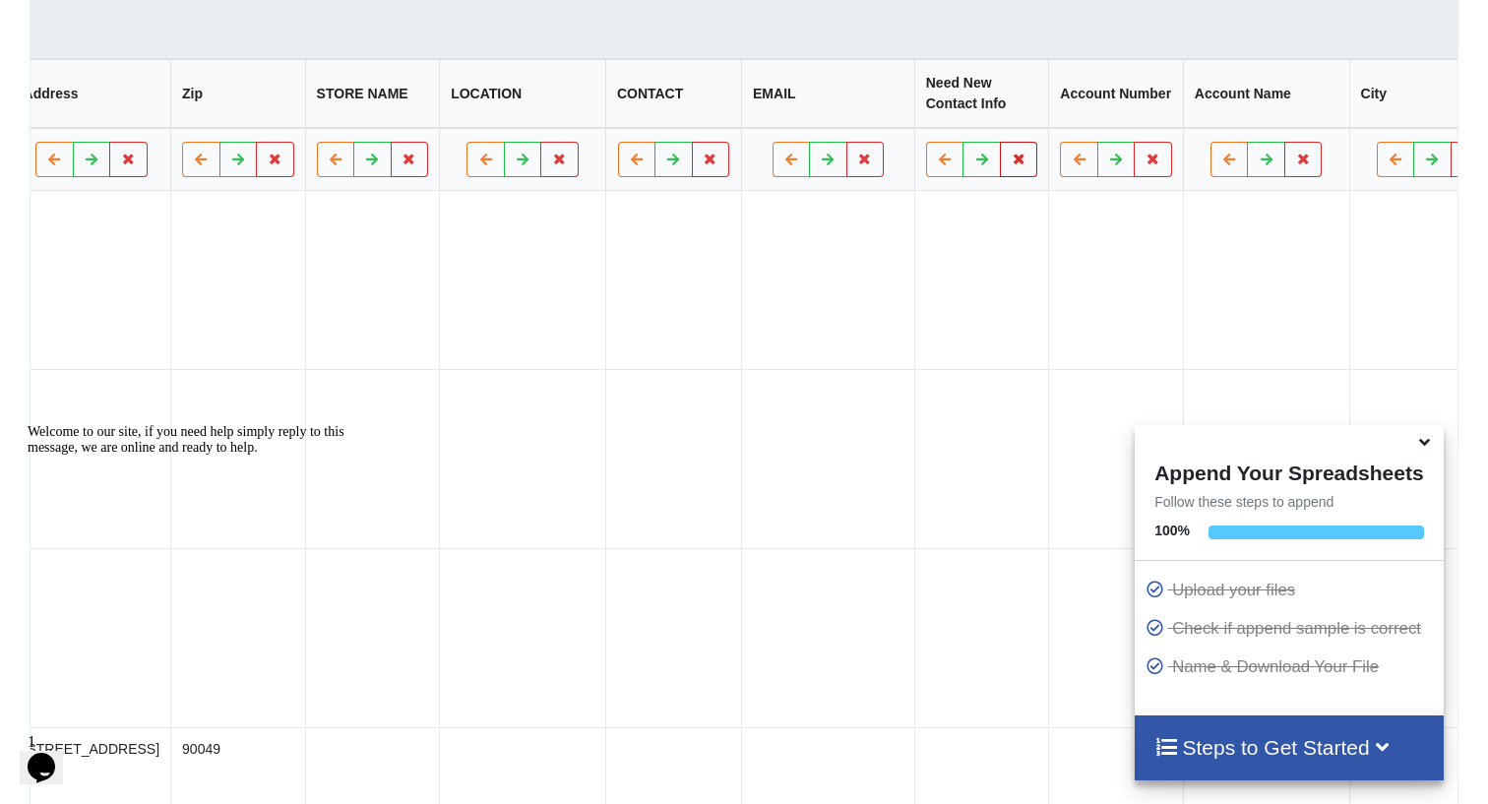
click at [1001, 178] on button at bounding box center [1020, 160] width 38 height 35
click at [760, 128] on button "Delete Column" at bounding box center [744, 132] width 132 height 35
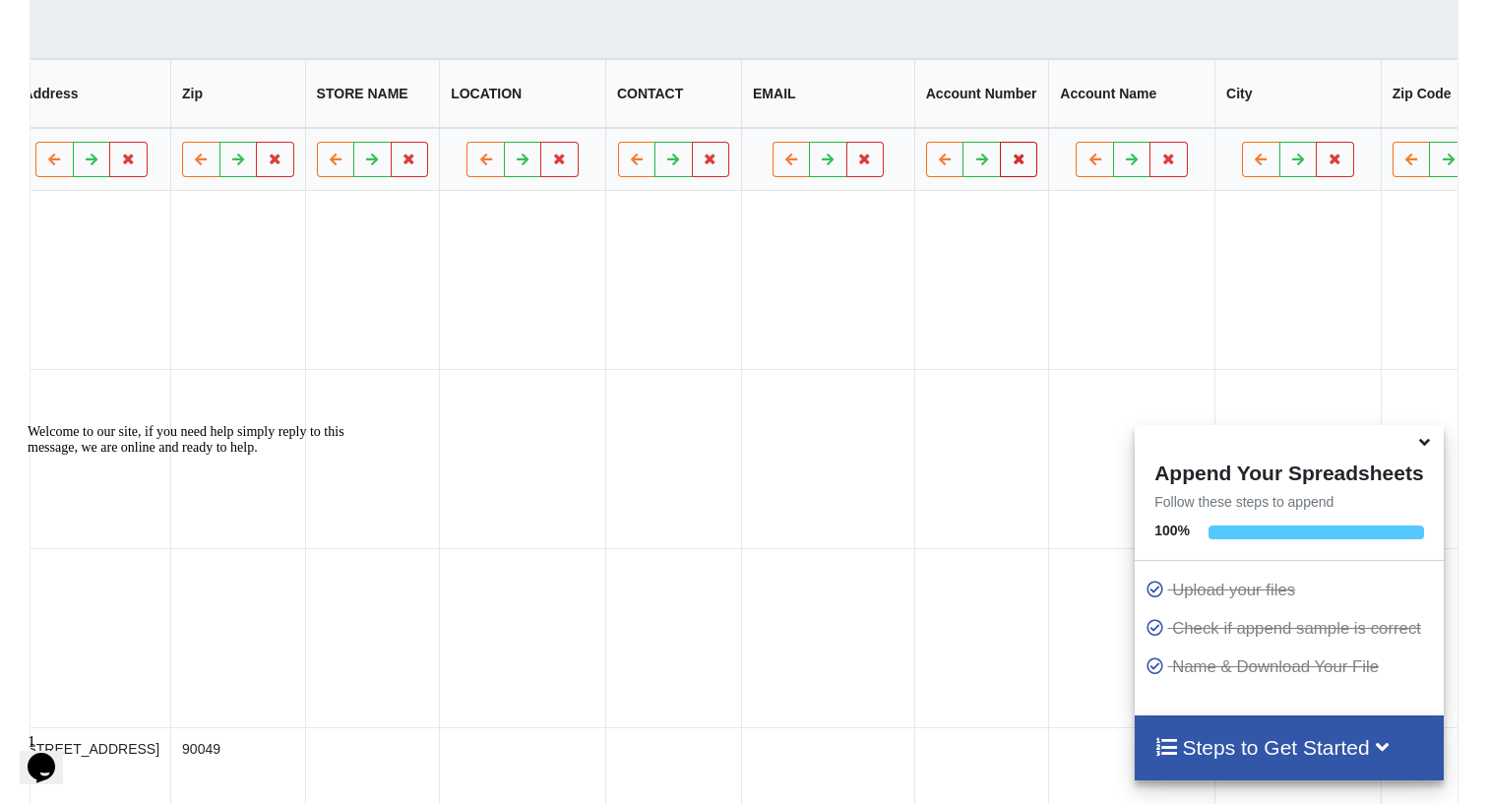
click at [1012, 165] on icon at bounding box center [1020, 160] width 17 height 12
click at [753, 129] on button "Delete Column" at bounding box center [744, 132] width 132 height 35
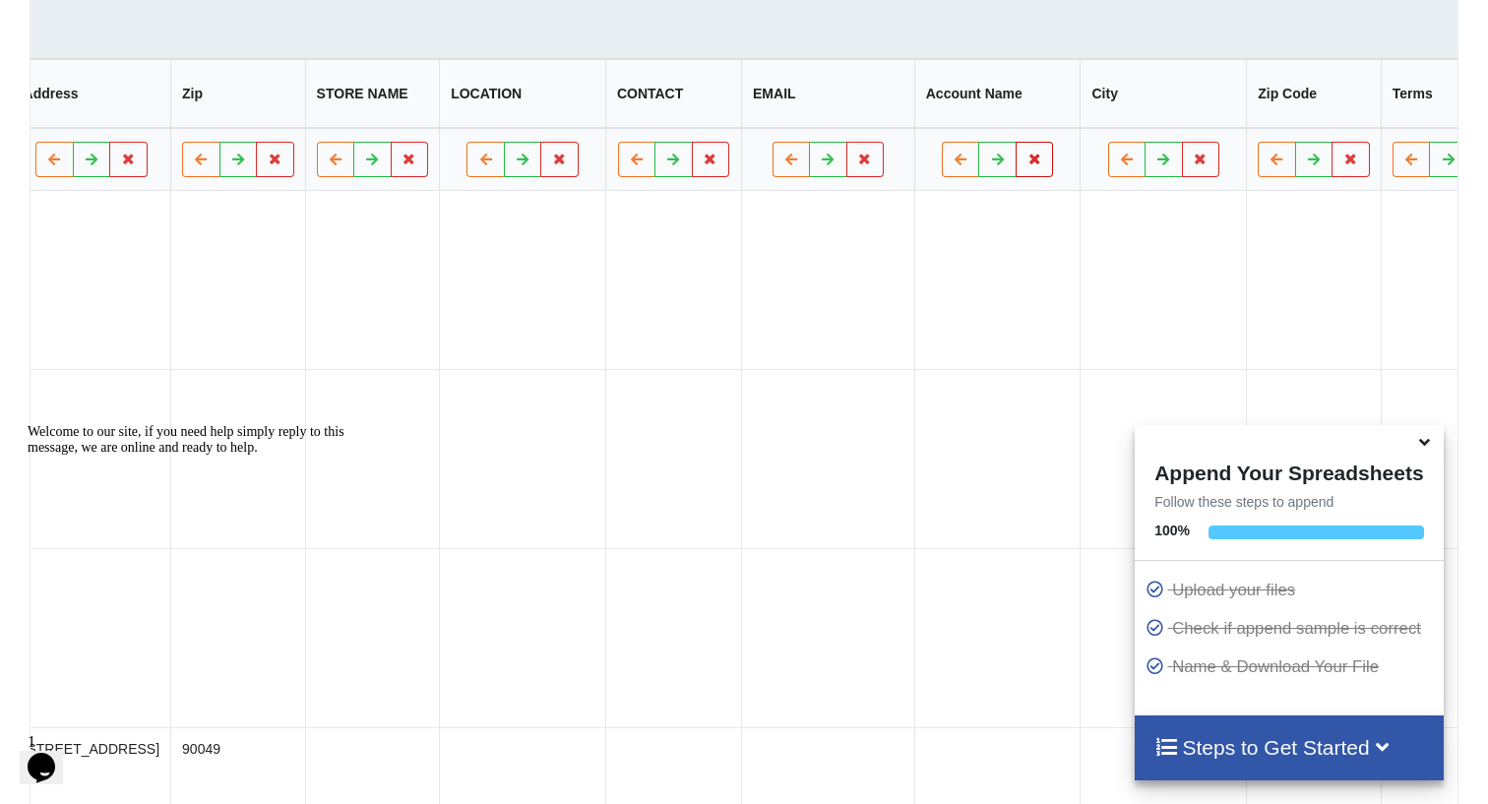
click at [1017, 178] on button at bounding box center [1036, 160] width 38 height 35
click at [750, 119] on button "Delete Column" at bounding box center [744, 132] width 132 height 35
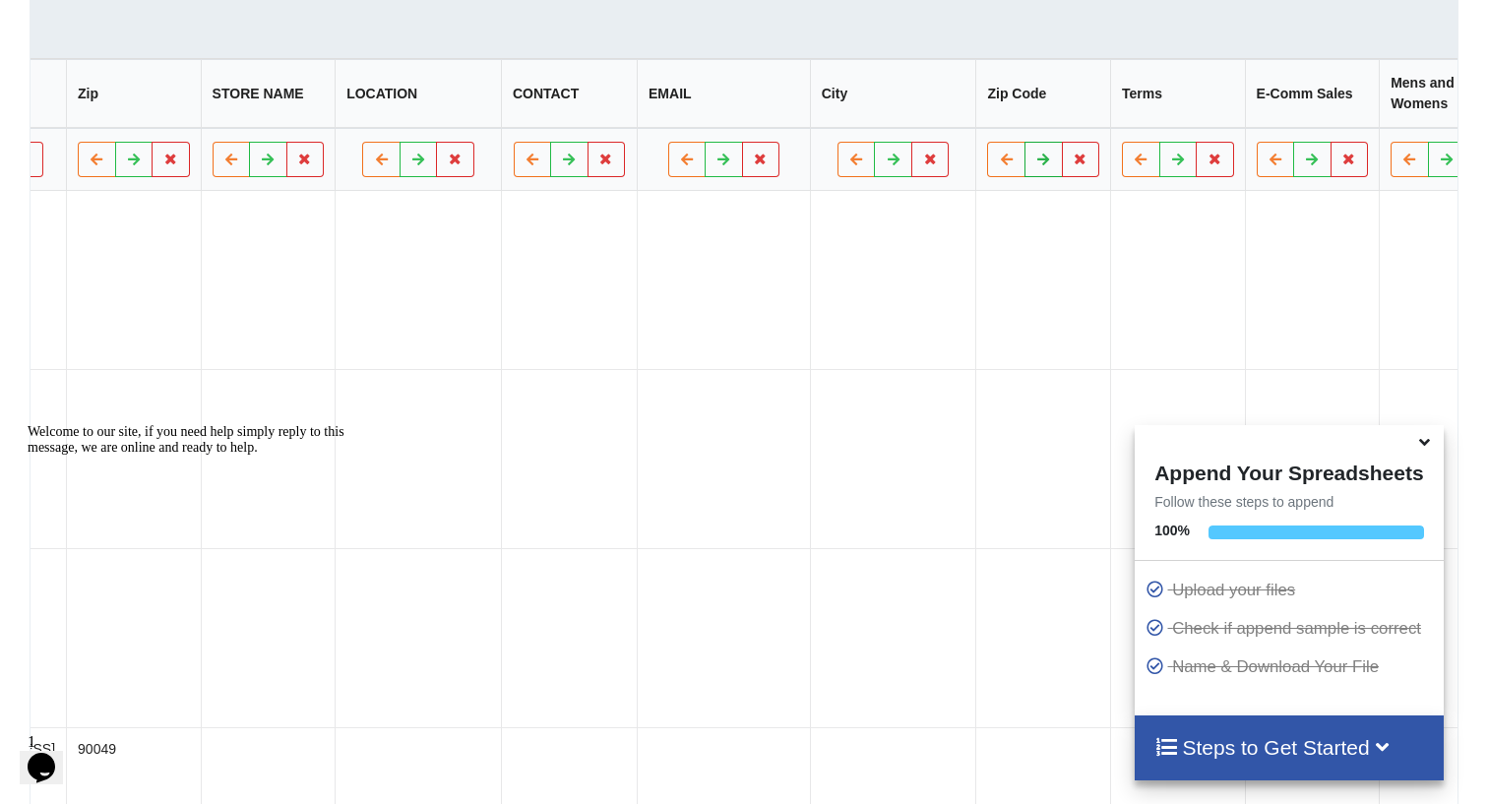
scroll to position [0, 2442]
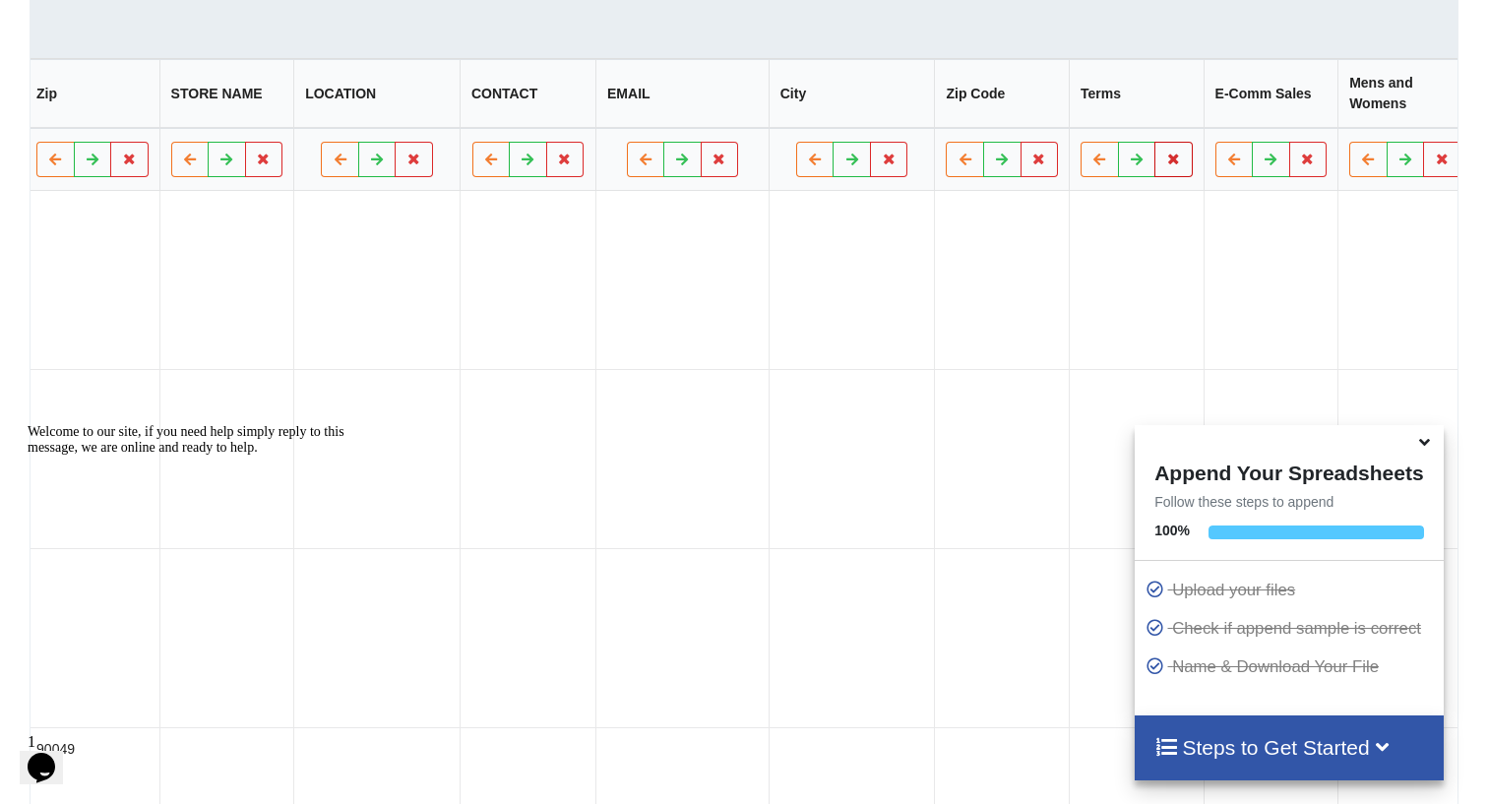
click at [1155, 178] on button at bounding box center [1174, 160] width 38 height 35
click at [866, 129] on button "Delete Column" at bounding box center [867, 132] width 132 height 35
click at [1166, 165] on icon at bounding box center [1174, 160] width 17 height 12
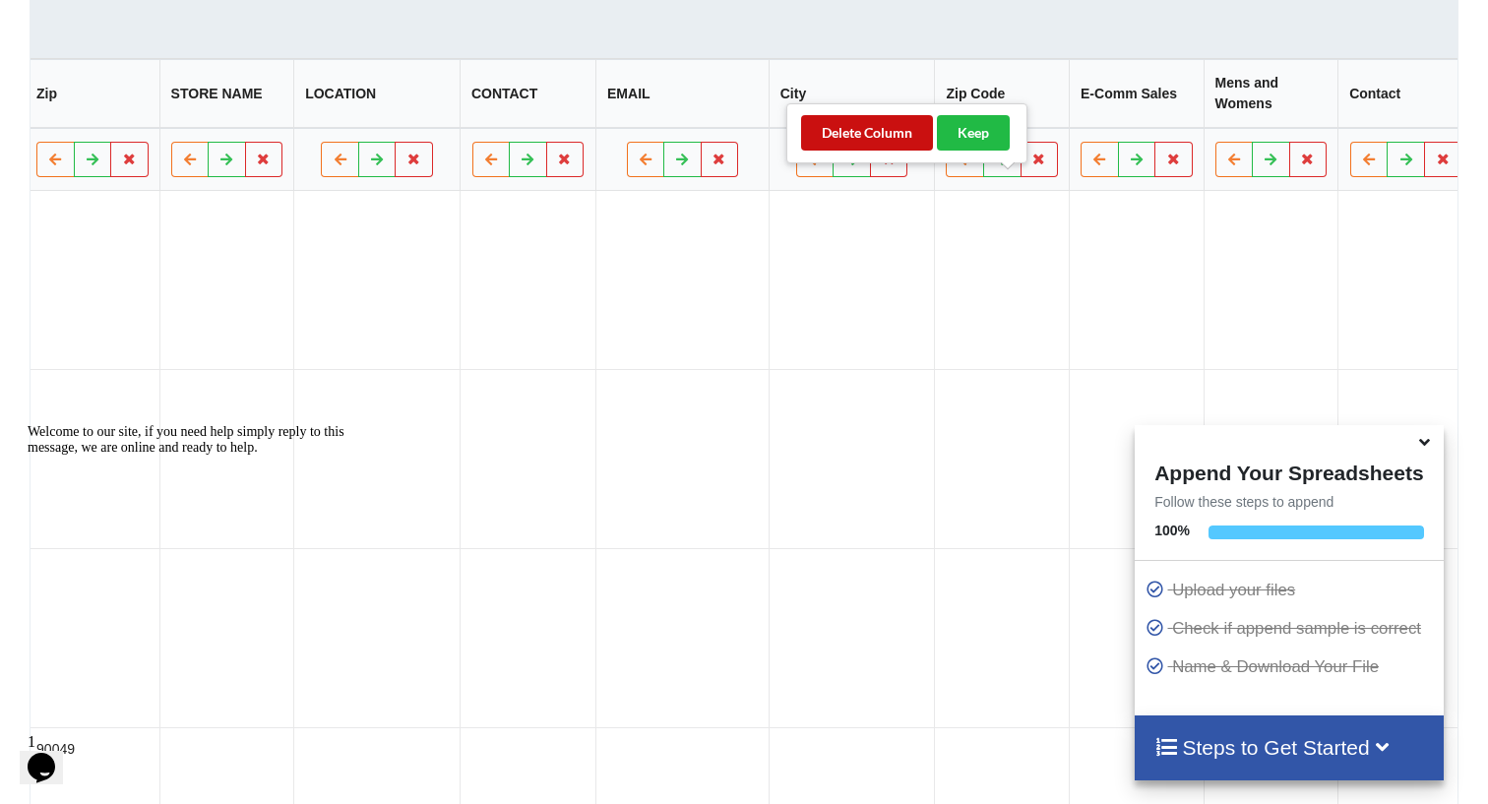
click at [879, 141] on button "Delete Column" at bounding box center [867, 132] width 132 height 35
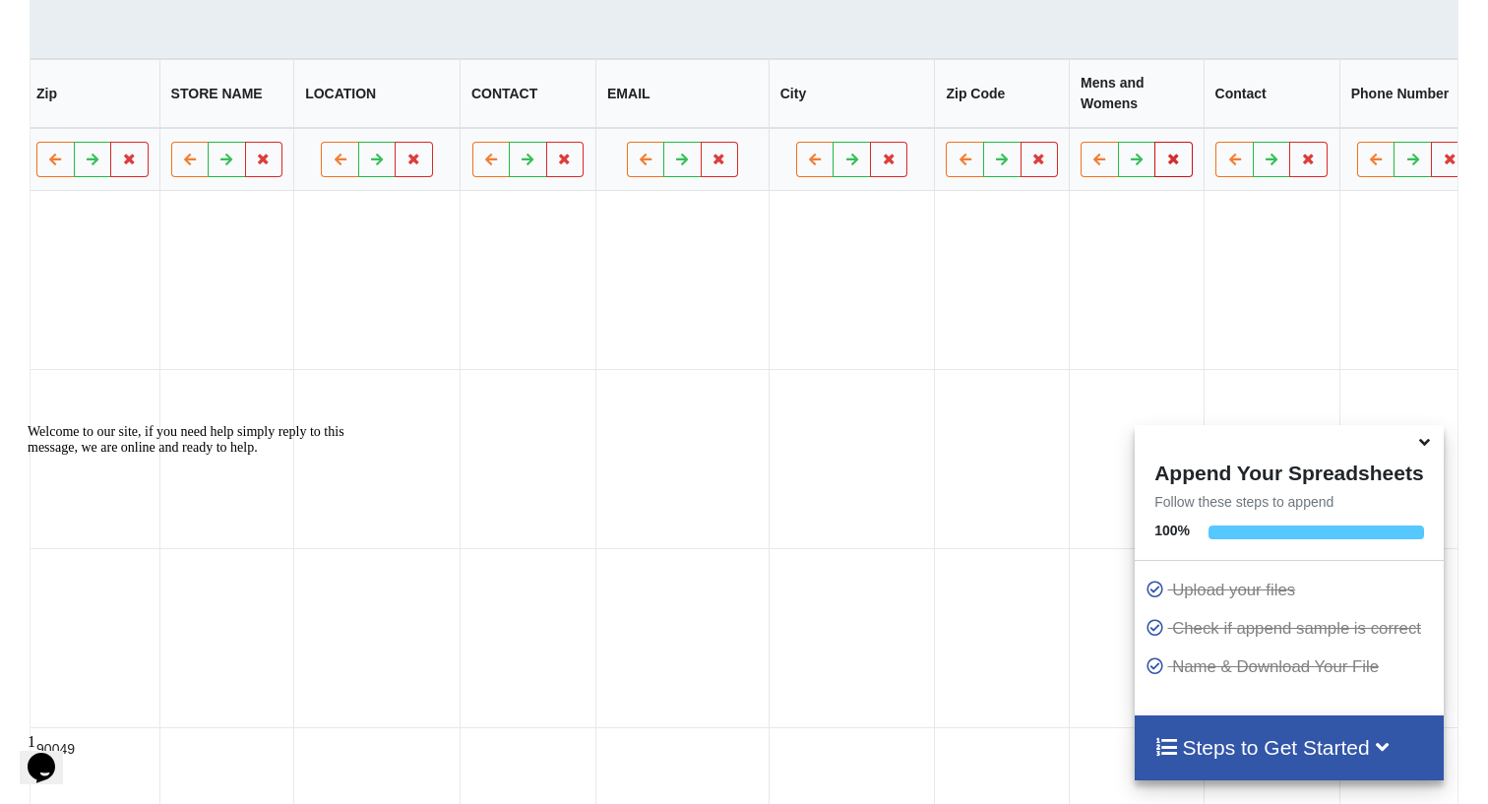
click at [1155, 178] on button at bounding box center [1174, 160] width 38 height 35
click at [886, 140] on button "Delete Column" at bounding box center [867, 132] width 132 height 35
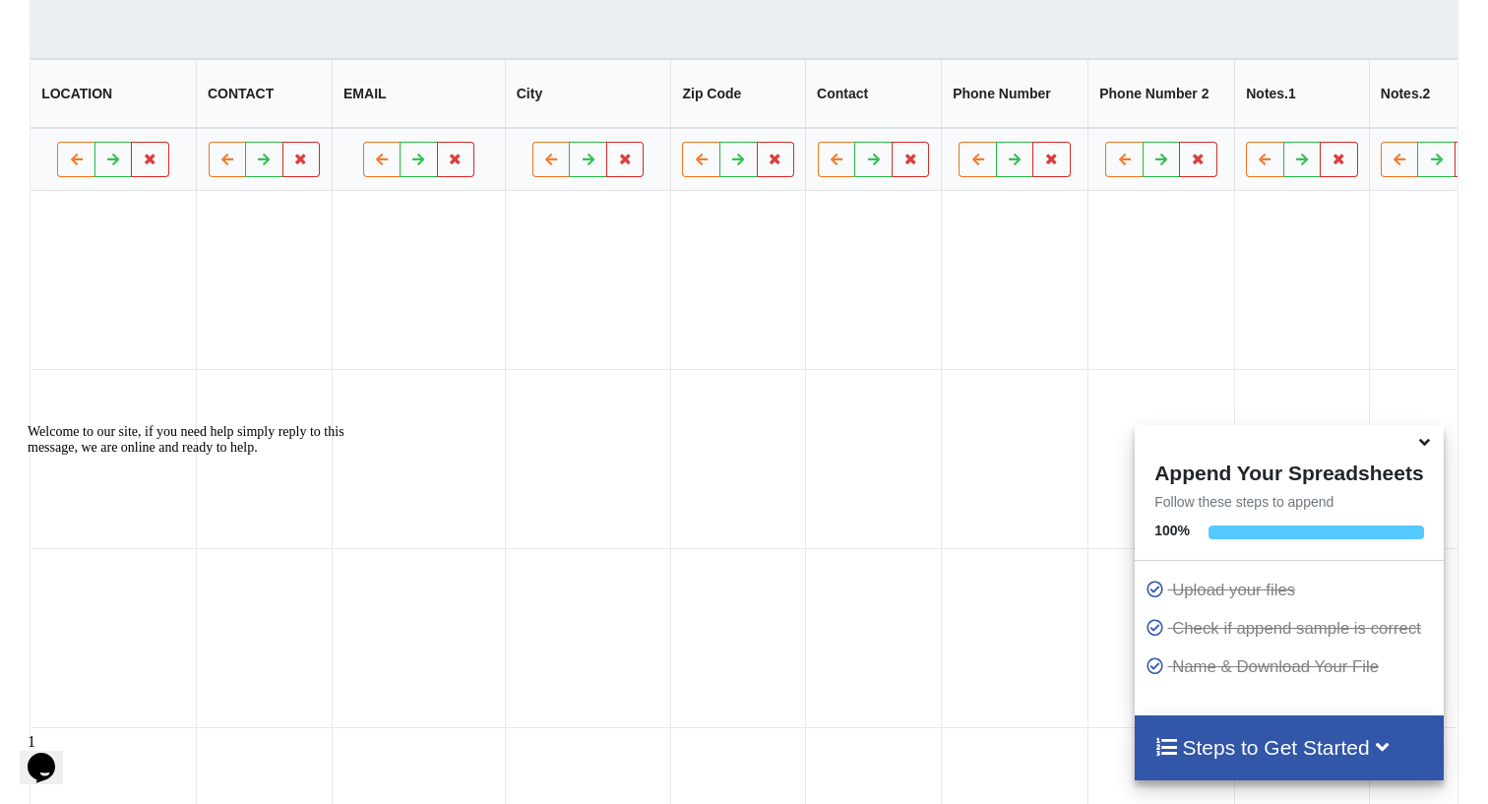
scroll to position [0, 2734]
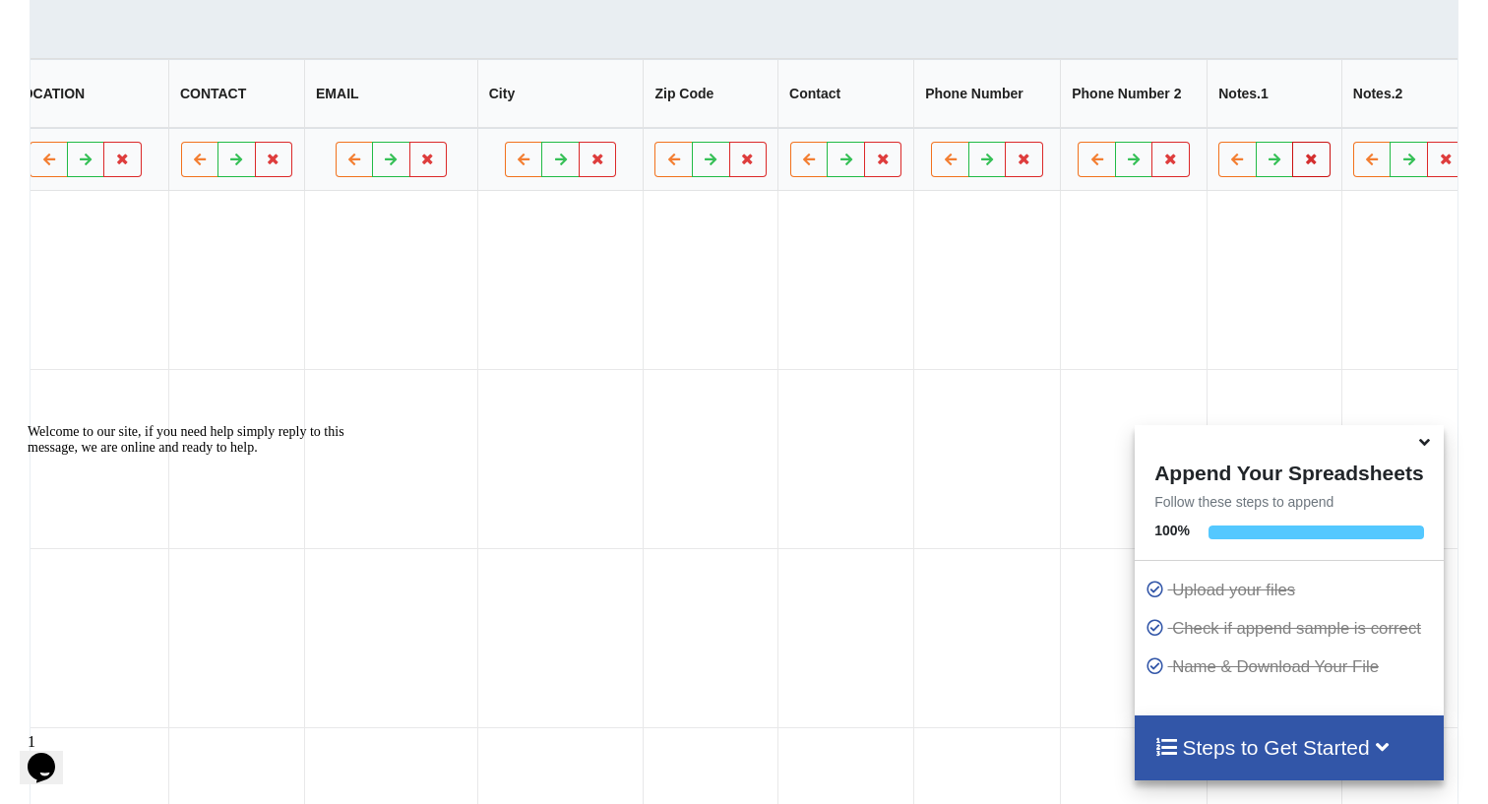
click at [1304, 165] on icon at bounding box center [1312, 160] width 17 height 12
click at [973, 138] on button "Delete Column" at bounding box center [979, 132] width 132 height 35
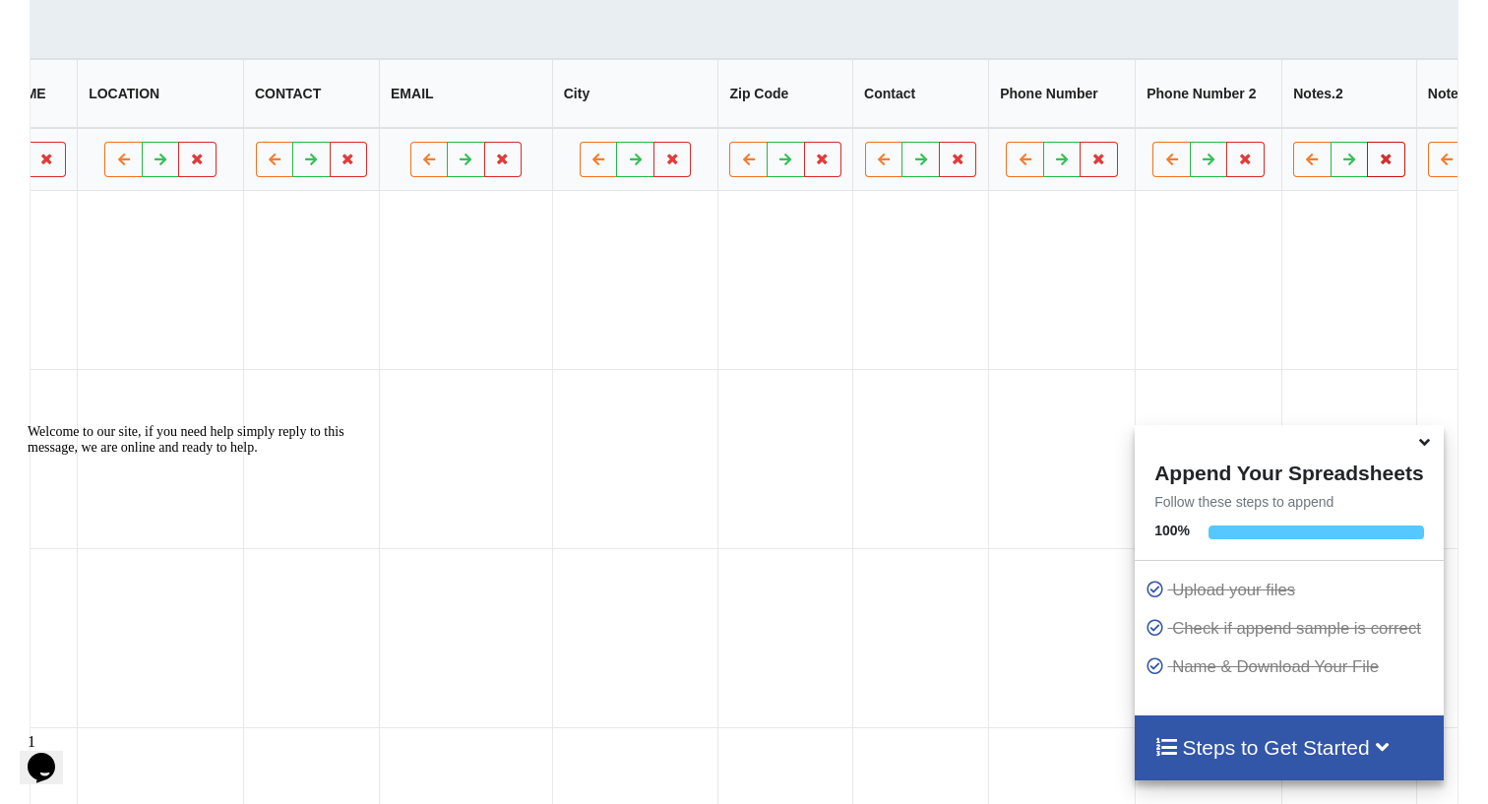
click at [1379, 165] on icon at bounding box center [1387, 160] width 17 height 12
click at [1059, 132] on button "Delete Column" at bounding box center [1053, 132] width 132 height 35
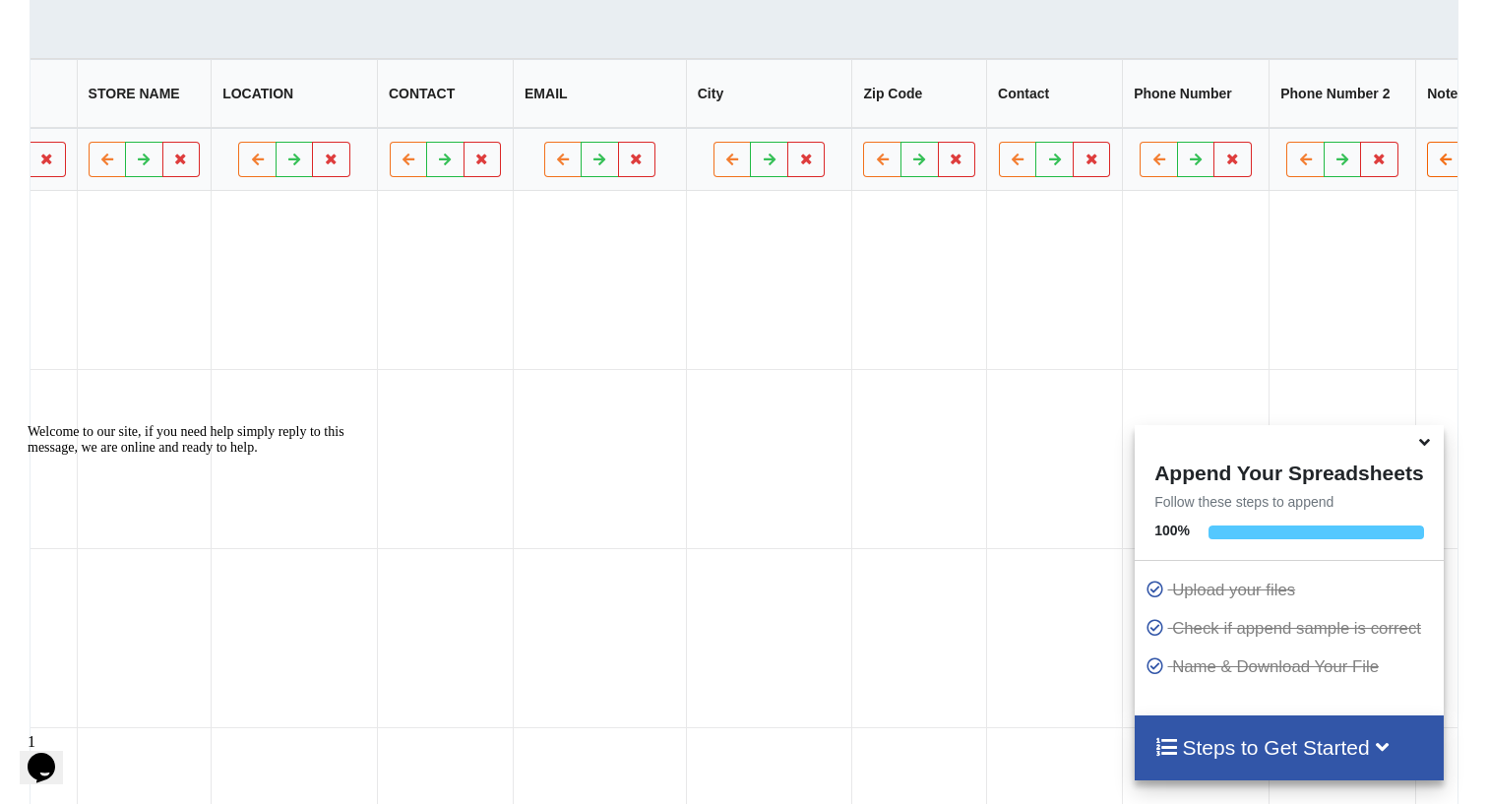
scroll to position [0, 2524]
click at [1163, 136] on button "Delete Column" at bounding box center [1188, 132] width 132 height 35
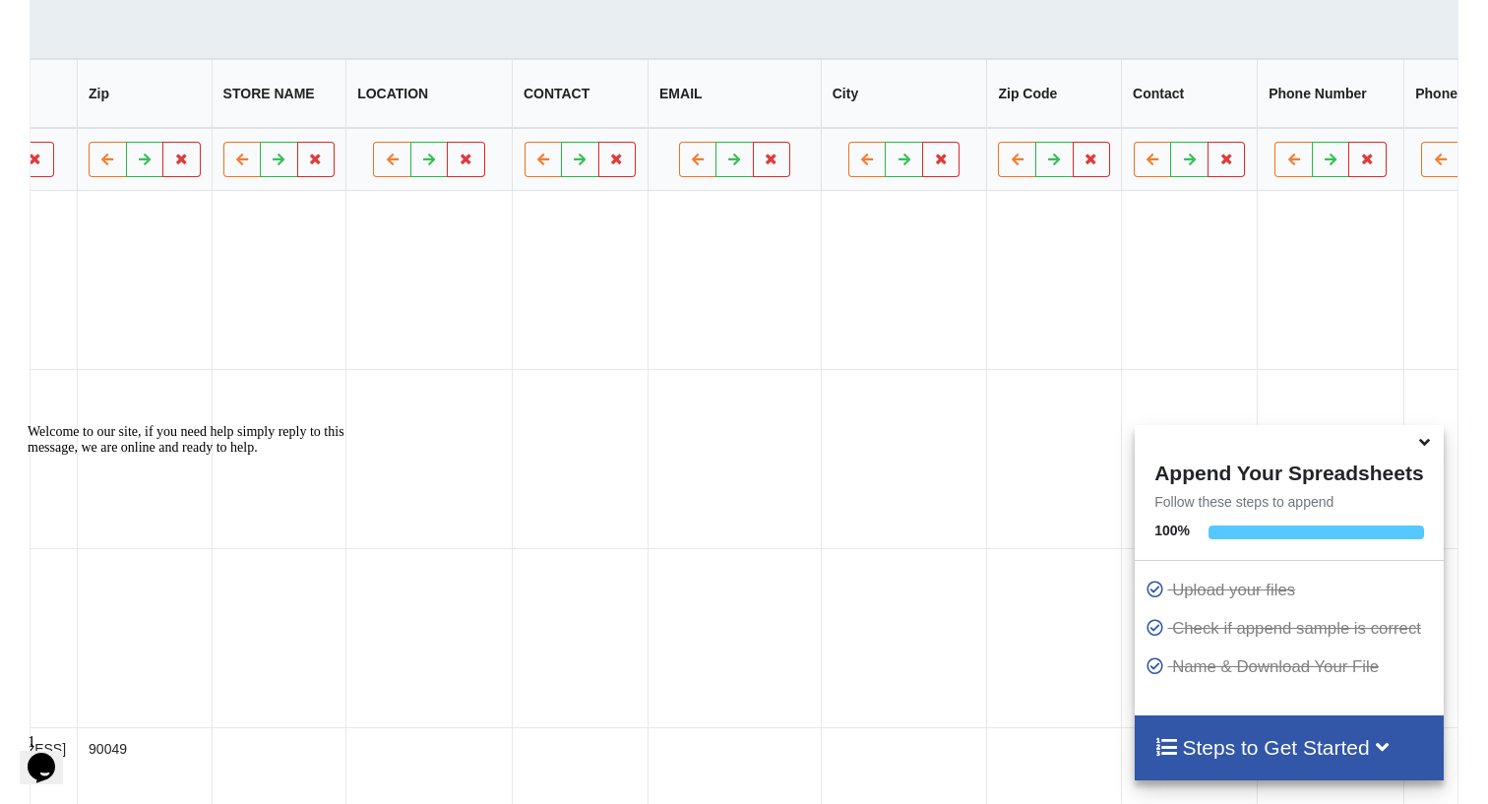
click at [1271, 130] on button "Delete Column" at bounding box center [1285, 132] width 132 height 35
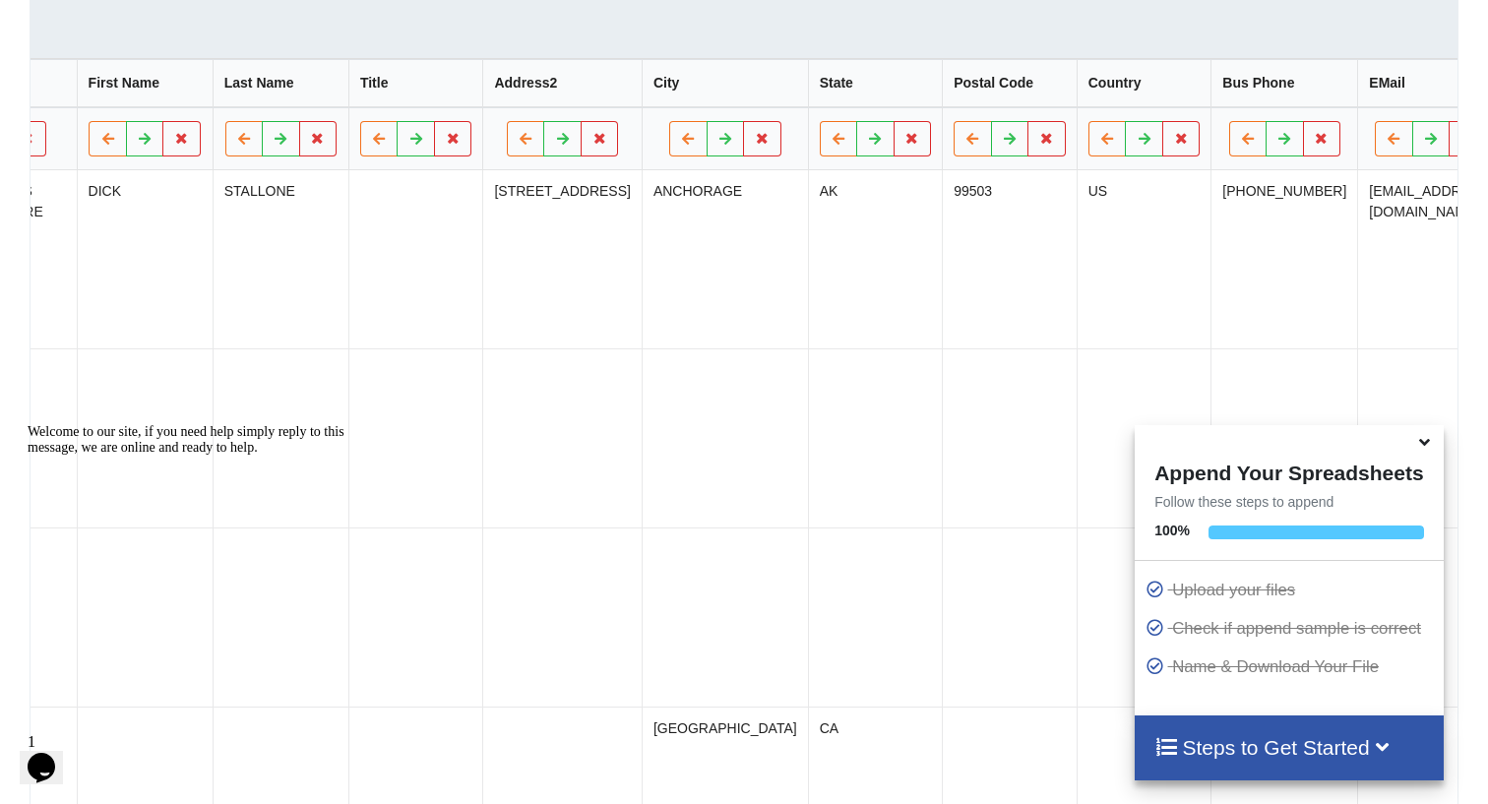
scroll to position [0, 0]
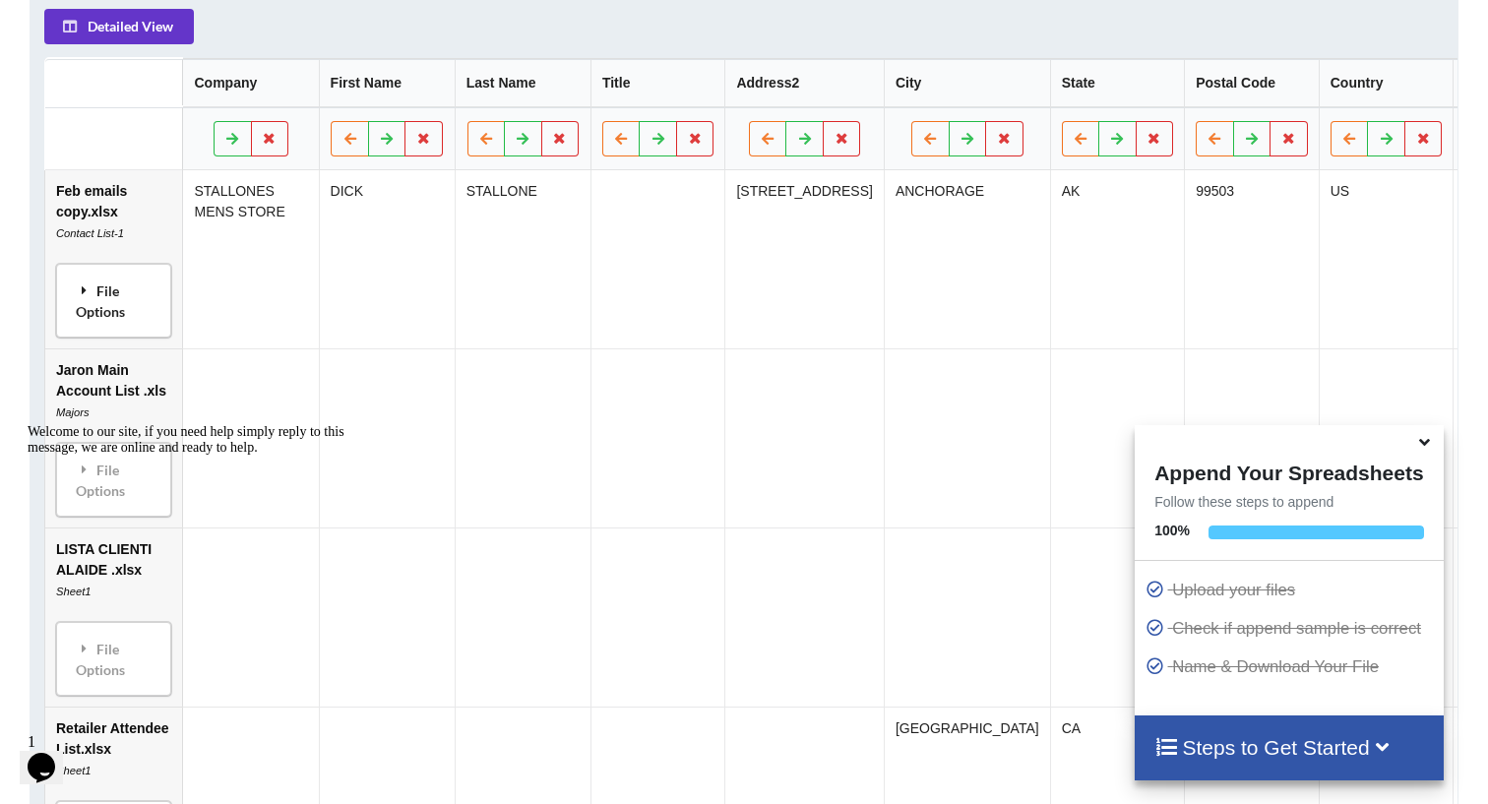
click at [92, 297] on icon at bounding box center [86, 290] width 18 height 14
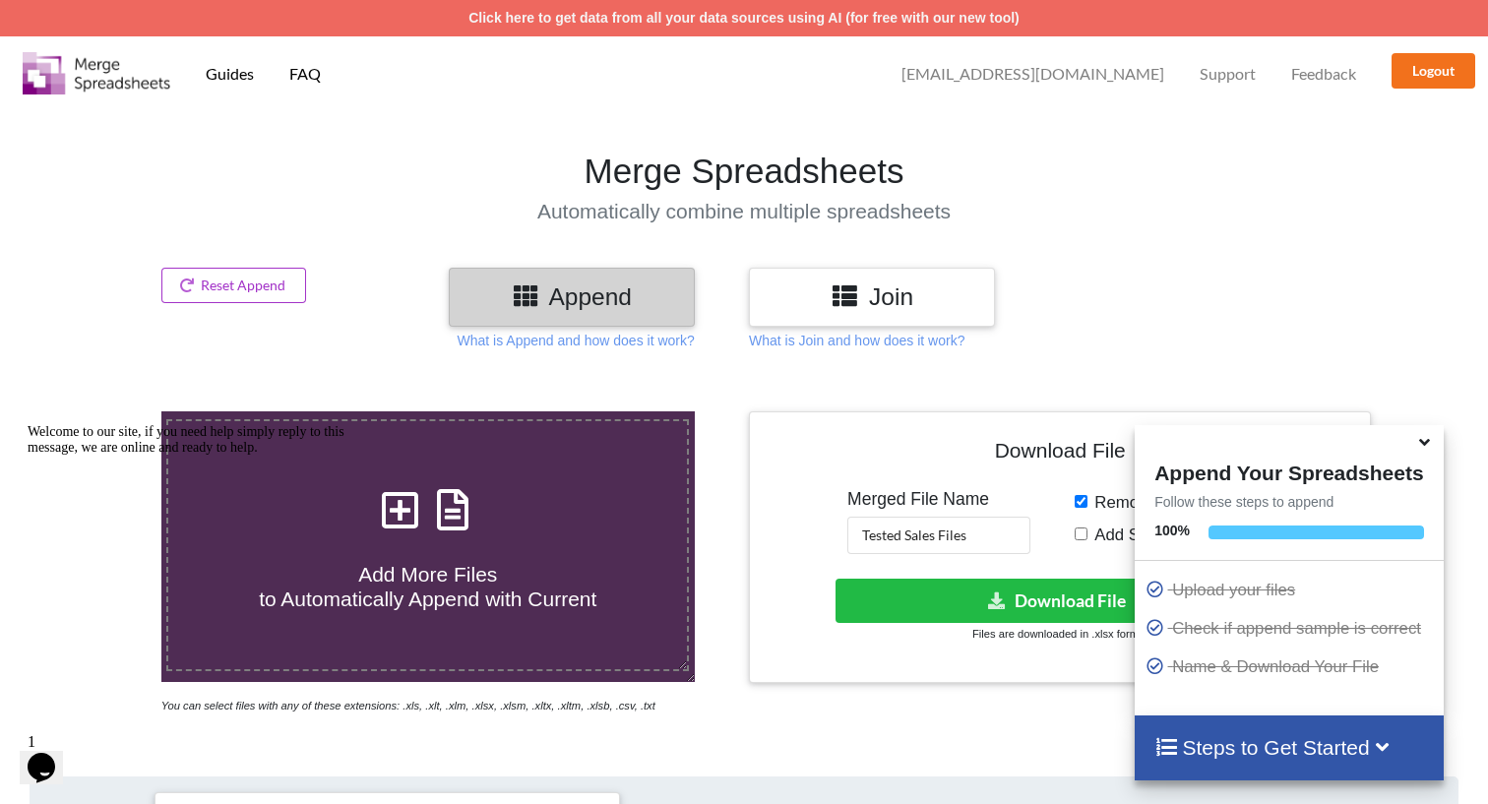
click at [1075, 534] on input "Add Source File Names" at bounding box center [1081, 533] width 13 height 13
checkbox input "true"
click at [1017, 599] on button "Download File" at bounding box center [1057, 601] width 445 height 44
